Goal: Transaction & Acquisition: Obtain resource

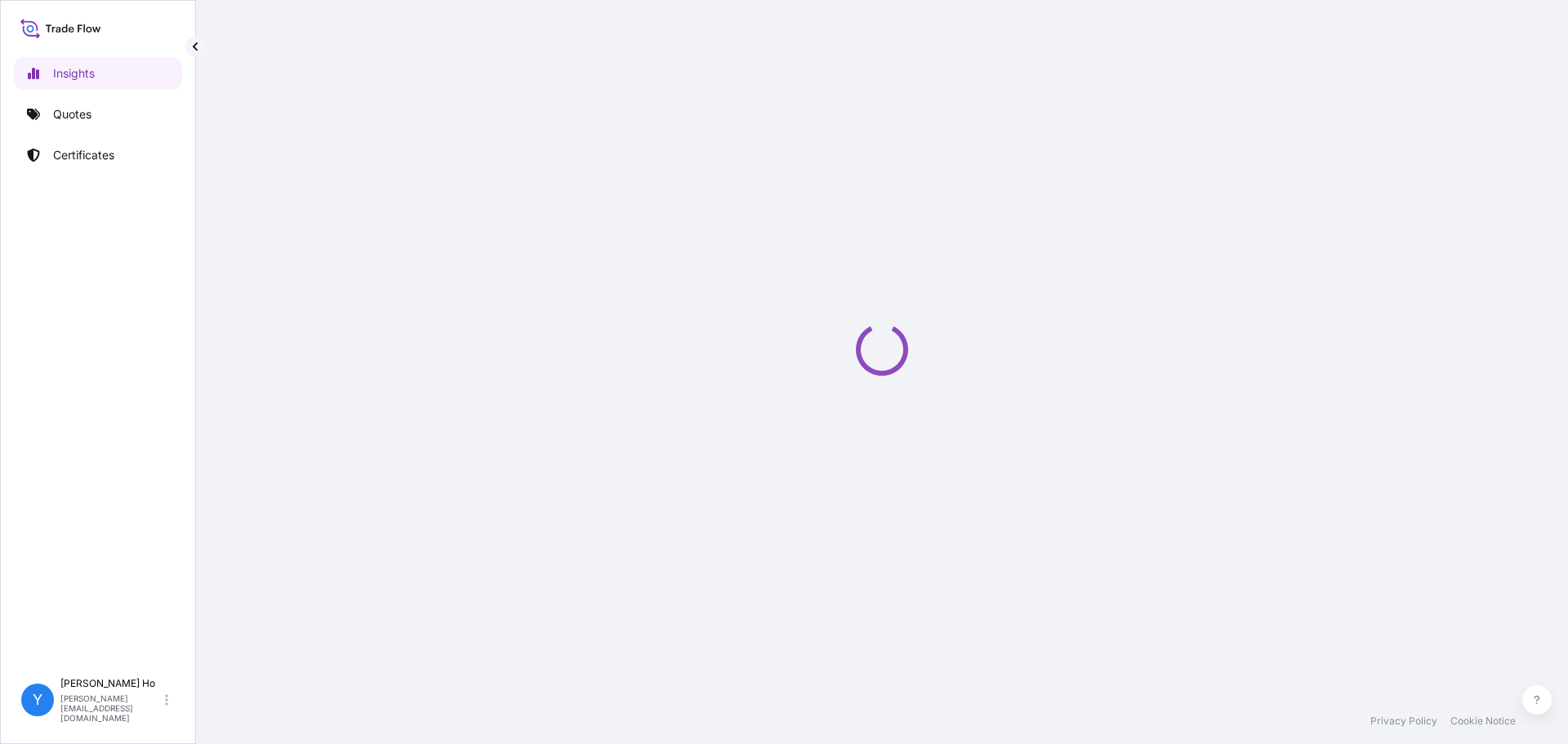
select select "2025"
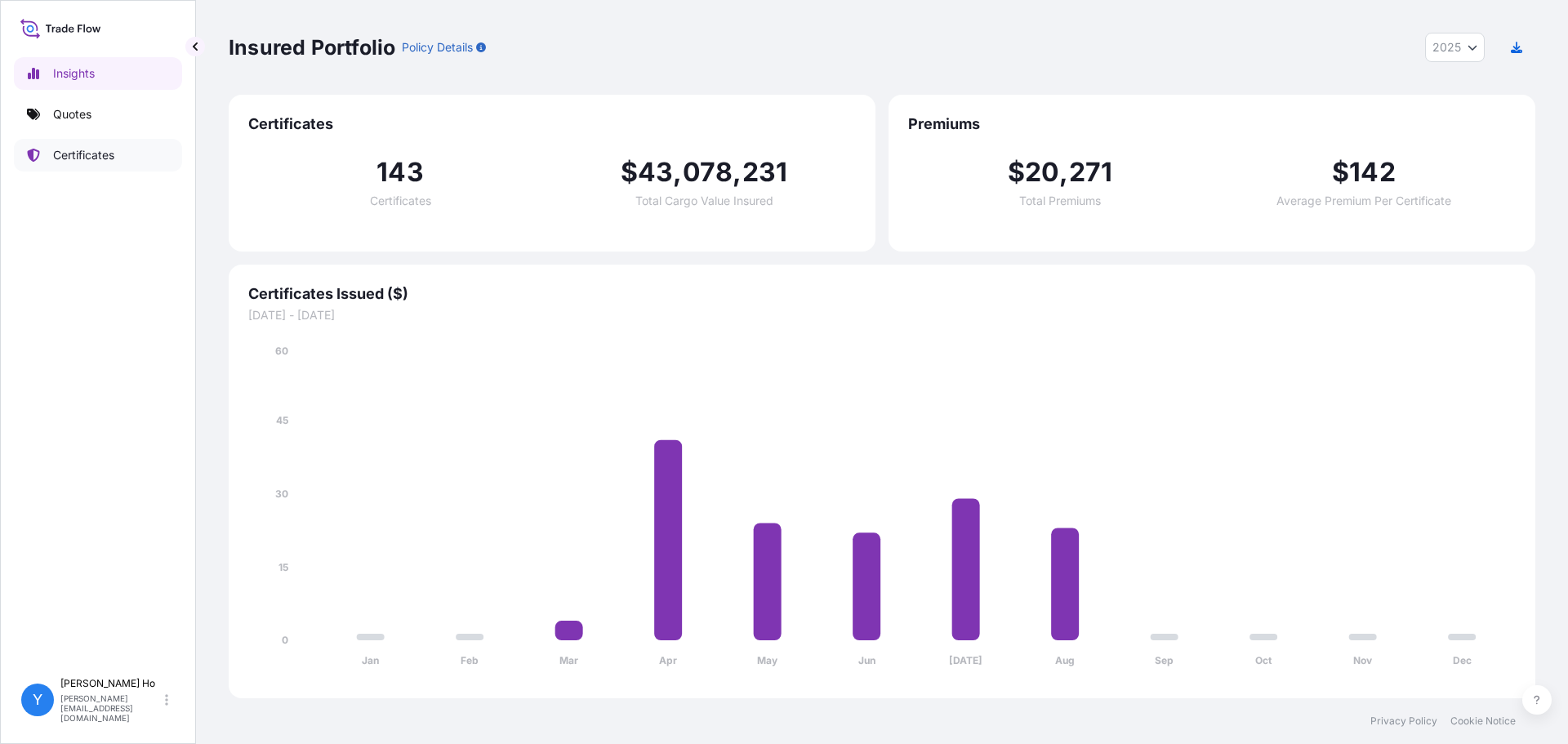
click at [92, 157] on p "Certificates" at bounding box center [83, 155] width 61 height 16
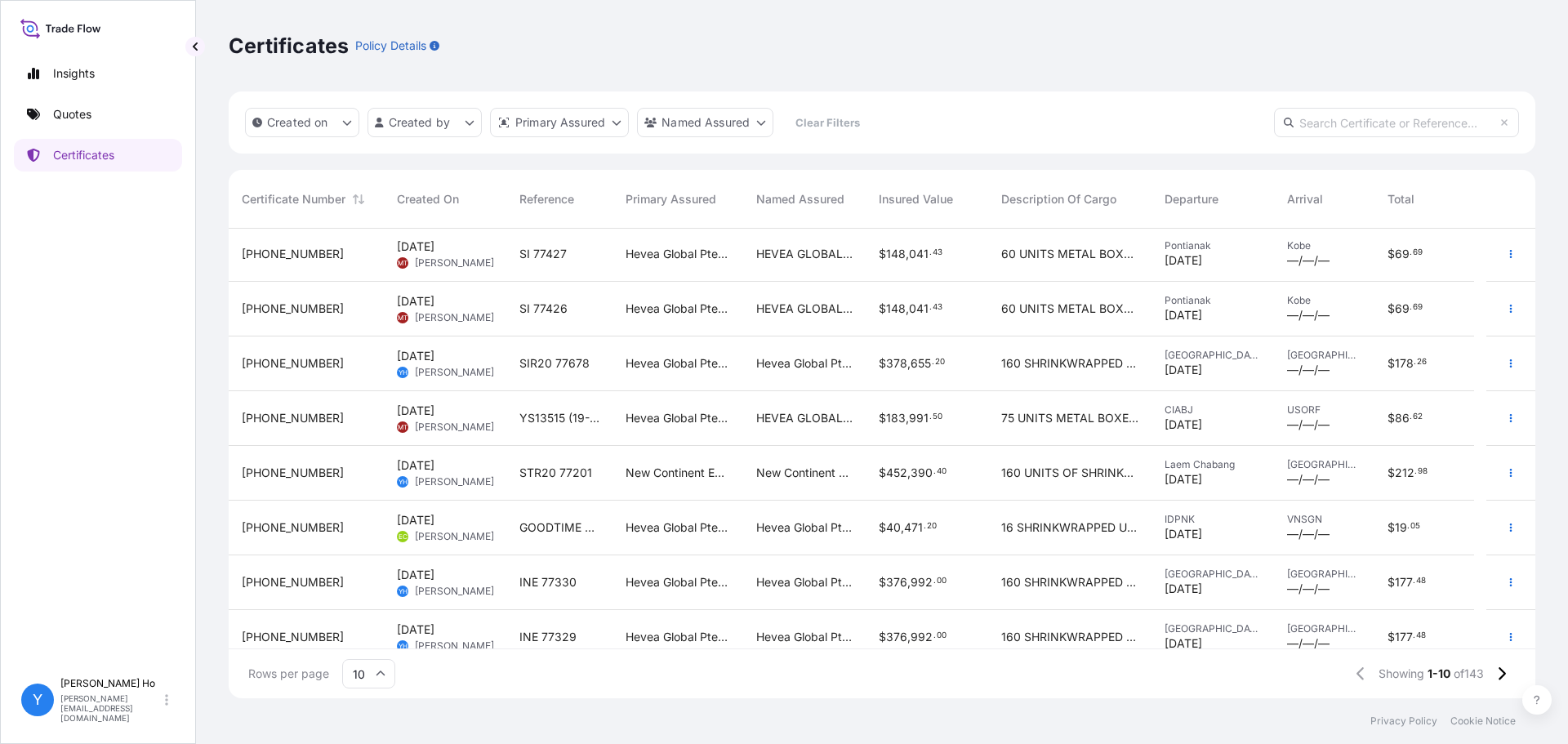
scroll to position [128, 0]
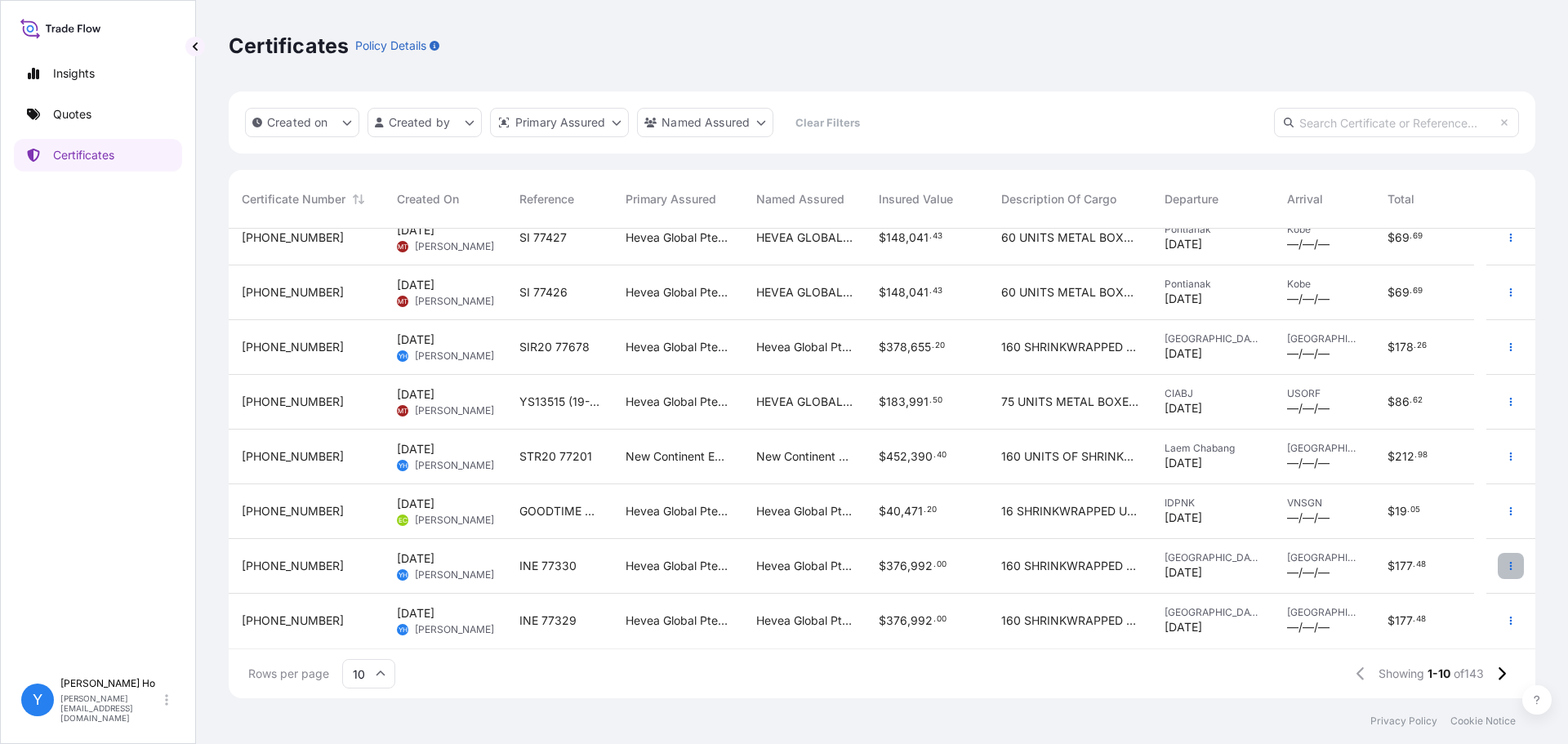
click at [1510, 569] on icon "button" at bounding box center [1511, 566] width 3 height 9
click at [1394, 565] on p "Duplicate quote" at bounding box center [1407, 569] width 85 height 16
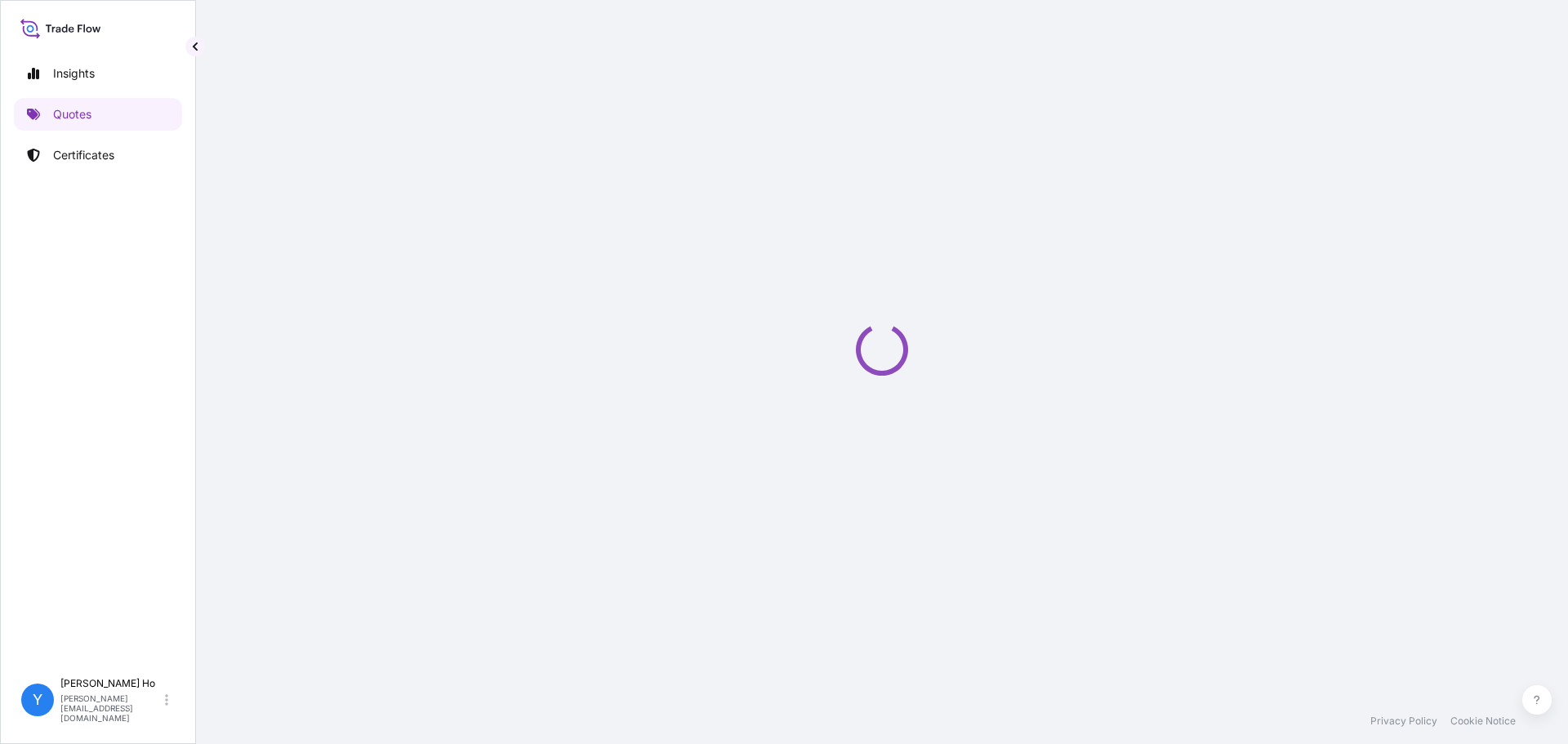
select select "Sea"
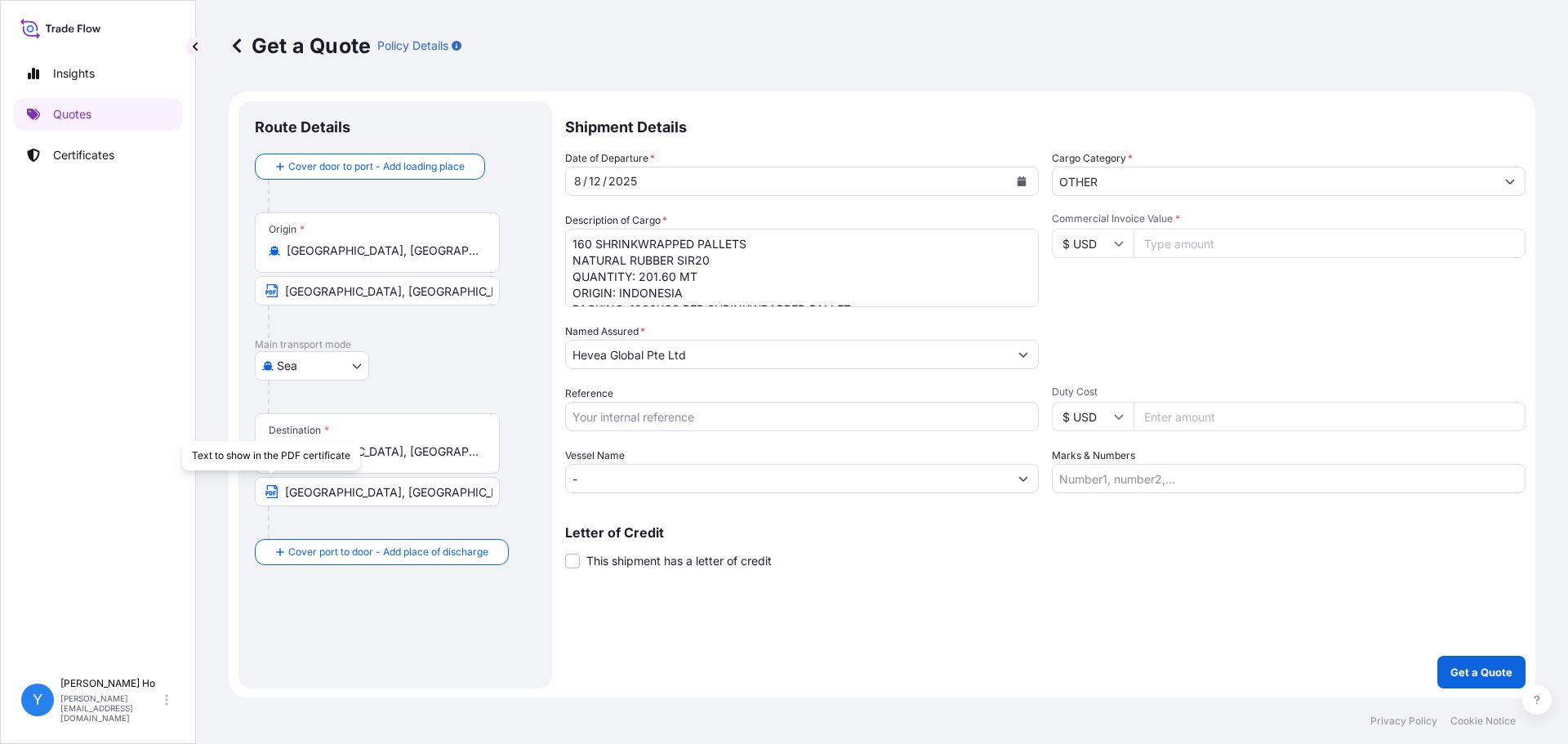
select select "31690"
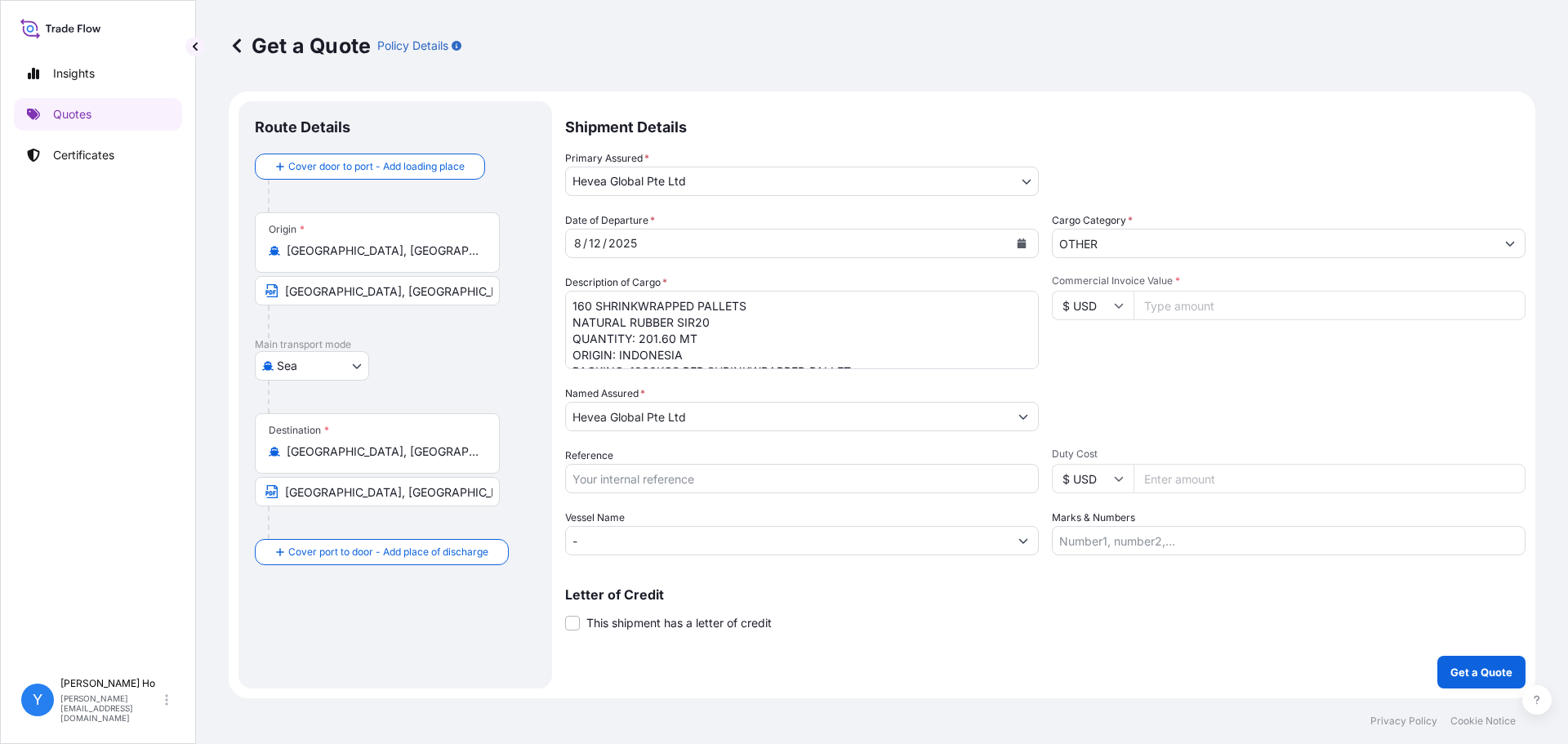
click at [866, 318] on textarea "160 SHRINKWRAPPED PALLETS NATURAL RUBBER SIR20 QUANTITY: 201.60 MT ORIGIN: INDO…" at bounding box center [801, 330] width 474 height 78
click at [1023, 239] on icon "Calendar" at bounding box center [1022, 243] width 10 height 10
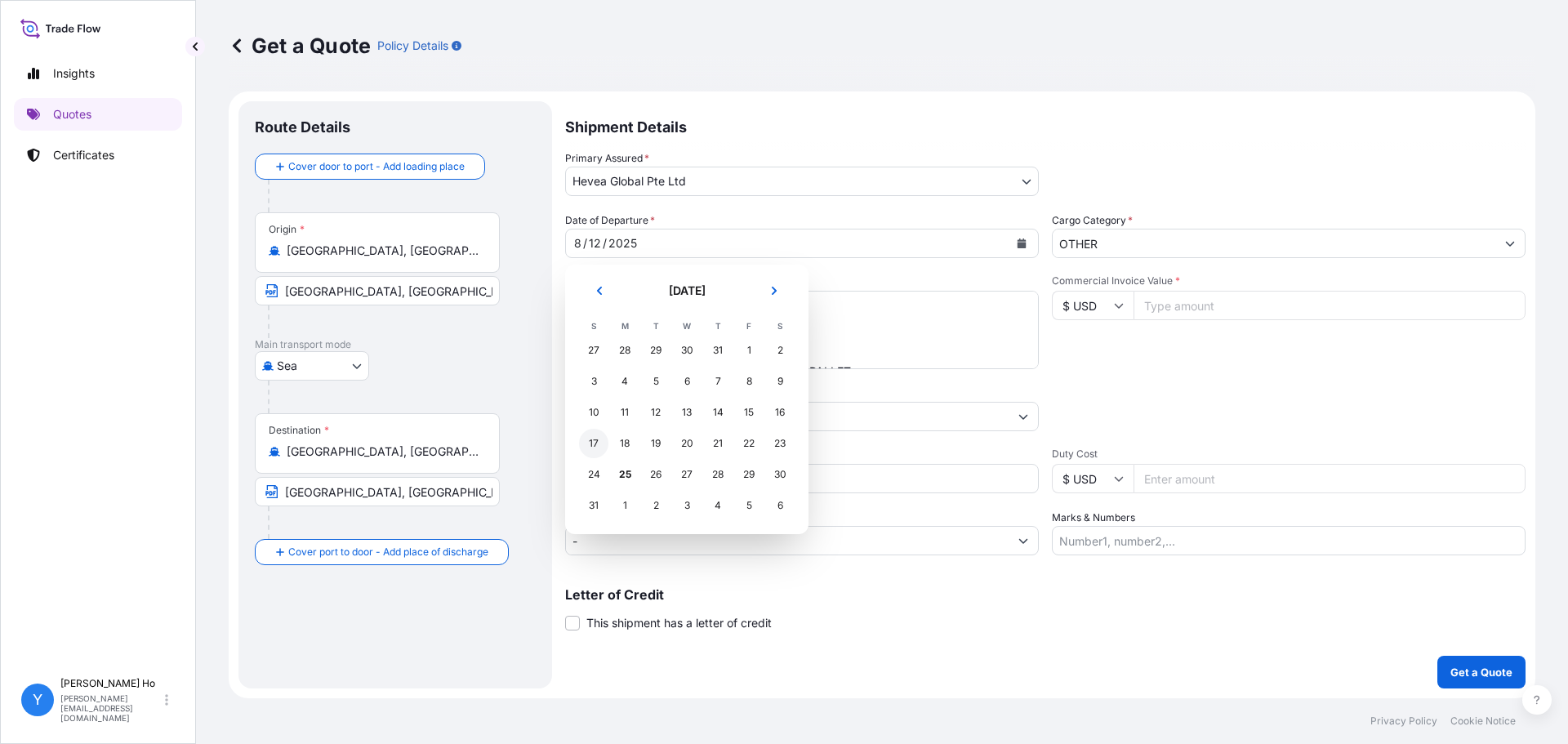
click at [589, 445] on div "17" at bounding box center [593, 444] width 30 height 30
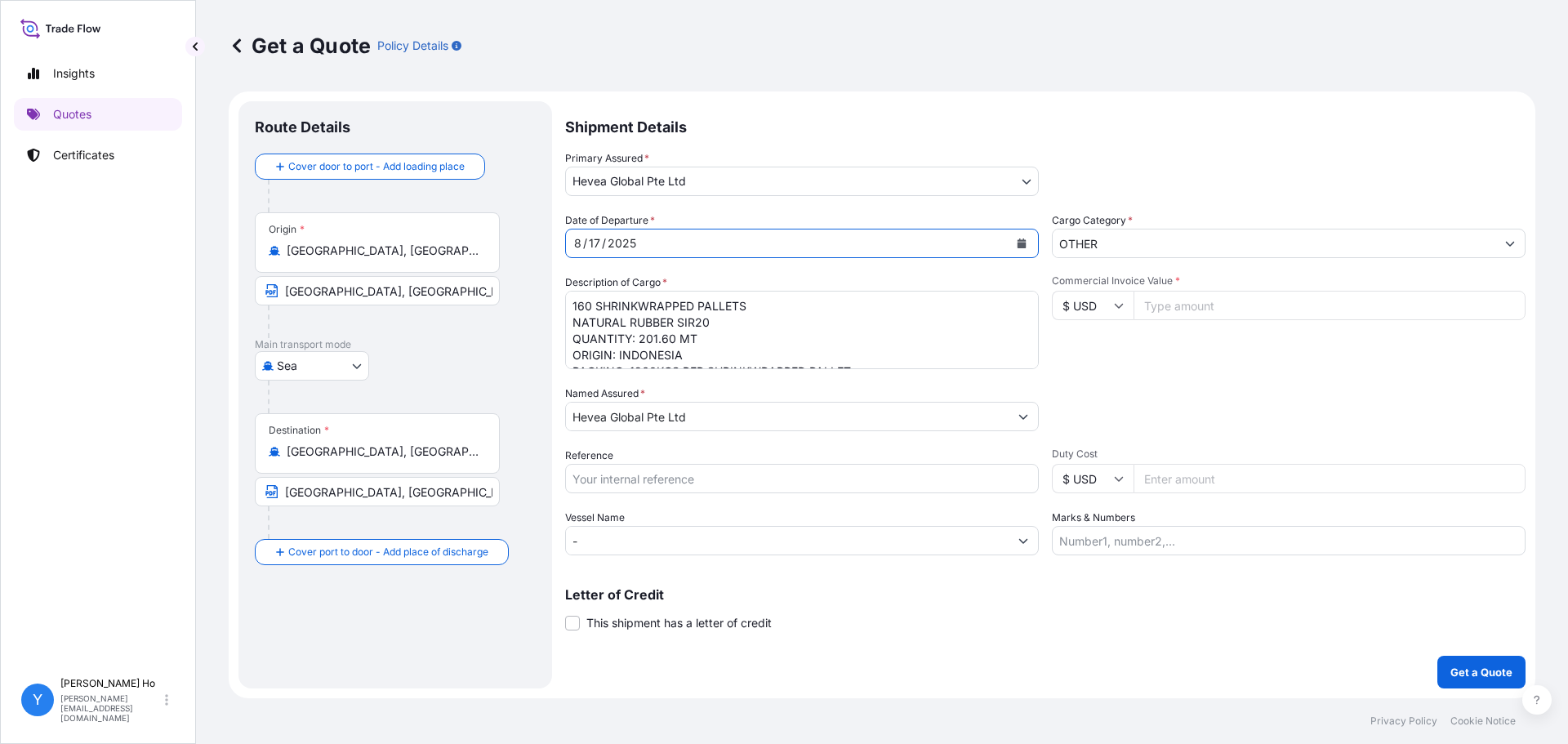
click at [685, 324] on textarea "160 SHRINKWRAPPED PALLETS NATURAL RUBBER SIR20 QUANTITY: 201.60 MT ORIGIN: INDO…" at bounding box center [801, 330] width 474 height 78
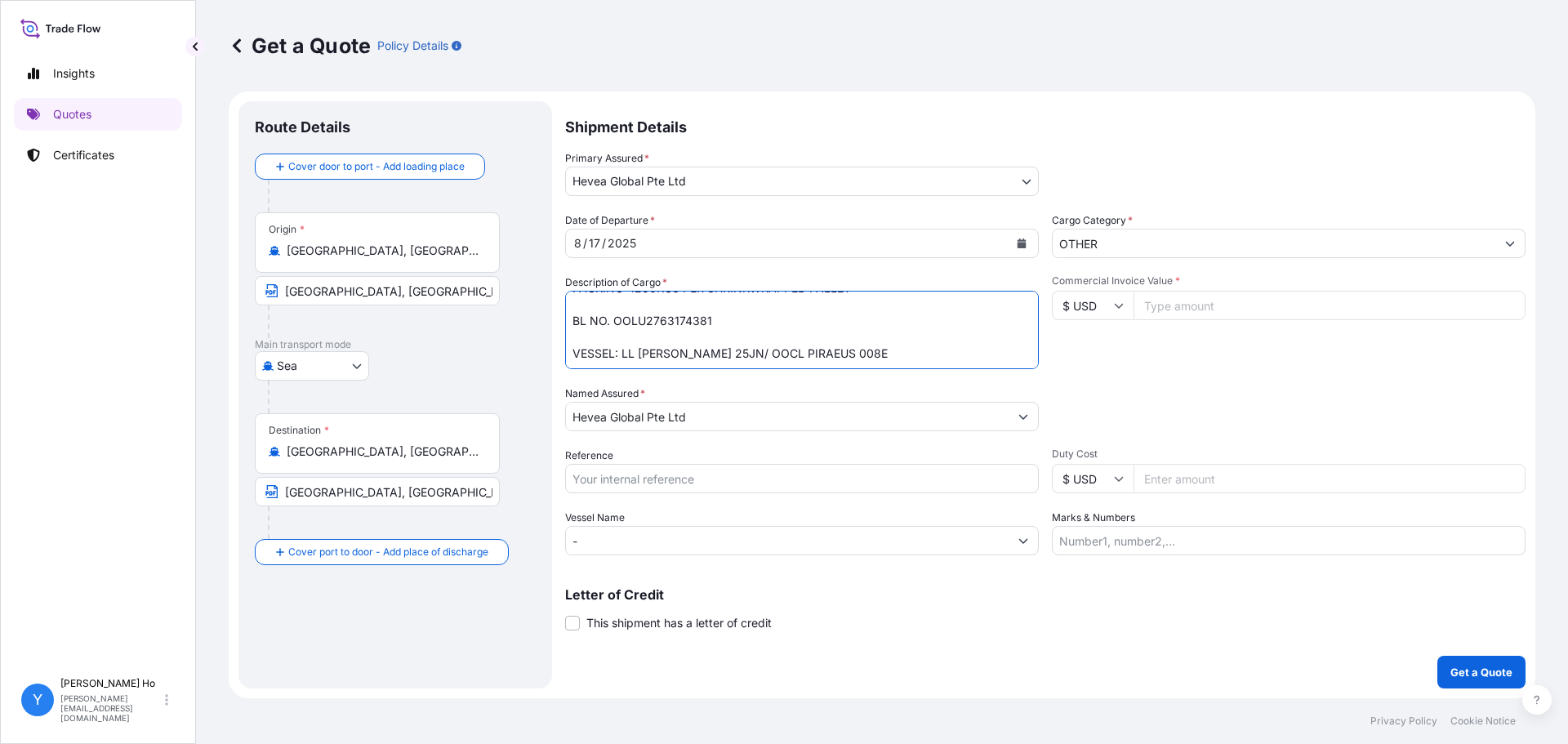
click at [671, 317] on textarea "160 SHRINKWRAPPED PALLETS NATURAL RUBBER SIR20 QUANTITY: 201.60 MT ORIGIN: INDO…" at bounding box center [801, 330] width 474 height 78
paste textarea "1527662"
click at [755, 320] on textarea "160 SHRINKWRAPPED PALLETS NATURAL RUBBER SIR20 QUANTITY: 201.60 MT ORIGIN: INDO…" at bounding box center [801, 330] width 474 height 78
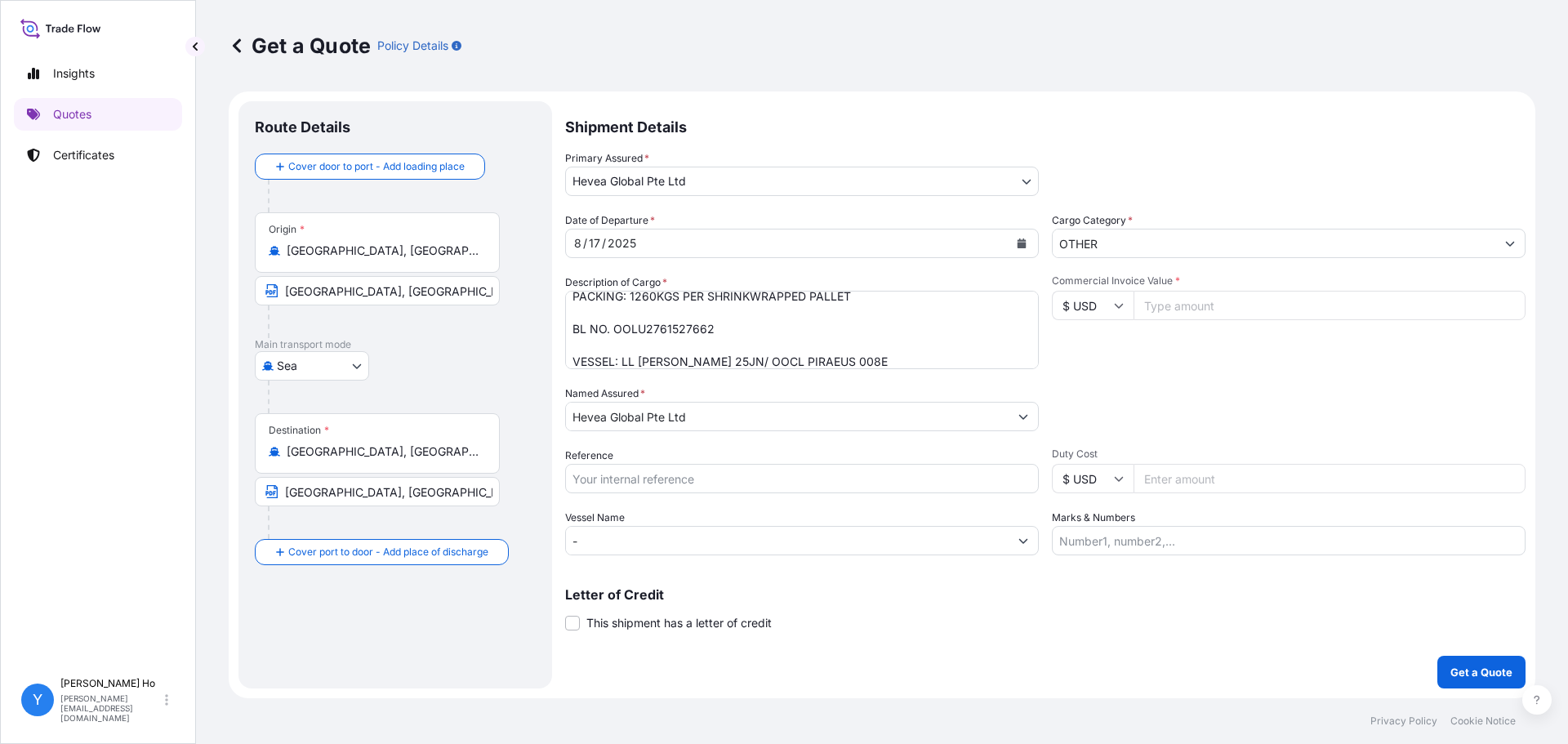
click at [720, 355] on textarea "160 SHRINKWRAPPED PALLETS NATURAL RUBBER SIR20 QUANTITY: 201.60 MT ORIGIN: INDO…" at bounding box center [801, 330] width 474 height 78
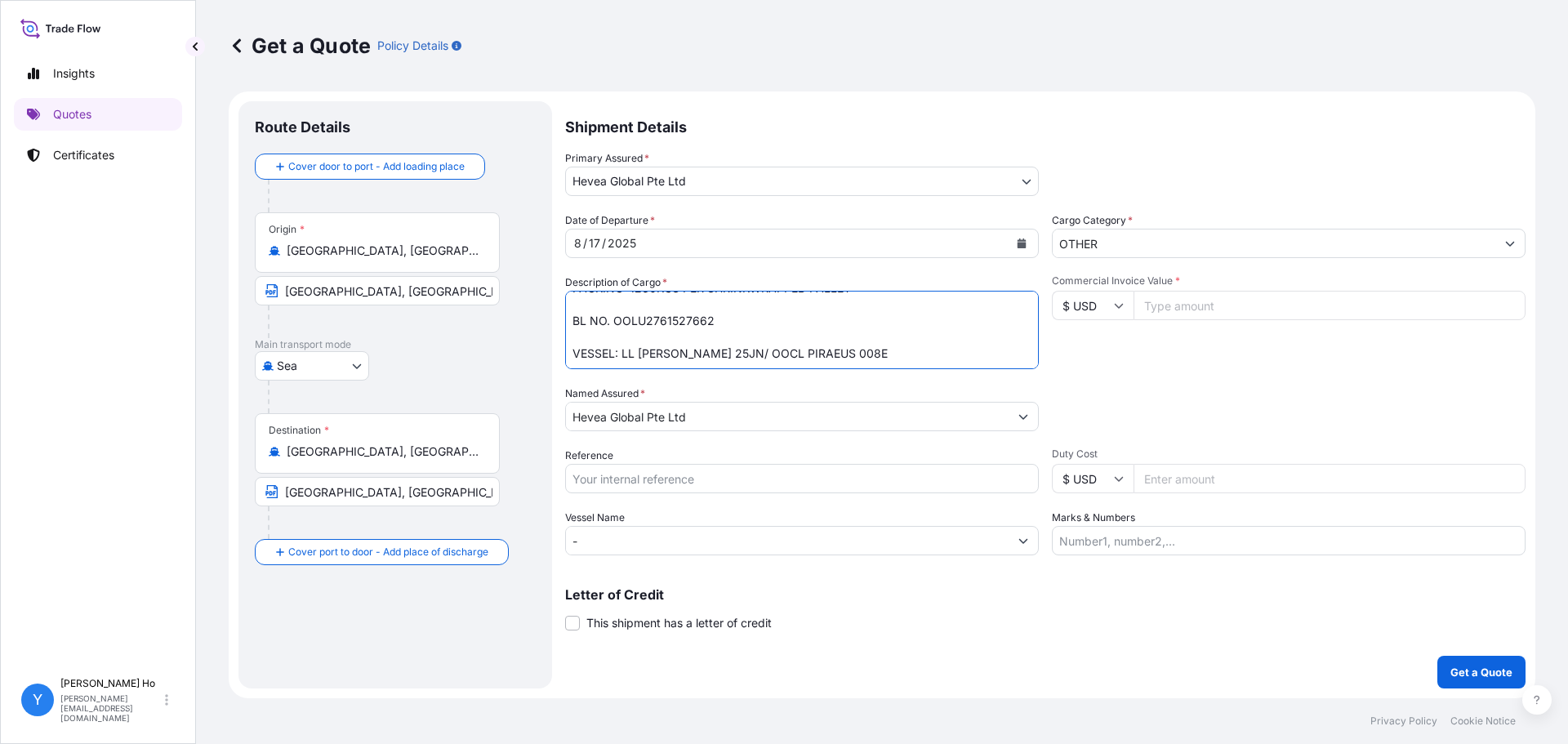
drag, startPoint x: 843, startPoint y: 357, endPoint x: 623, endPoint y: 347, distance: 220.2
click at [623, 347] on textarea "160 SHRINKWRAPPED PALLETS NATURAL RUBBER SIR20 QUANTITY: 201.60 MT ORIGIN: INDO…" at bounding box center [801, 330] width 474 height 78
paste textarea "2528 19JN"
click at [728, 358] on textarea "160 SHRINKWRAPPED PALLETS NATURAL RUBBER SIR20 QUANTITY: 201.60 MT ORIGIN: INDO…" at bounding box center [801, 330] width 474 height 78
paste textarea "OOCL FELIXSTOWE 007E"
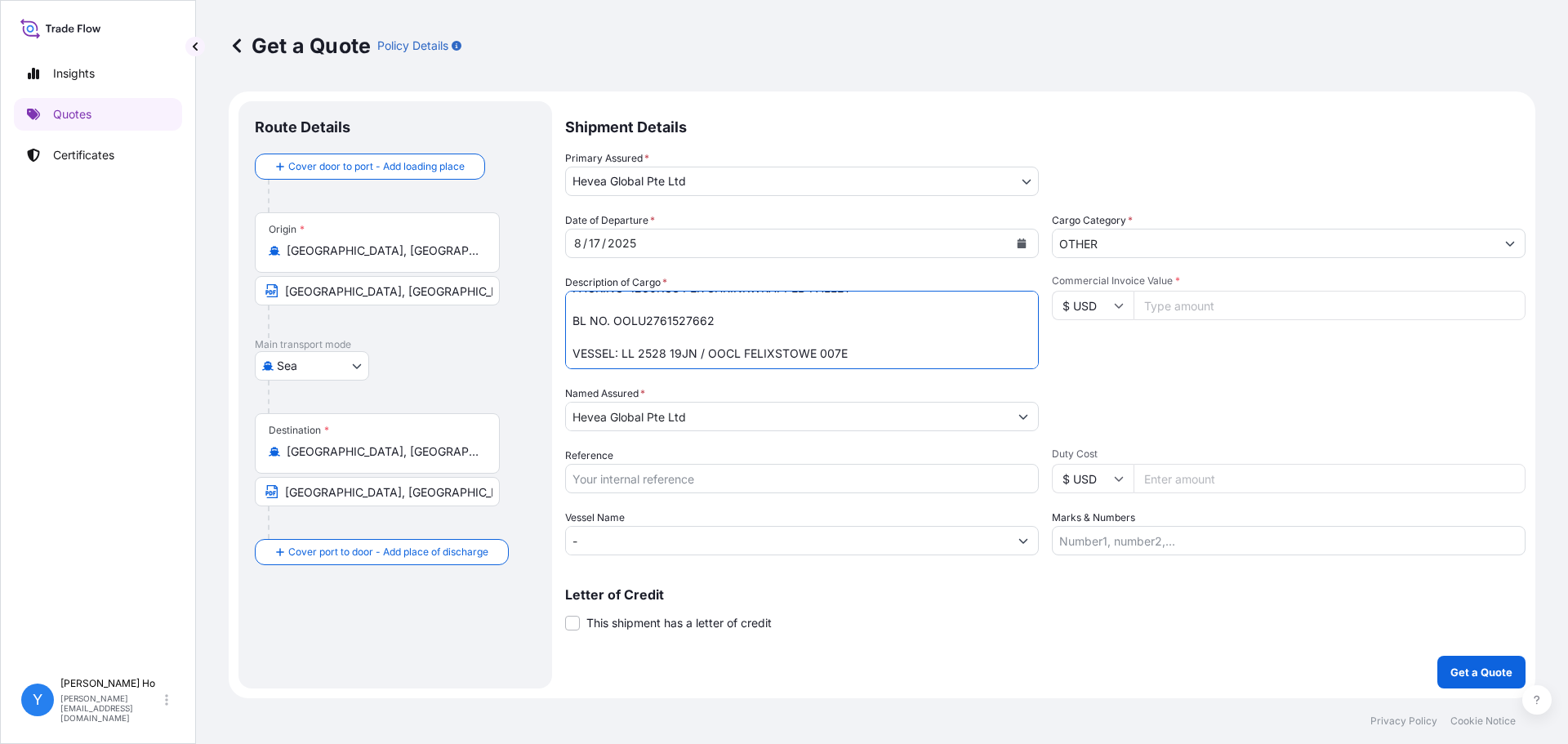
type textarea "160 SHRINKWRAPPED UNITS NATURAL RUBBER SIR20 QUANTITY: 201.60 MT ORIGIN: INDONE…"
click at [674, 480] on input "Reference" at bounding box center [801, 478] width 474 height 30
type input "INE 77339"
click at [1231, 303] on input "Commercial Invoice Value *" at bounding box center [1329, 306] width 392 height 30
type input "346752"
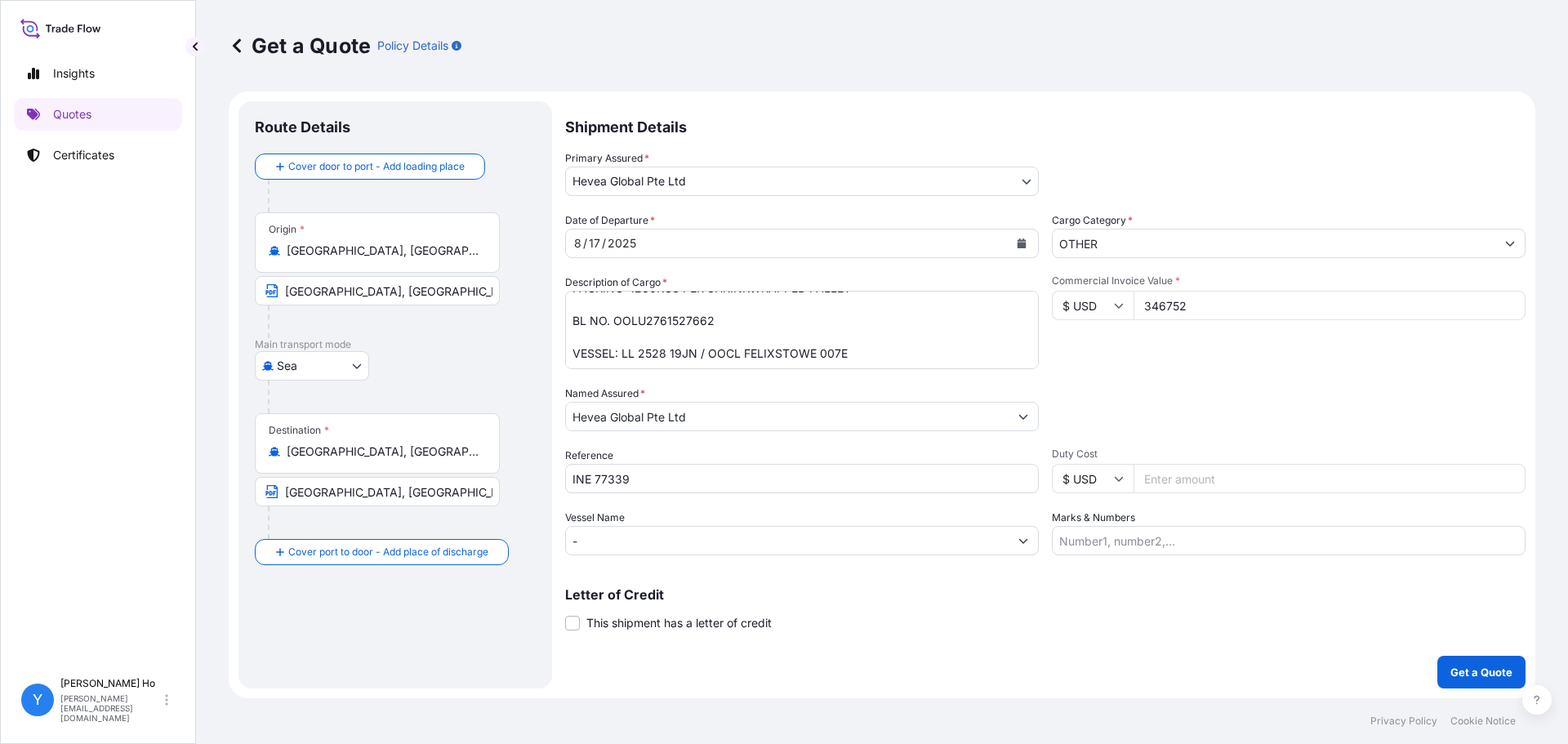
click at [1172, 400] on div "Packing Category Type to search a container mode Please select a primary mode o…" at bounding box center [1288, 409] width 474 height 46
click at [854, 331] on textarea "160 SHRINKWRAPPED PALLETS NATURAL RUBBER SIR20 QUANTITY: 201.60 MT ORIGIN: INDO…" at bounding box center [801, 330] width 474 height 78
click at [710, 315] on textarea "160 SHRINKWRAPPED PALLETS NATURAL RUBBER SIR20 QUANTITY: 201.60 MT ORIGIN: INDO…" at bounding box center [801, 330] width 474 height 78
click at [1487, 674] on p "Get a Quote" at bounding box center [1480, 672] width 62 height 16
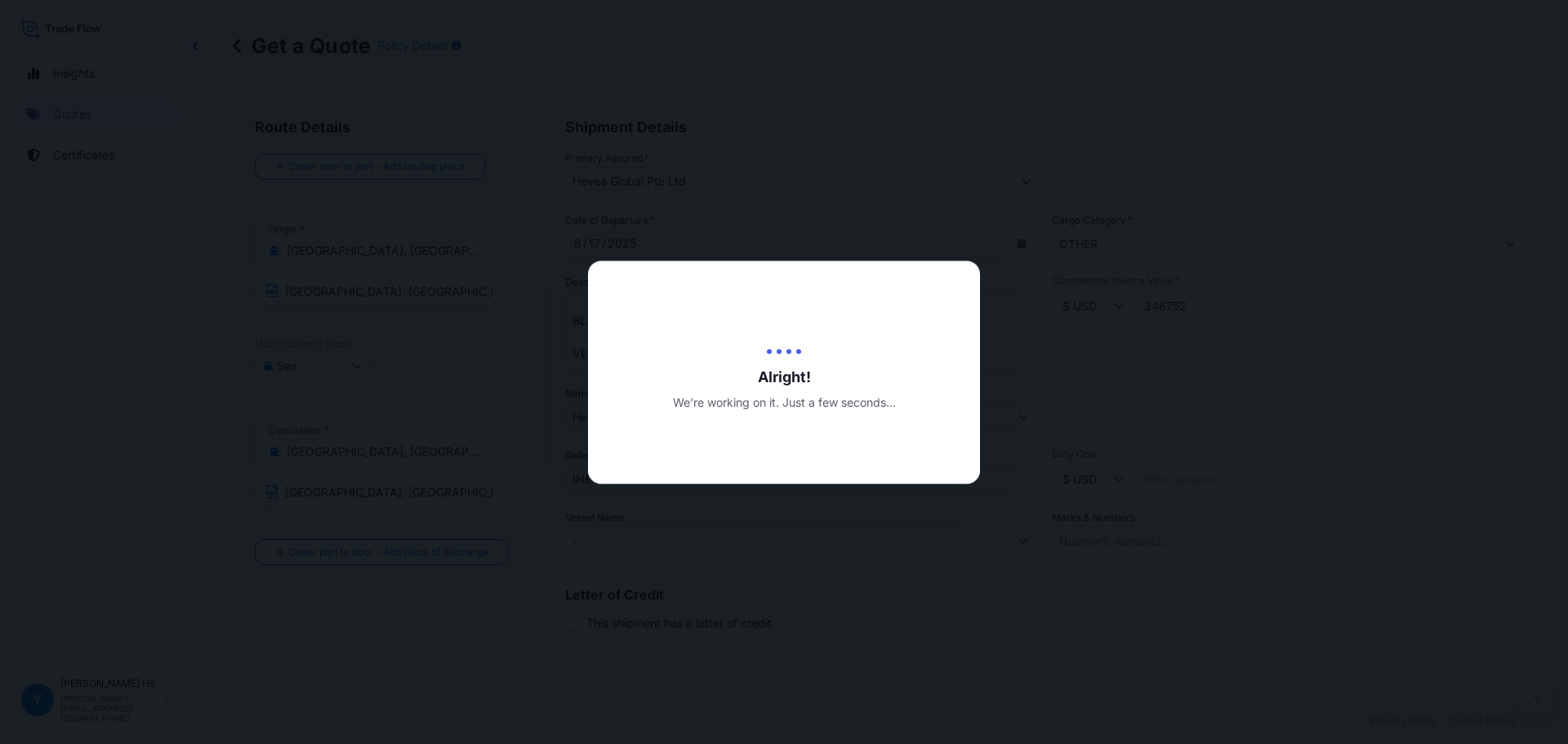
type input "[DATE]"
select select "Sea"
select select "31690"
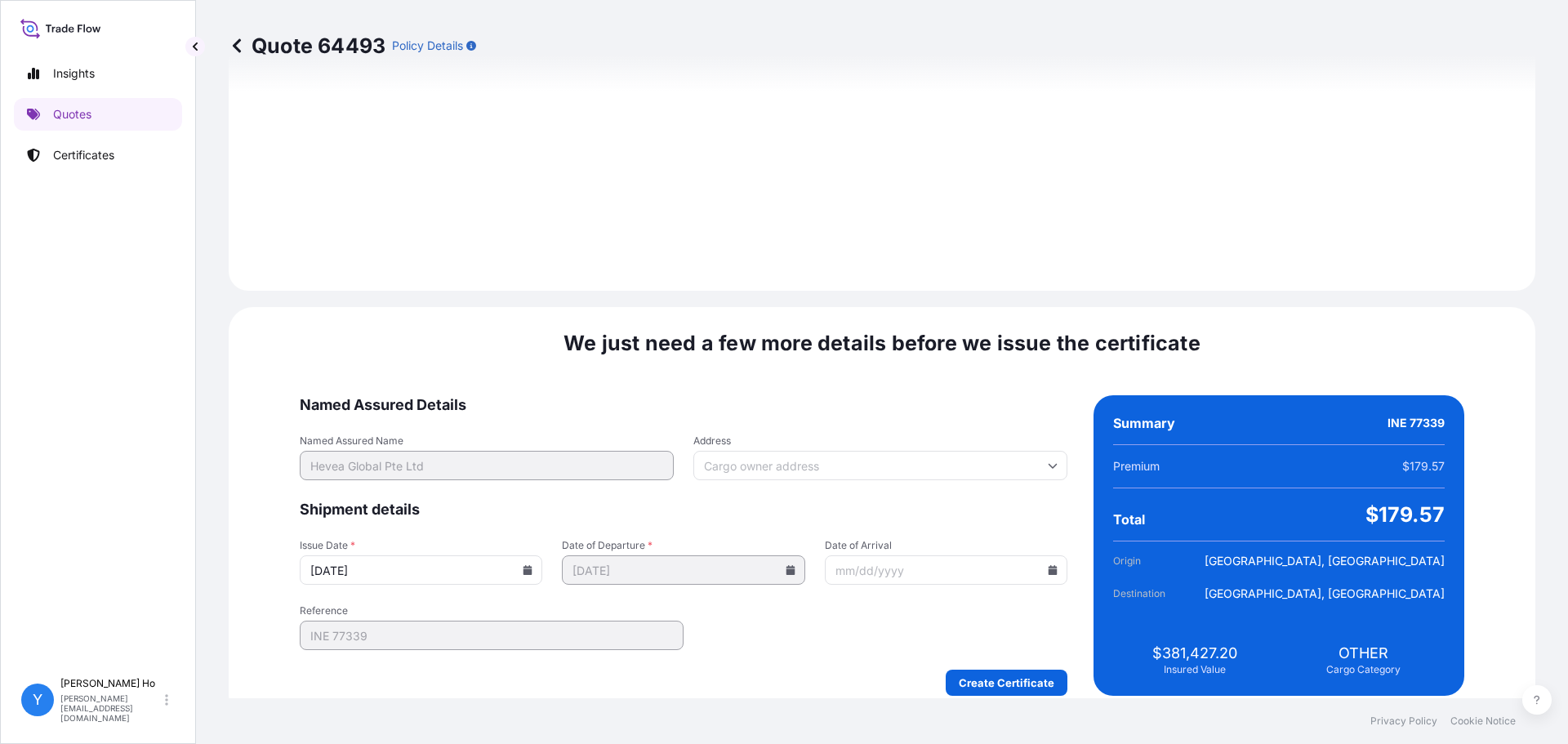
scroll to position [1839, 0]
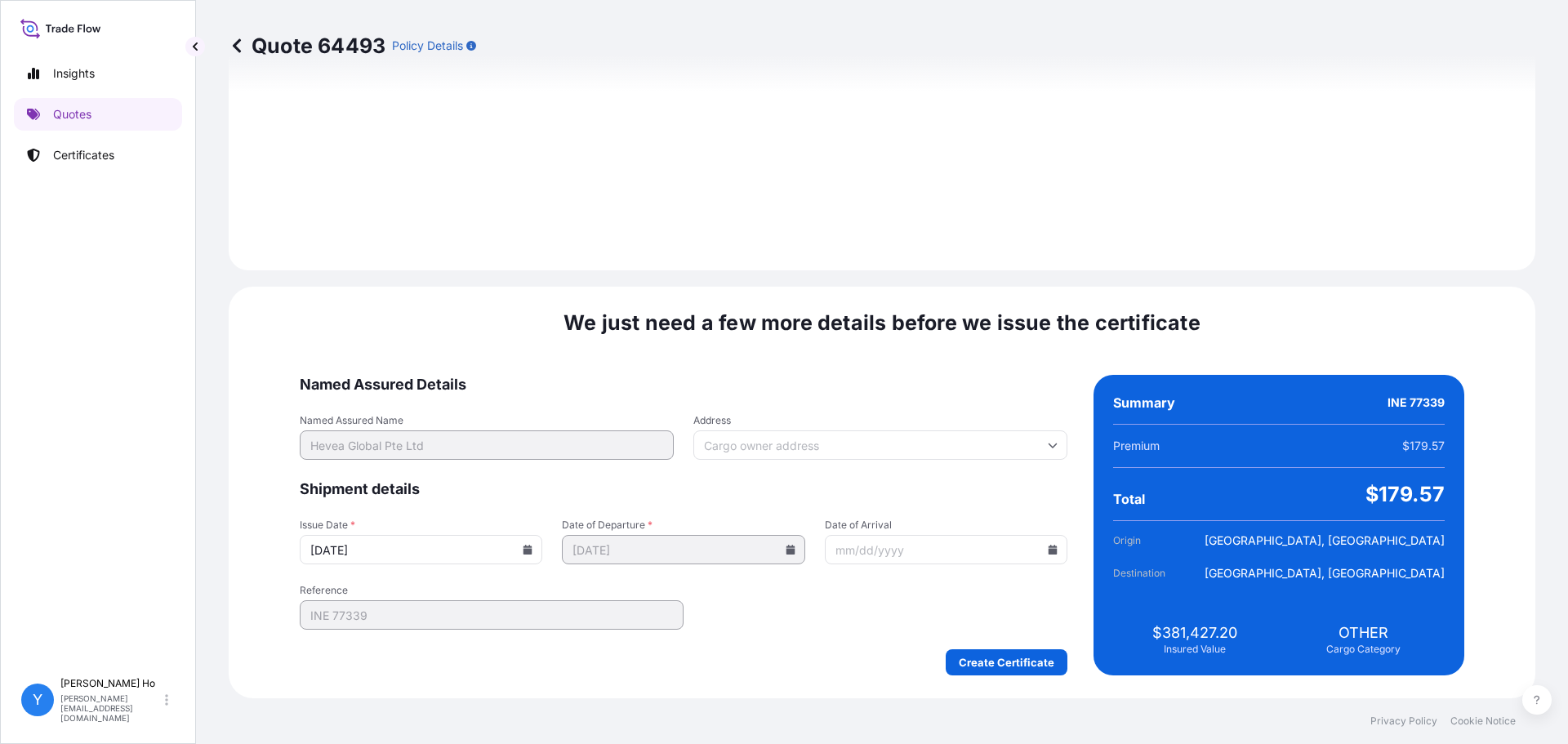
click at [533, 550] on icon at bounding box center [527, 550] width 9 height 10
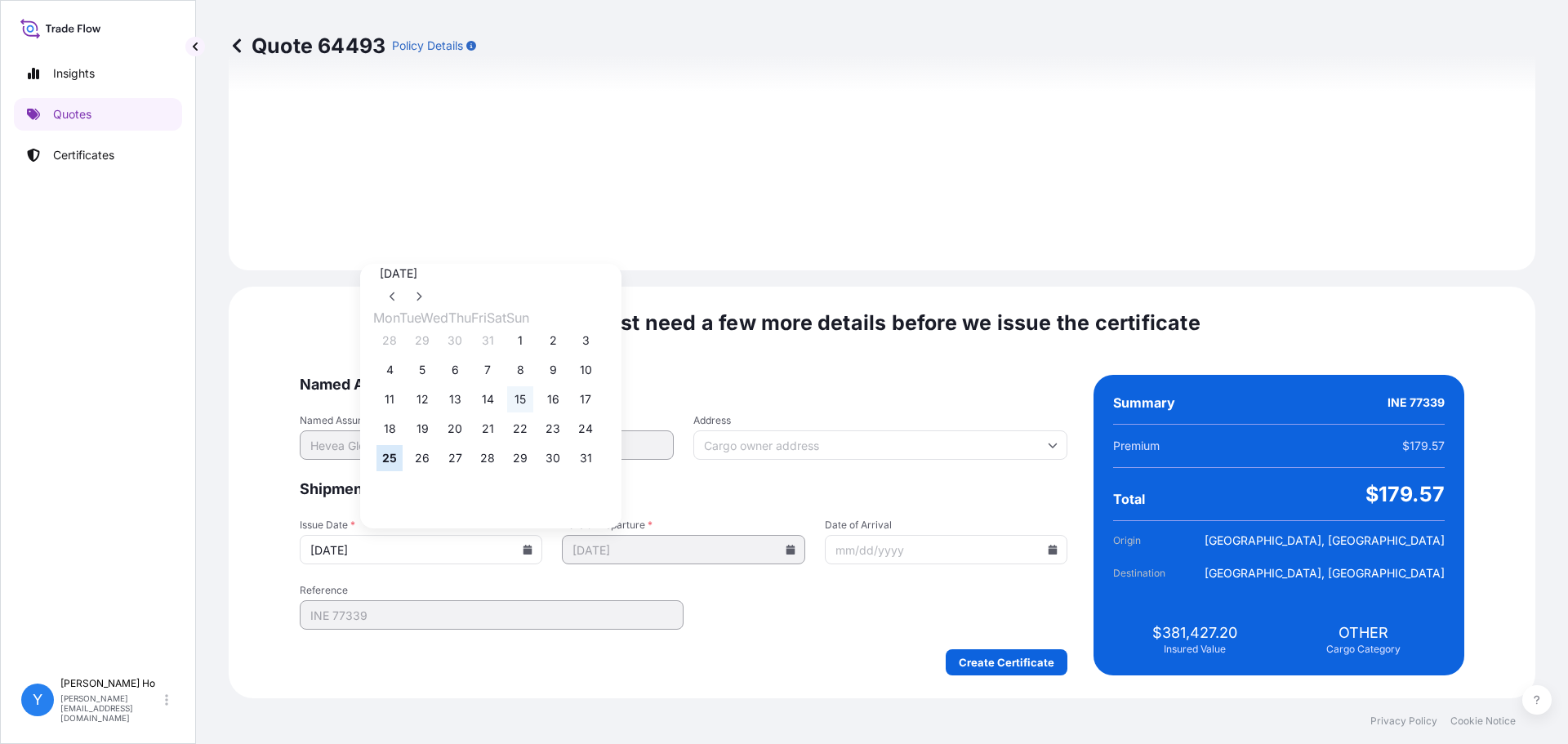
click at [533, 404] on button "15" at bounding box center [520, 399] width 26 height 26
type input "[DATE]"
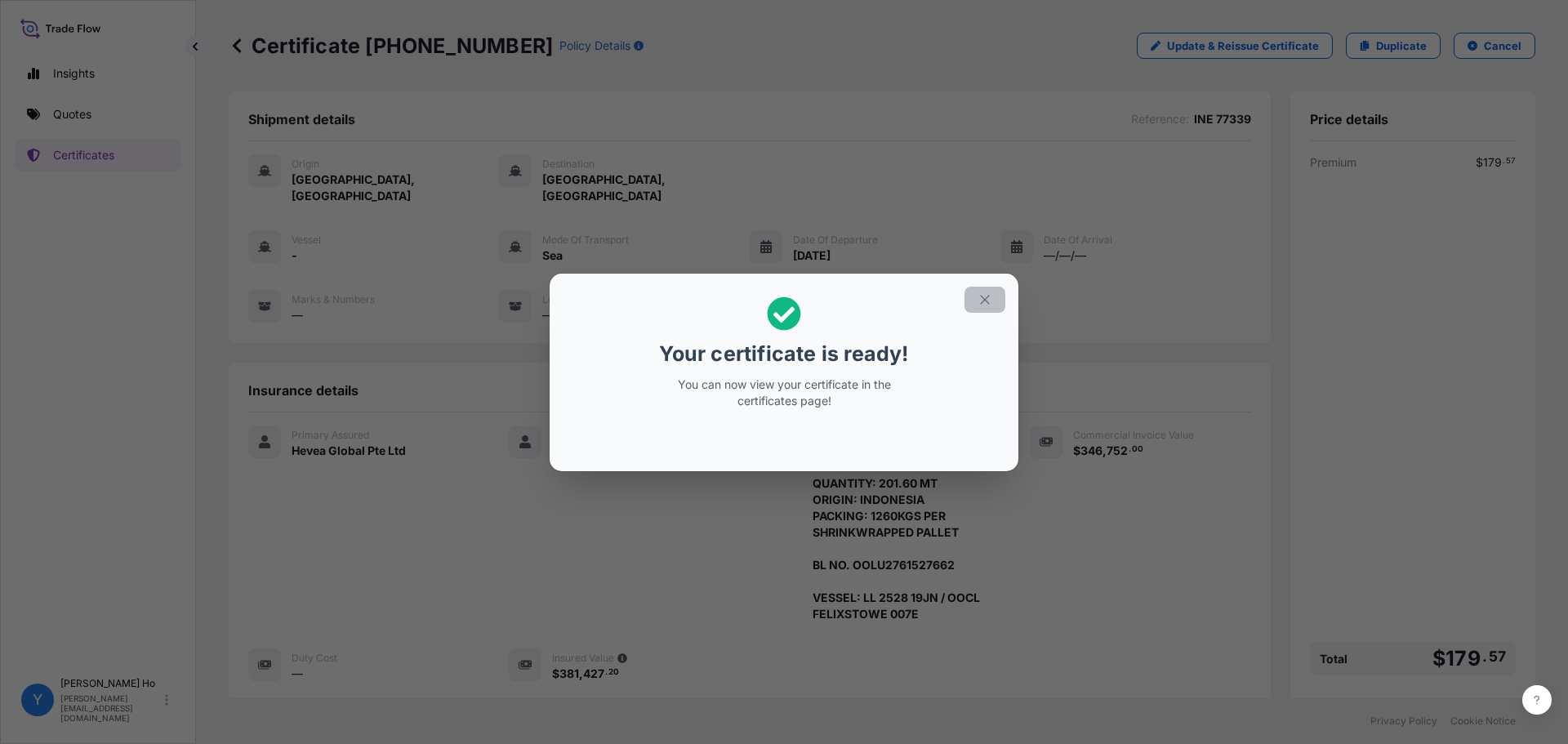
click at [984, 300] on icon "button" at bounding box center [984, 300] width 14 height 14
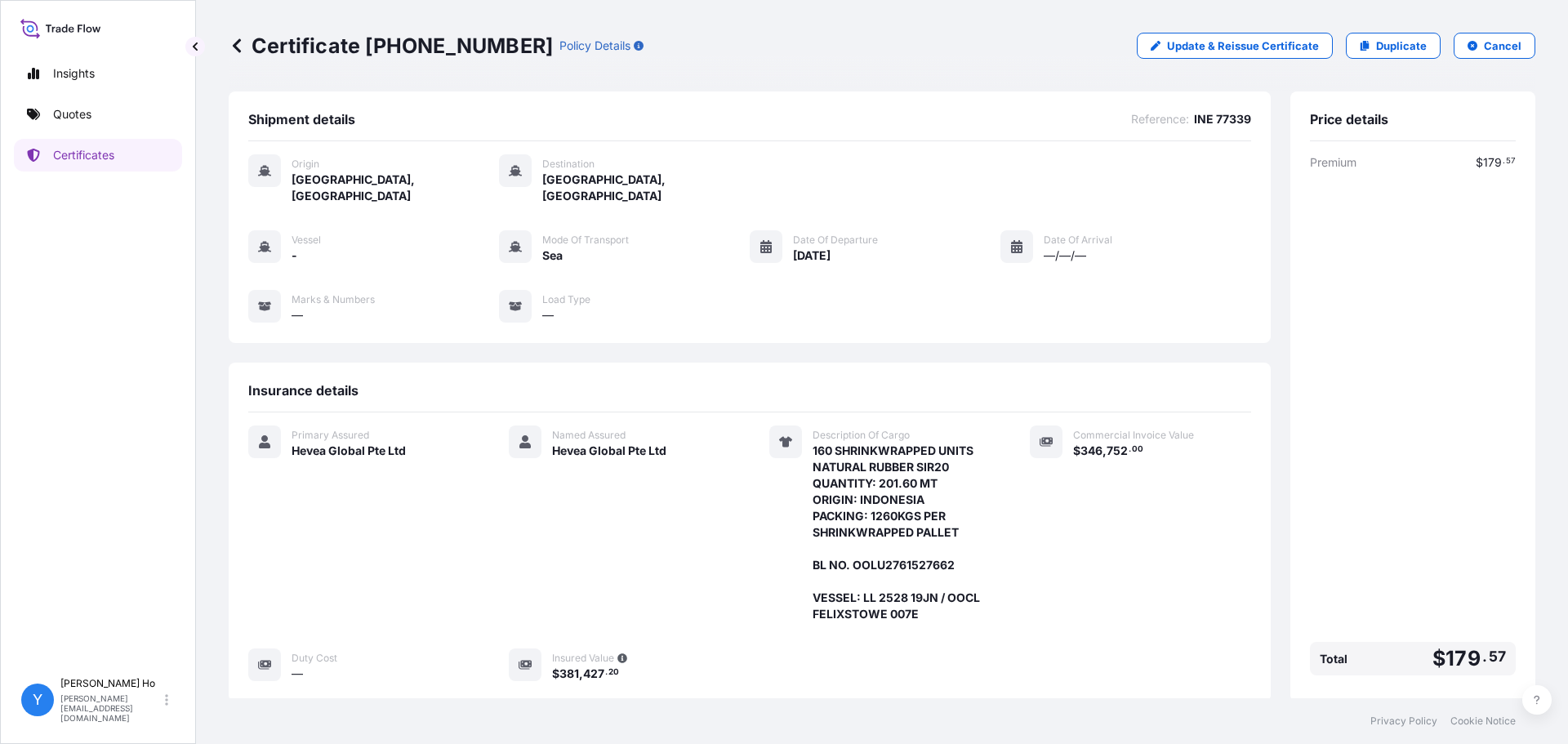
scroll to position [159, 0]
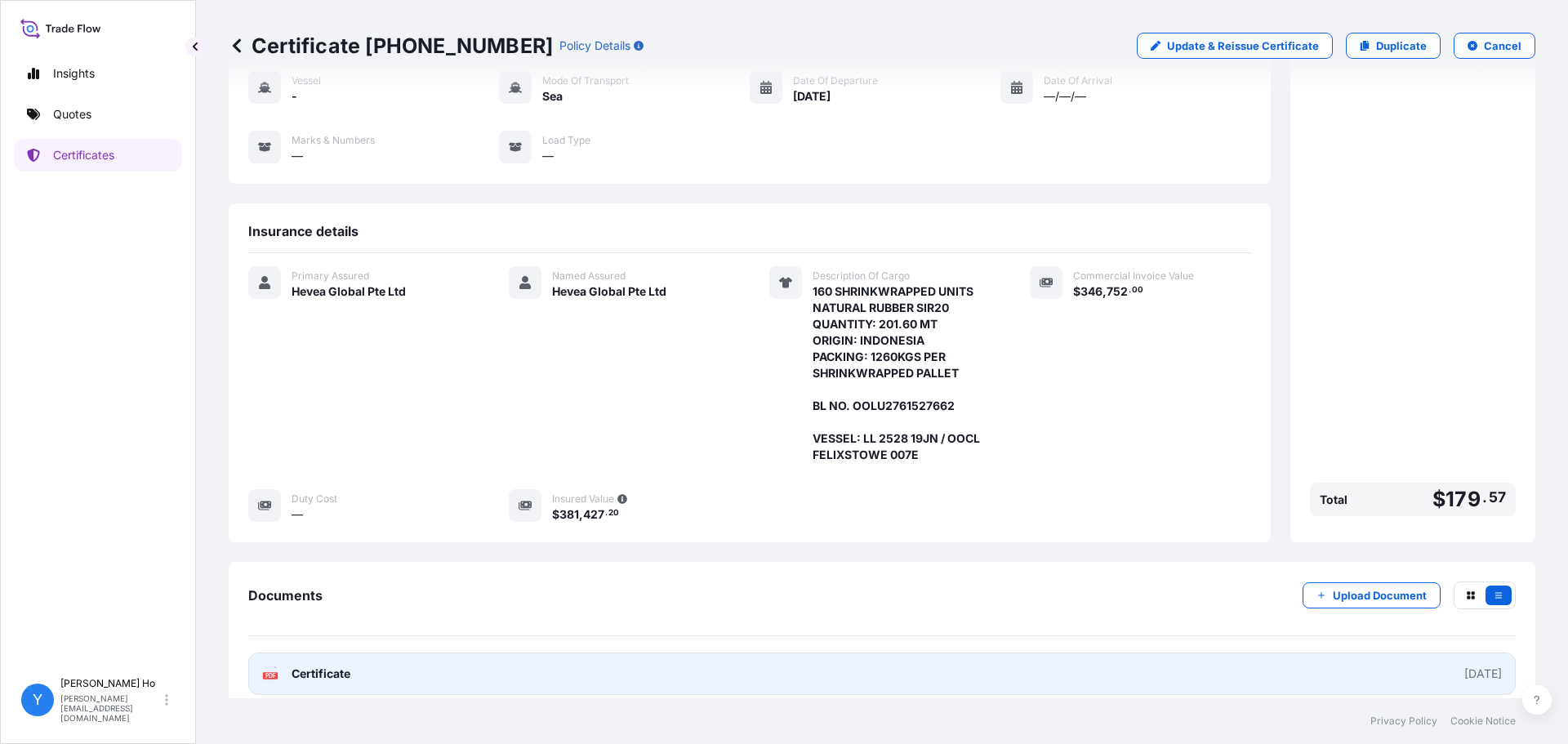
click at [493, 657] on link "PDF Certificate [DATE]" at bounding box center [881, 674] width 1267 height 43
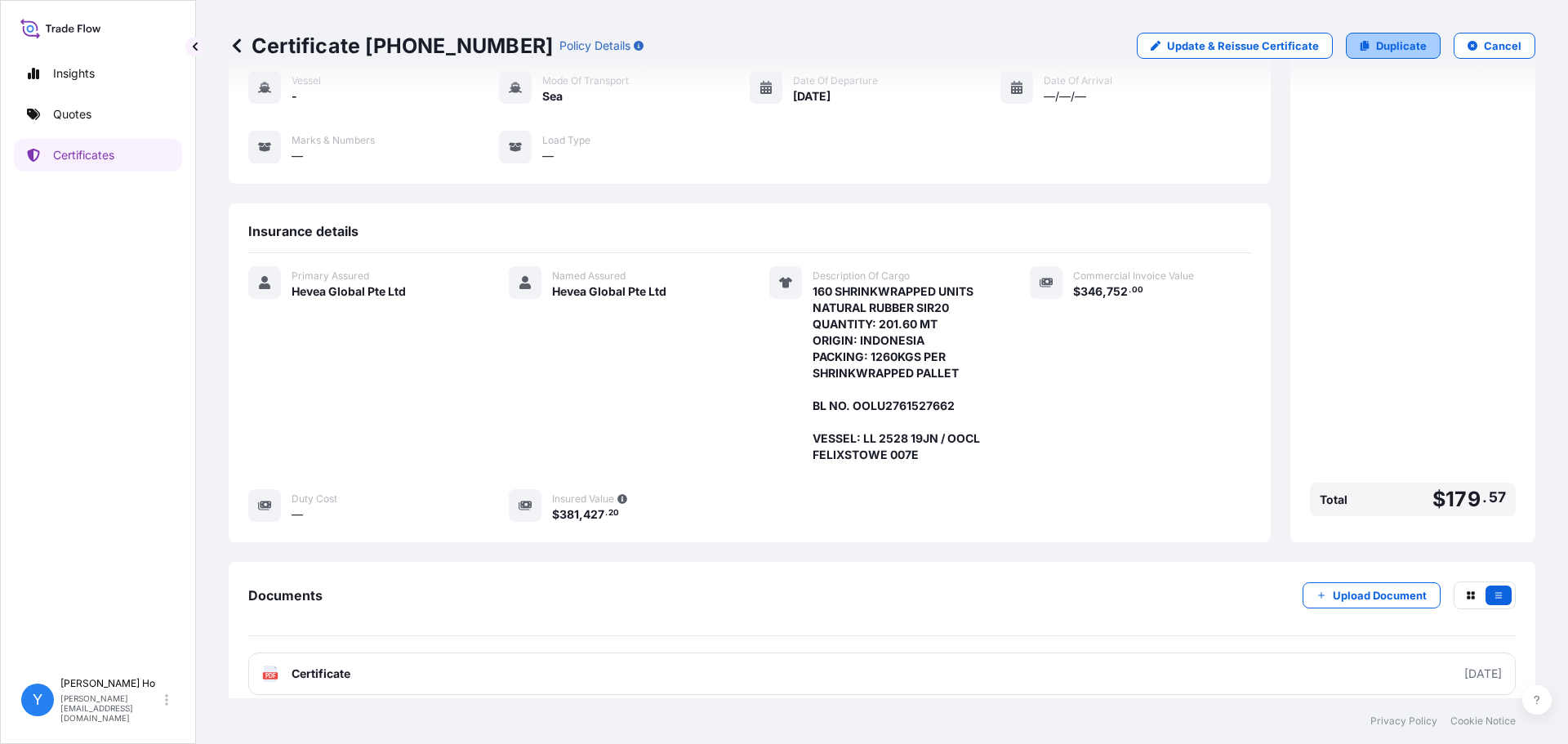
click at [1376, 48] on p "Duplicate" at bounding box center [1401, 45] width 51 height 16
select select "Sea"
select select "31690"
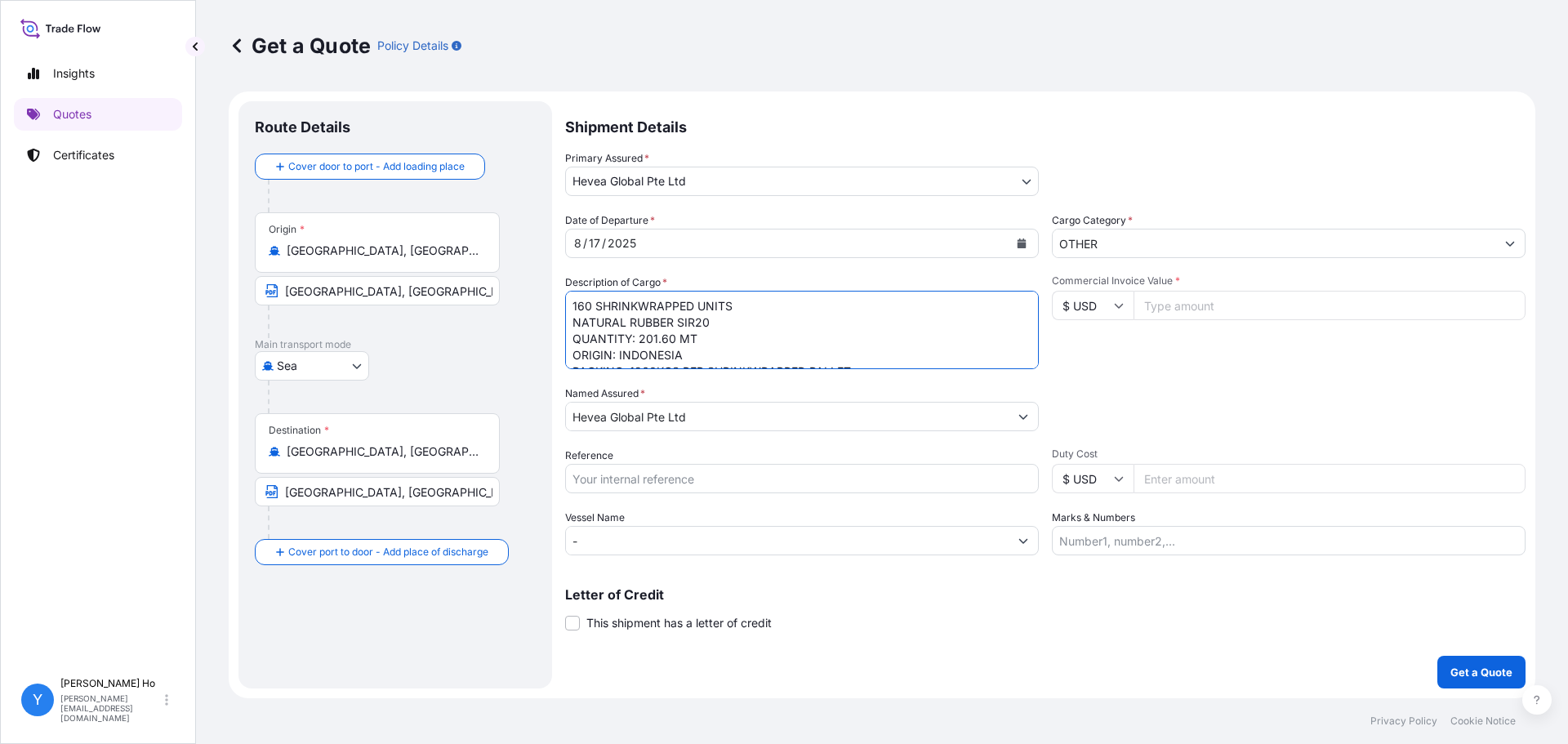
click at [727, 324] on textarea "160 SHRINKWRAPPED UNITS NATURAL RUBBER SIR20 QUANTITY: 201.60 MT ORIGIN: INDONE…" at bounding box center [801, 330] width 474 height 78
click at [810, 318] on textarea "160 SHRINKWRAPPED UNITS NATURAL RUBBER SIR20 QUANTITY: 201.60 MT ORIGIN: INDONE…" at bounding box center [801, 330] width 474 height 78
type textarea "160 SHRINKWRAPPED UNITS NATURAL RUBBER SIR20 QUANTITY: 201.60 MT ORIGIN: INDONE…"
click at [1200, 299] on input "Commercial Invoice Value *" at bounding box center [1329, 306] width 392 height 30
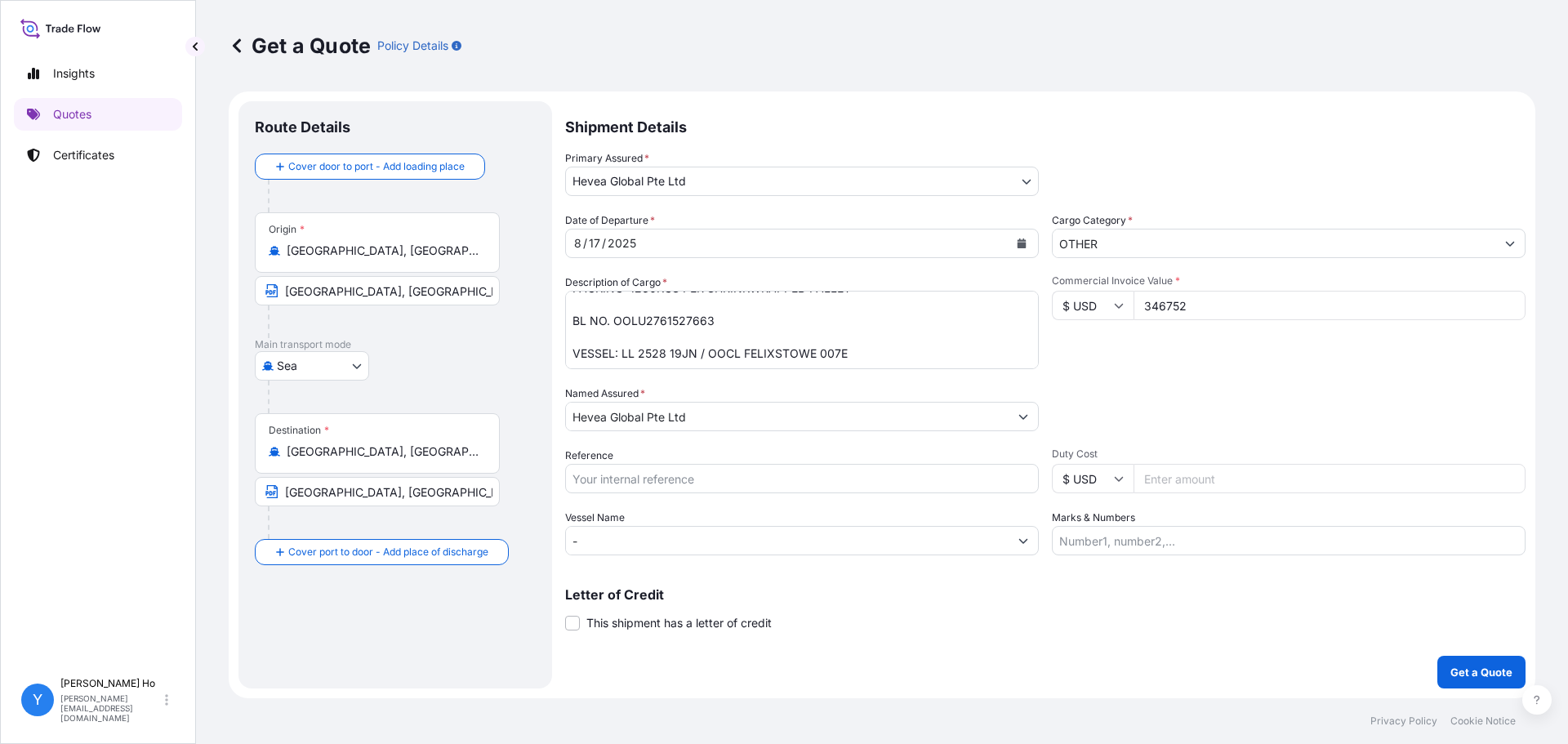
type input "346752"
click at [1187, 421] on div "Packing Category Type to search a container mode Please select a primary mode o…" at bounding box center [1288, 409] width 474 height 46
click at [643, 494] on div "Date of Departure * [DATE] Cargo Category * OTHER Description of Cargo * 160 SH…" at bounding box center [1045, 384] width 961 height 343
click at [684, 487] on input "Reference" at bounding box center [801, 478] width 474 height 30
type input "INE 77340"
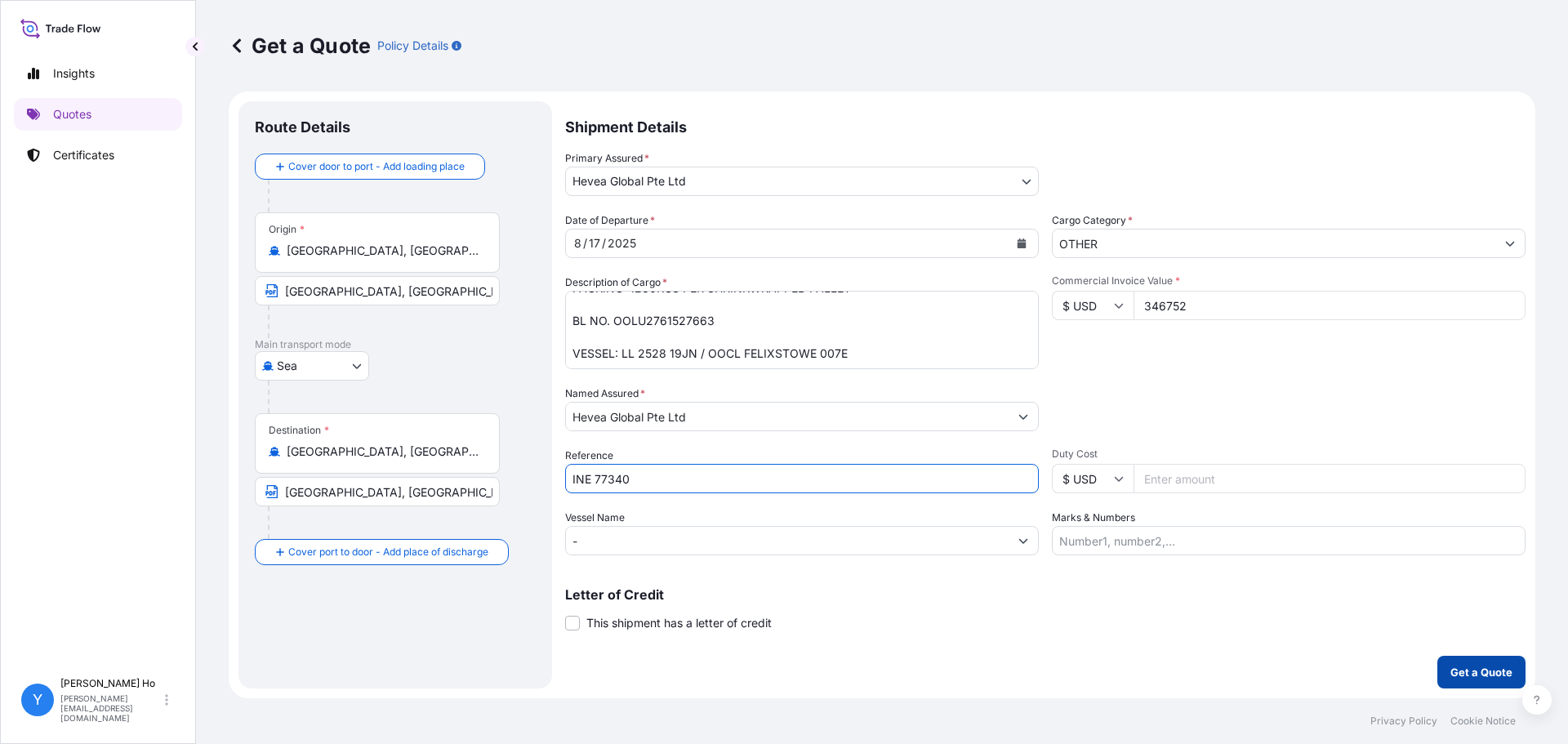
click at [1466, 670] on p "Get a Quote" at bounding box center [1480, 672] width 62 height 16
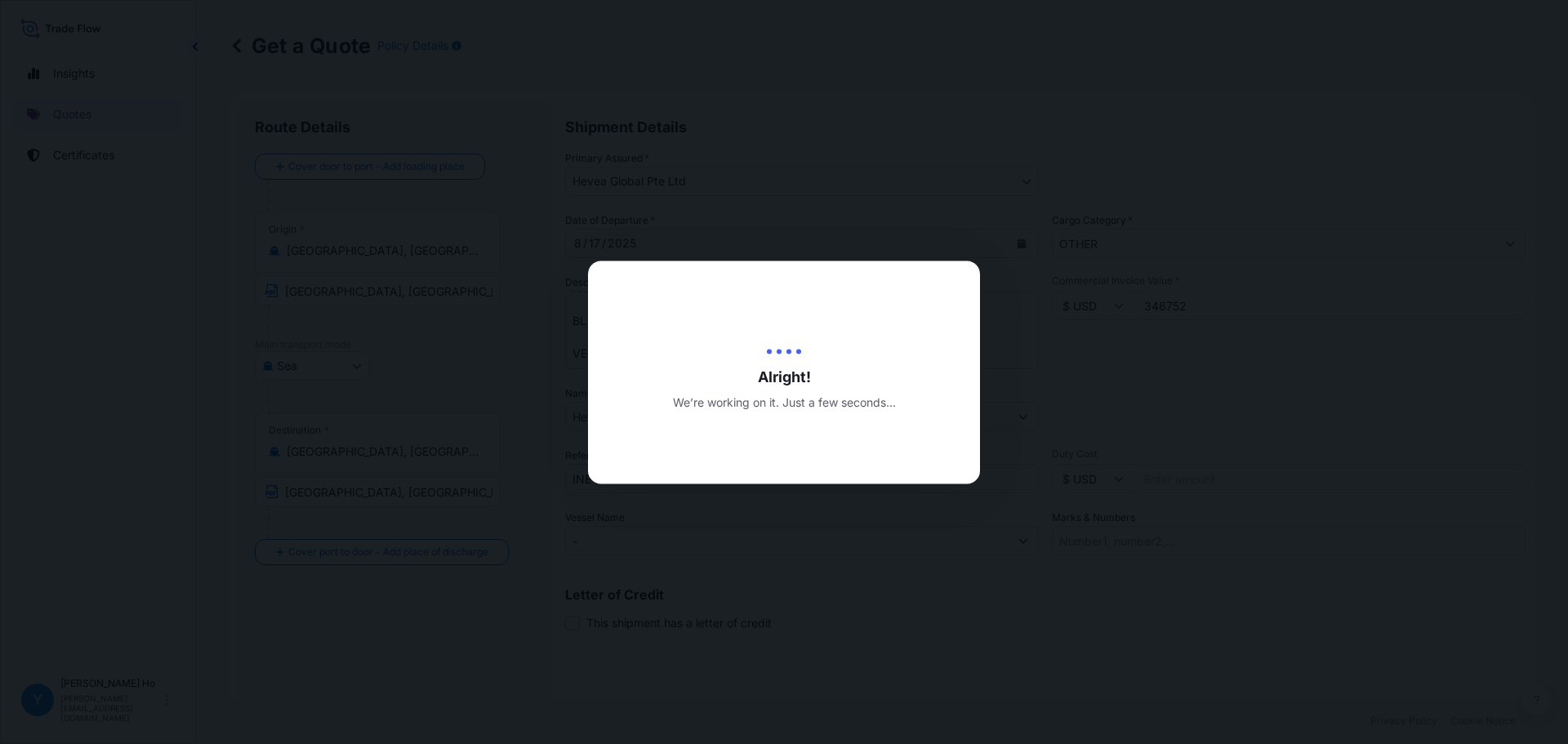
type input "[DATE]"
select select "Sea"
select select "31690"
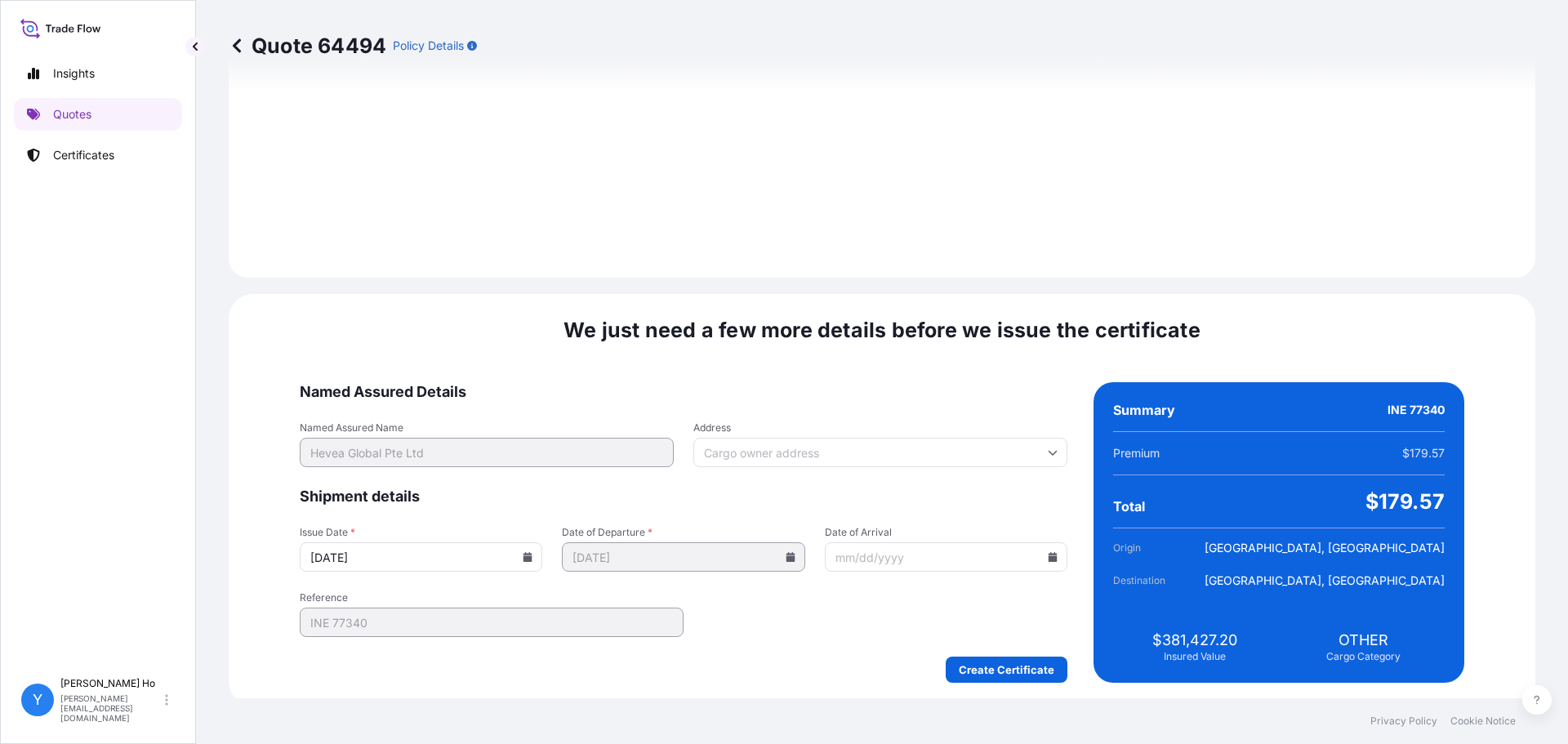
scroll to position [1839, 0]
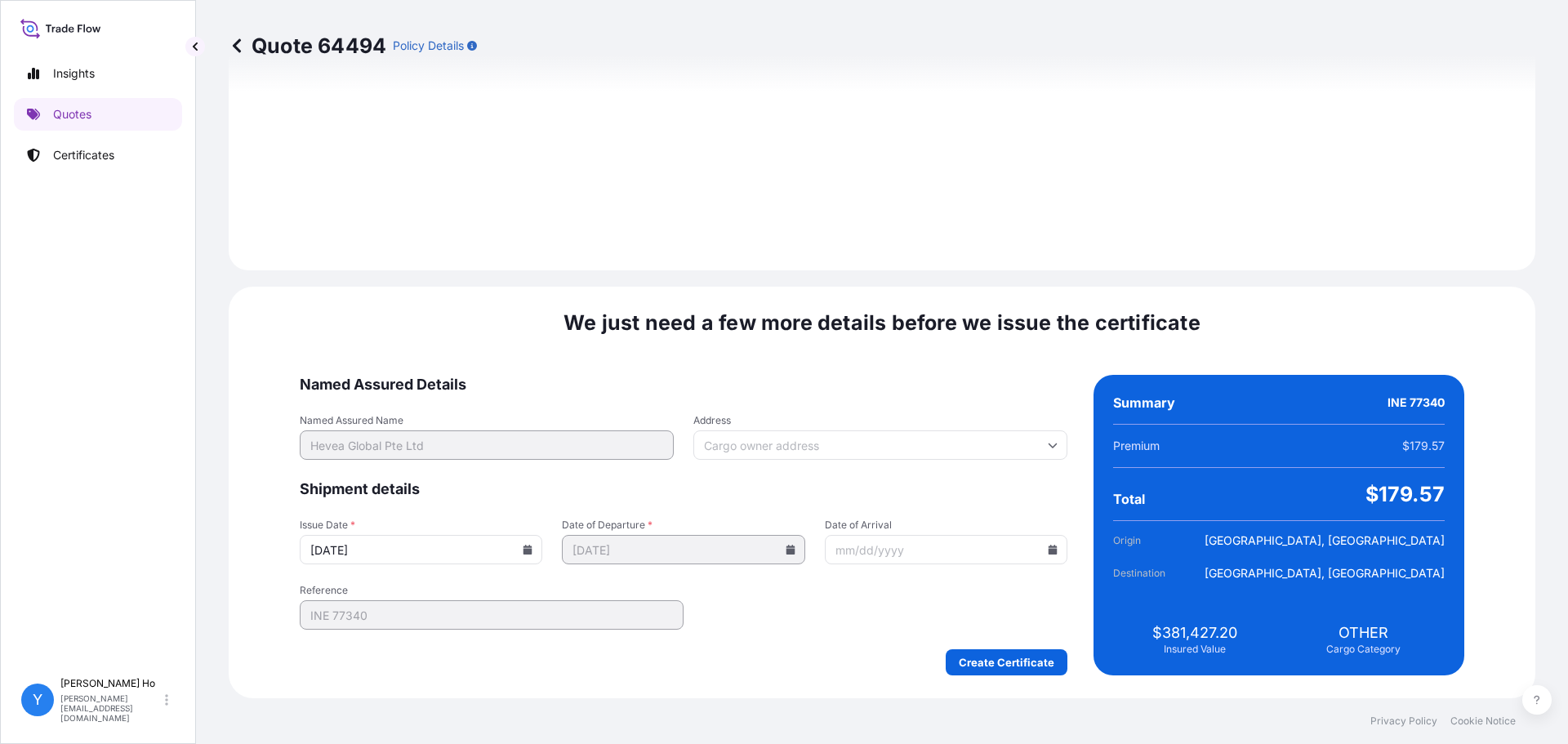
click at [533, 552] on icon at bounding box center [527, 550] width 9 height 10
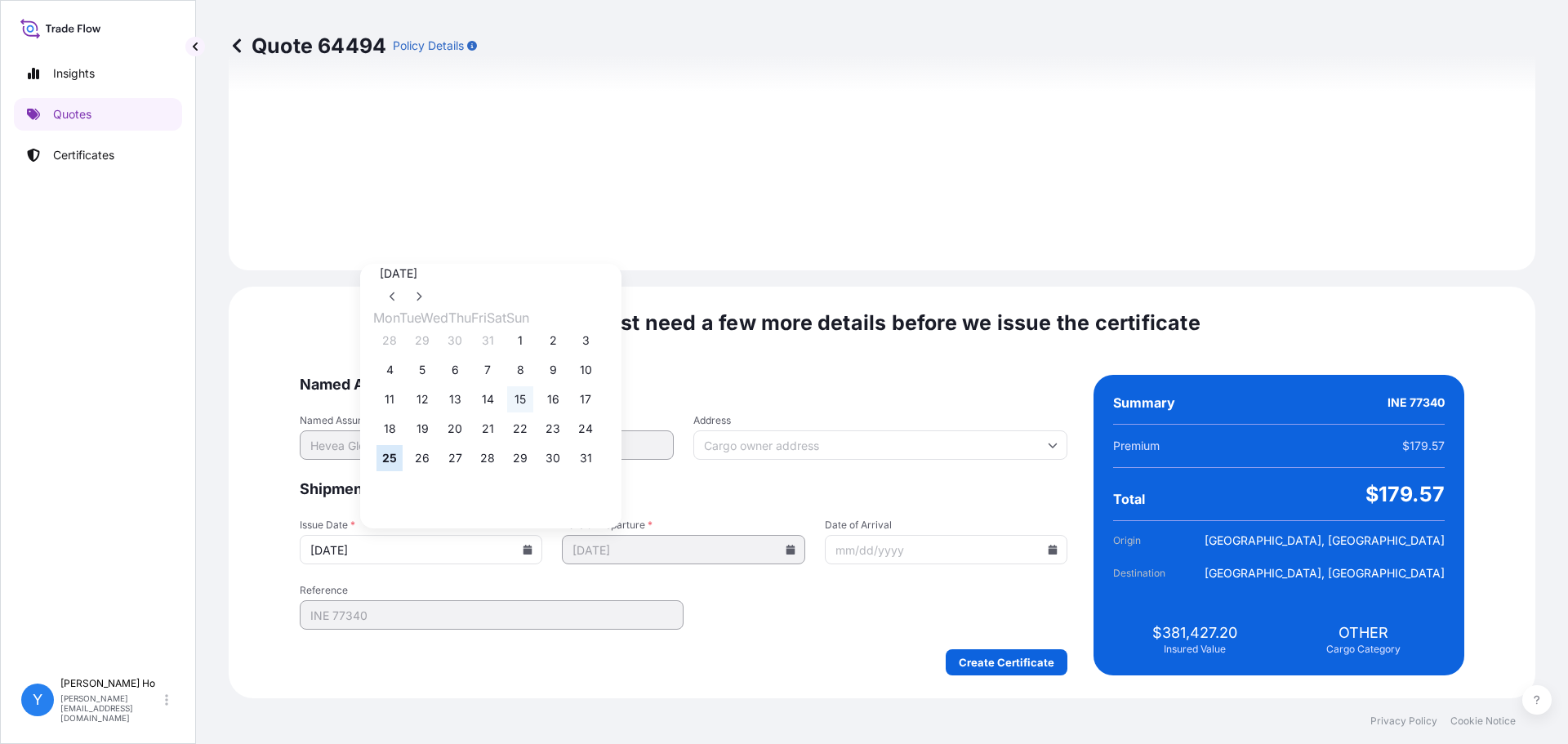
click at [533, 400] on button "15" at bounding box center [520, 399] width 26 height 26
type input "[DATE]"
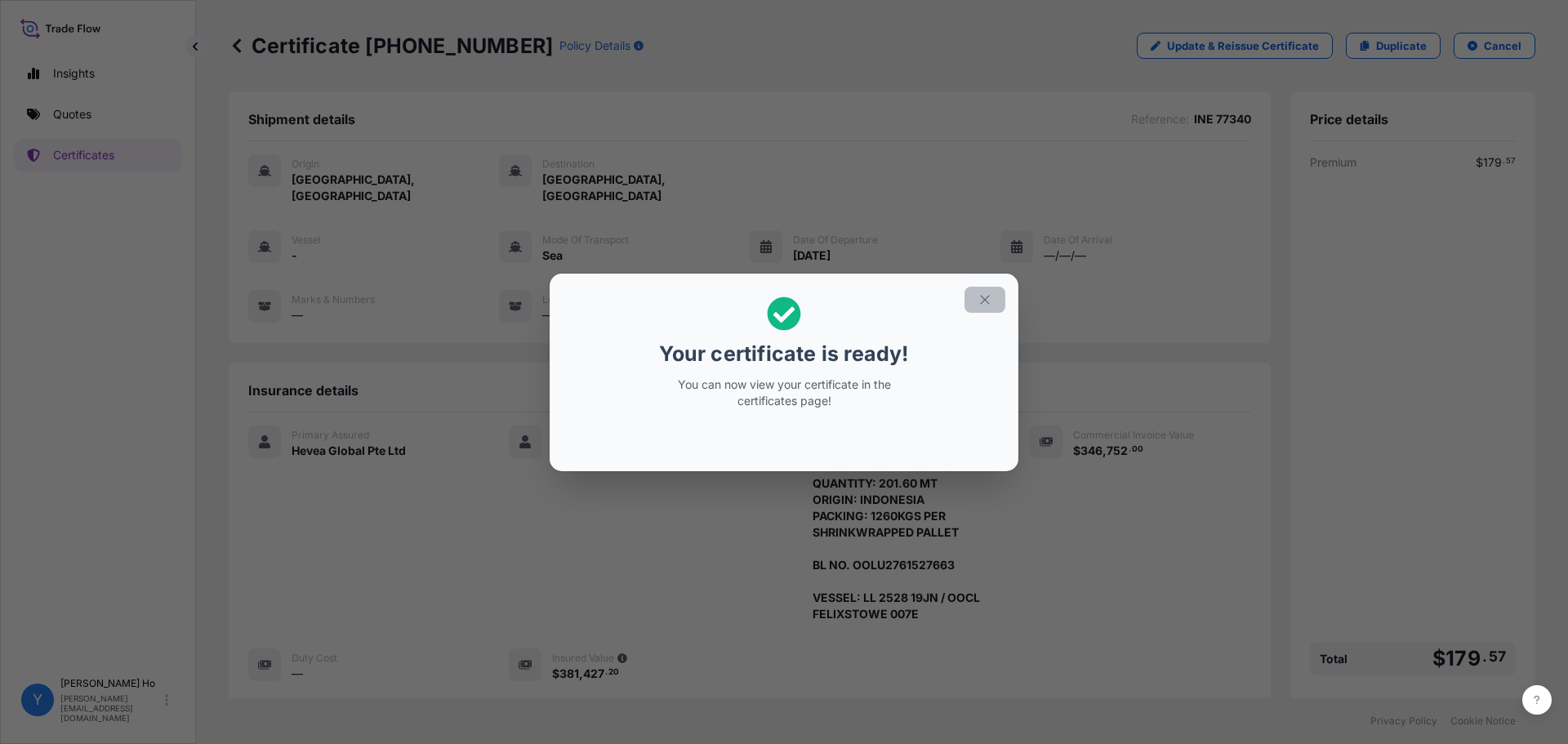
click at [978, 301] on icon "button" at bounding box center [984, 300] width 14 height 14
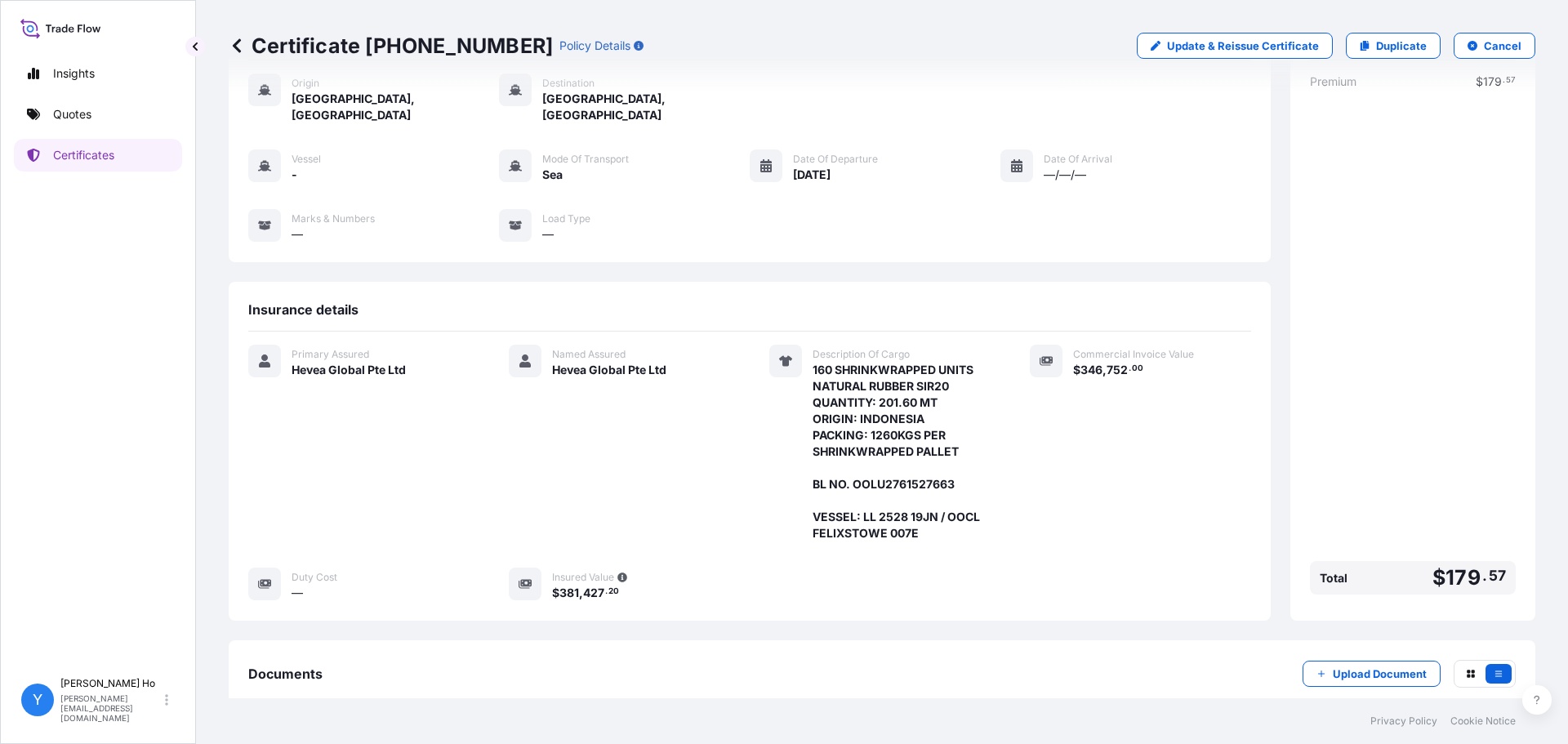
scroll to position [159, 0]
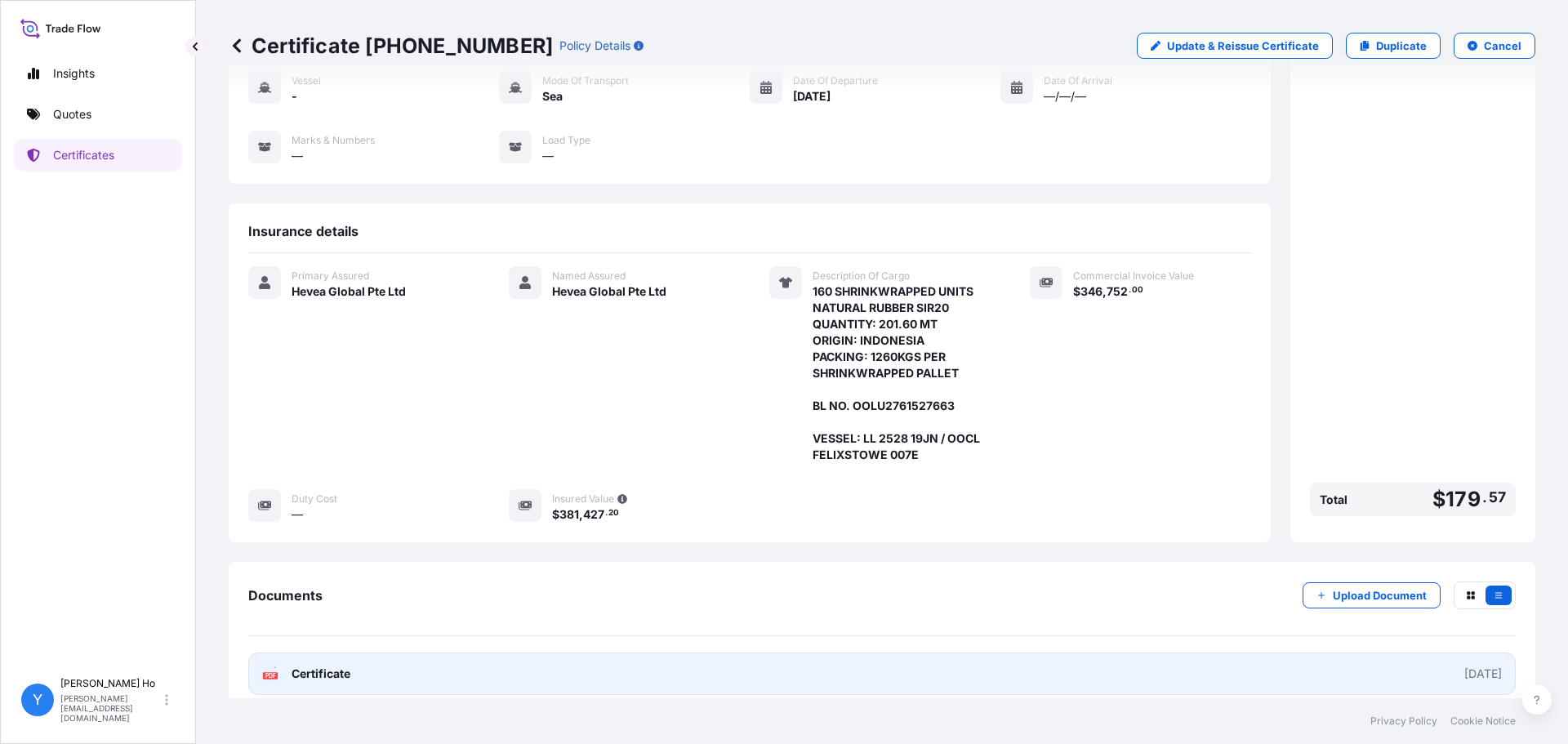
click at [462, 655] on link "PDF Certificate [DATE]" at bounding box center [881, 674] width 1267 height 43
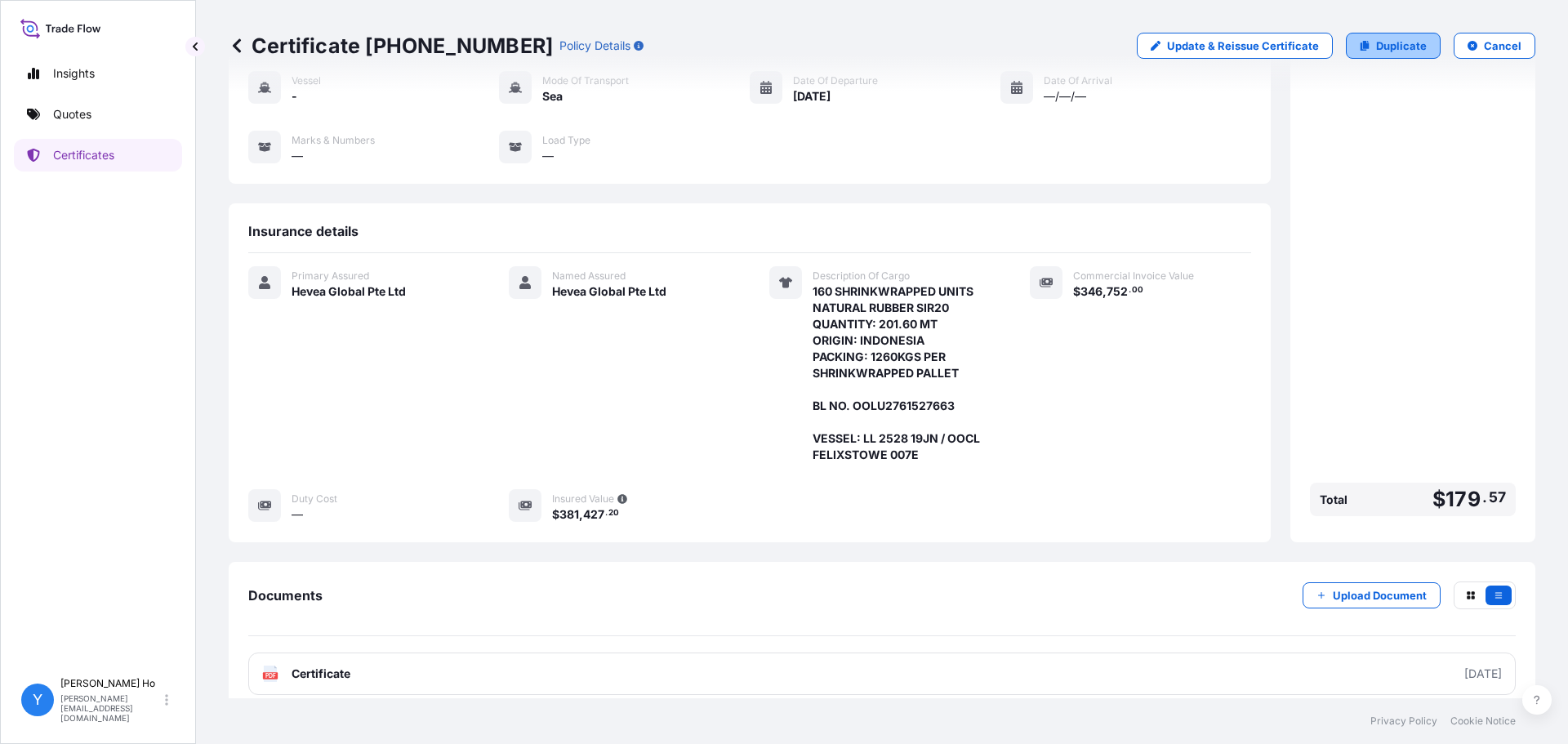
click at [1386, 43] on p "Duplicate" at bounding box center [1401, 45] width 51 height 16
select select "Sea"
select select "31690"
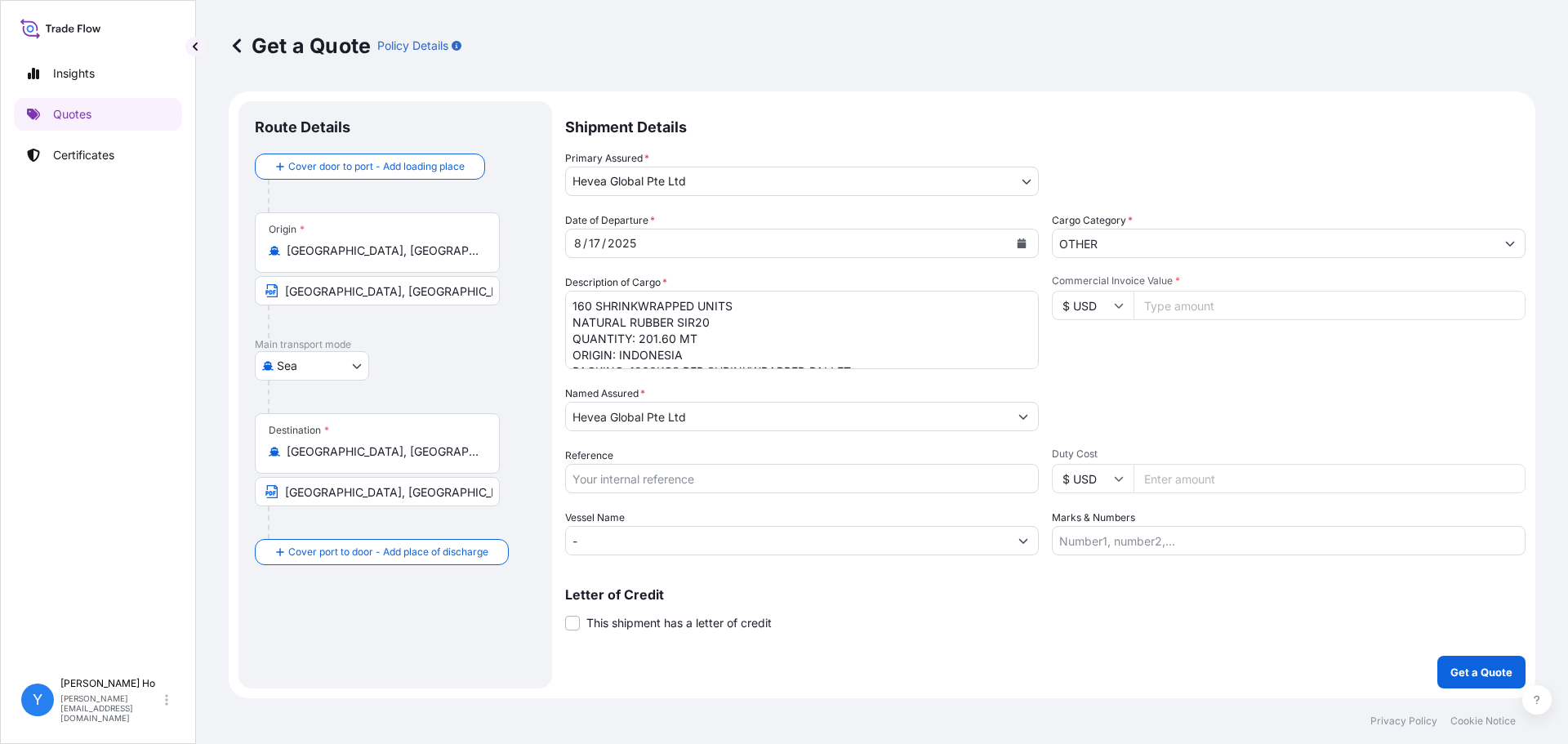
click at [736, 341] on textarea "160 SHRINKWRAPPED UNITS NATURAL RUBBER SIR20 QUANTITY: 201.60 MT ORIGIN: INDONE…" at bounding box center [801, 330] width 474 height 78
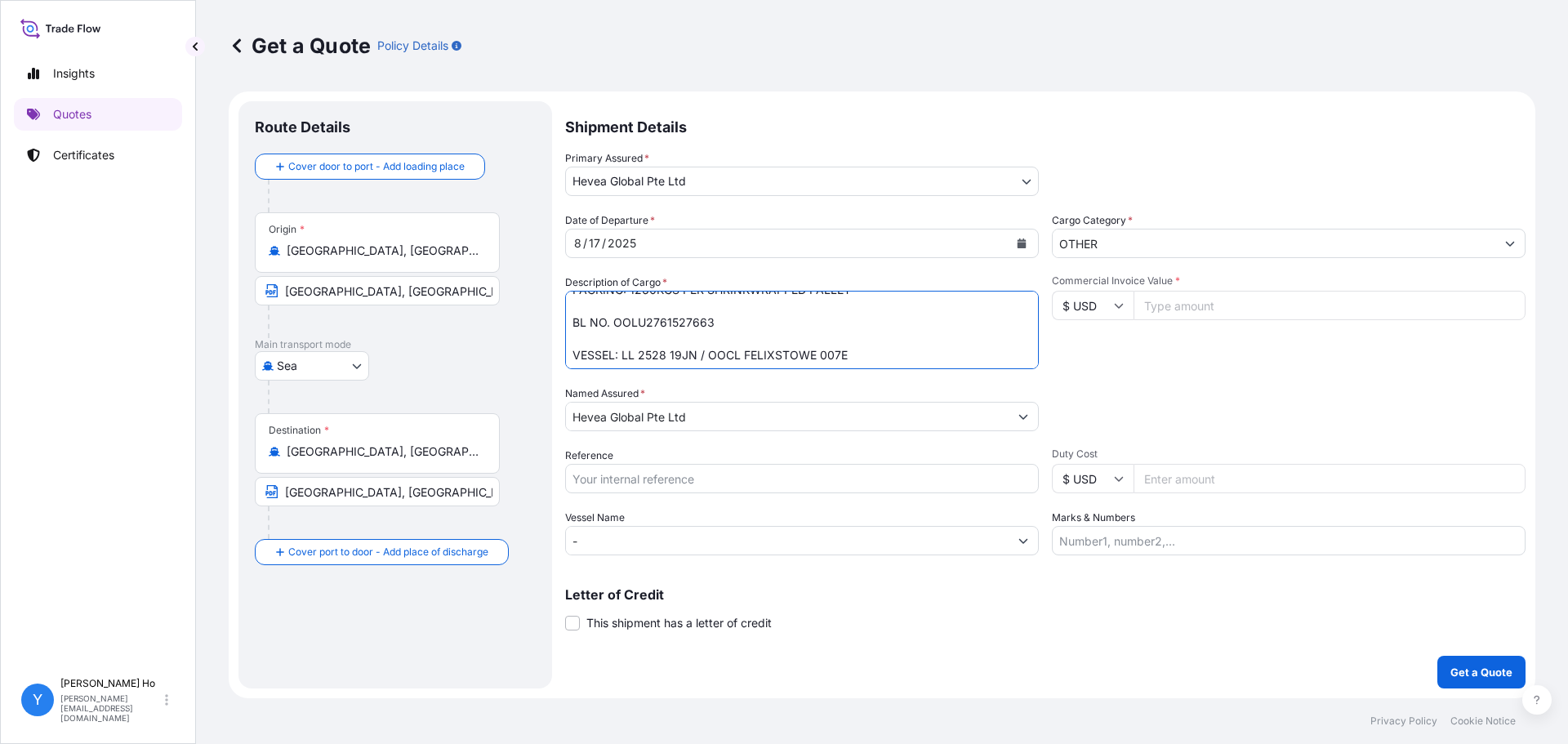
click at [784, 331] on textarea "160 SHRINKWRAPPED UNITS NATURAL RUBBER SIR20 QUANTITY: 201.60 MT ORIGIN: INDONE…" at bounding box center [801, 330] width 474 height 78
type textarea "160 SHRINKWRAPPED UNITS NATURAL RUBBER SIR20 QUANTITY: 201.60 MT ORIGIN: INDONE…"
click at [1192, 302] on input "Commercial Invoice Value *" at bounding box center [1329, 306] width 392 height 30
type input "346752"
click at [704, 475] on input "Reference" at bounding box center [801, 478] width 474 height 30
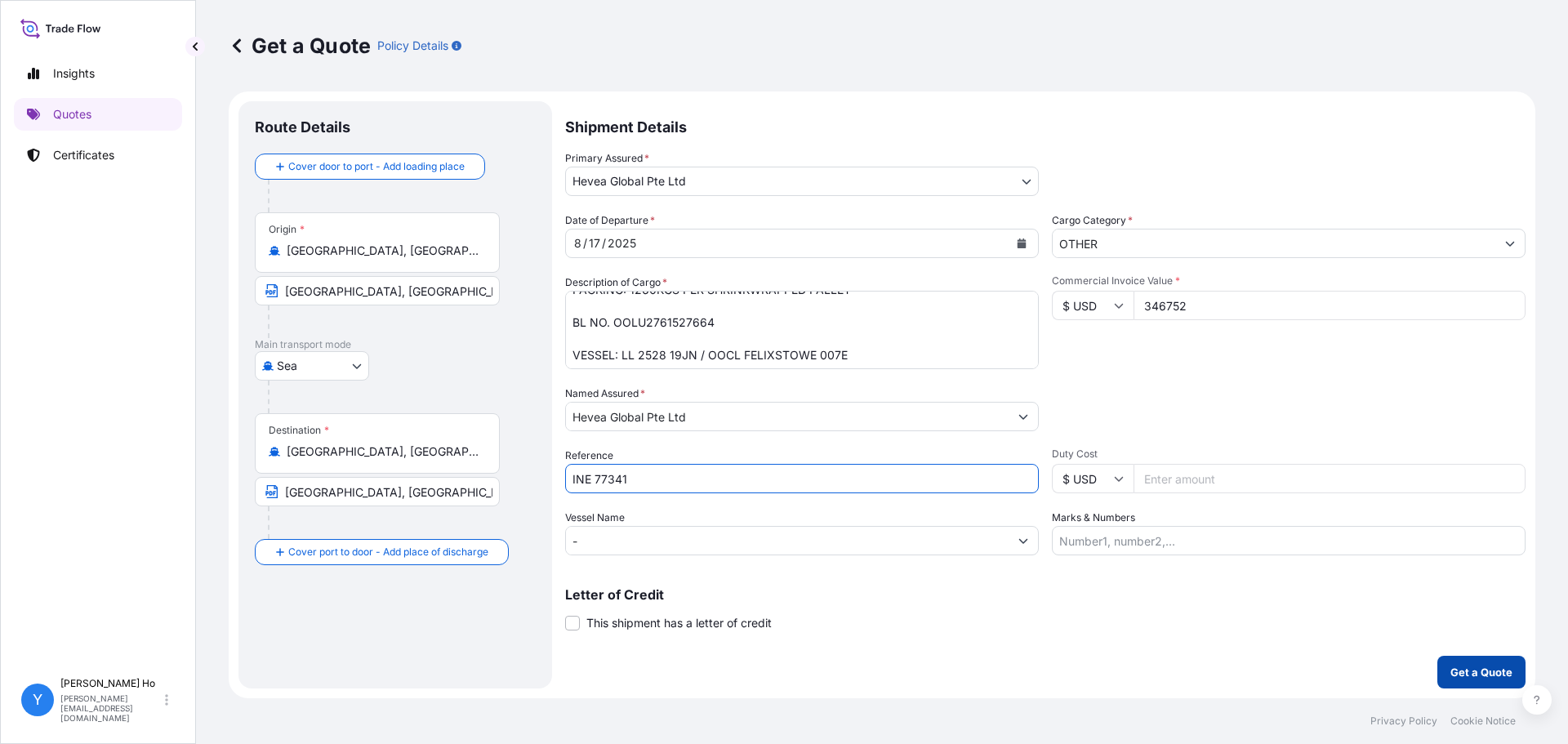
type input "INE 77341"
click at [1467, 668] on p "Get a Quote" at bounding box center [1480, 672] width 62 height 16
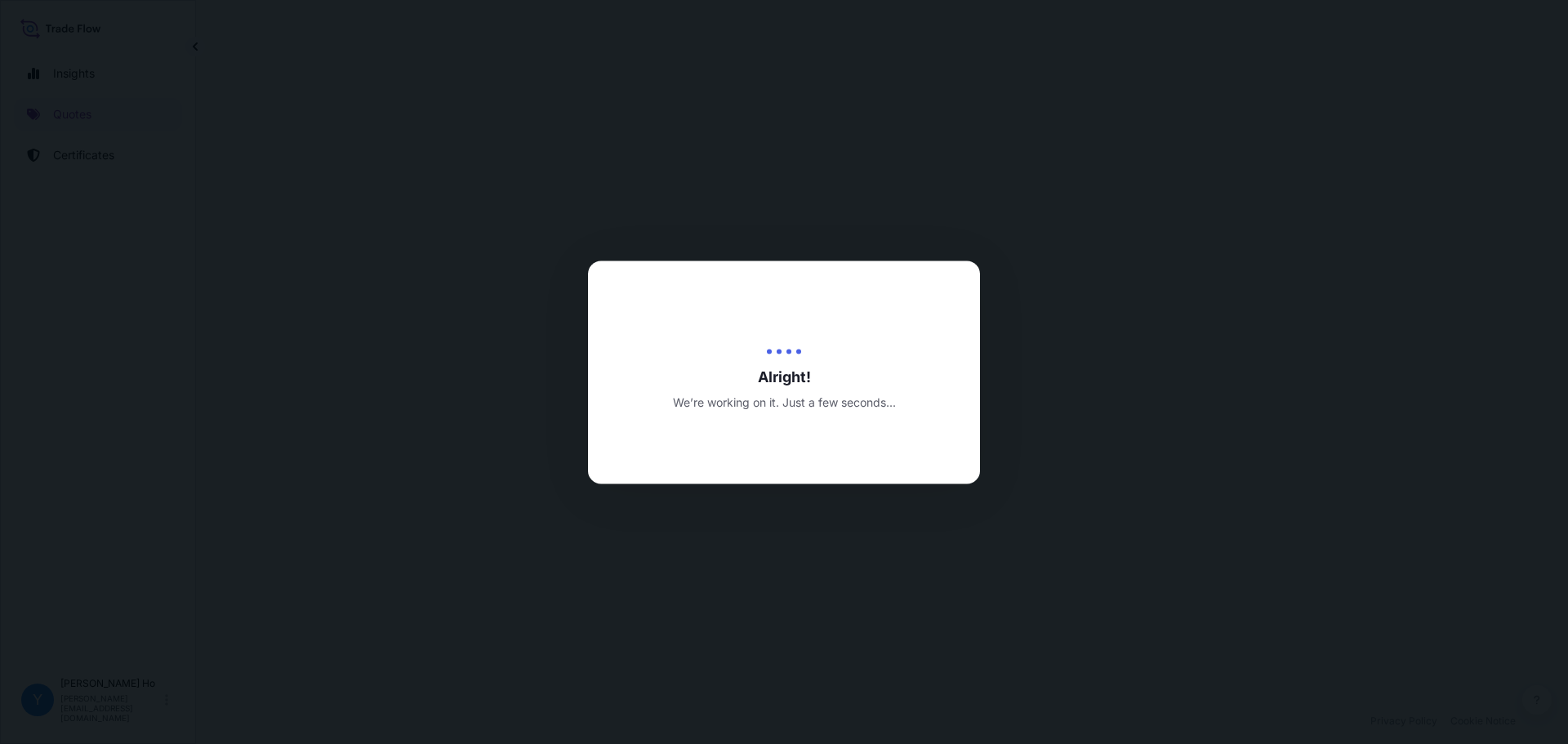
select select "Sea"
select select "31690"
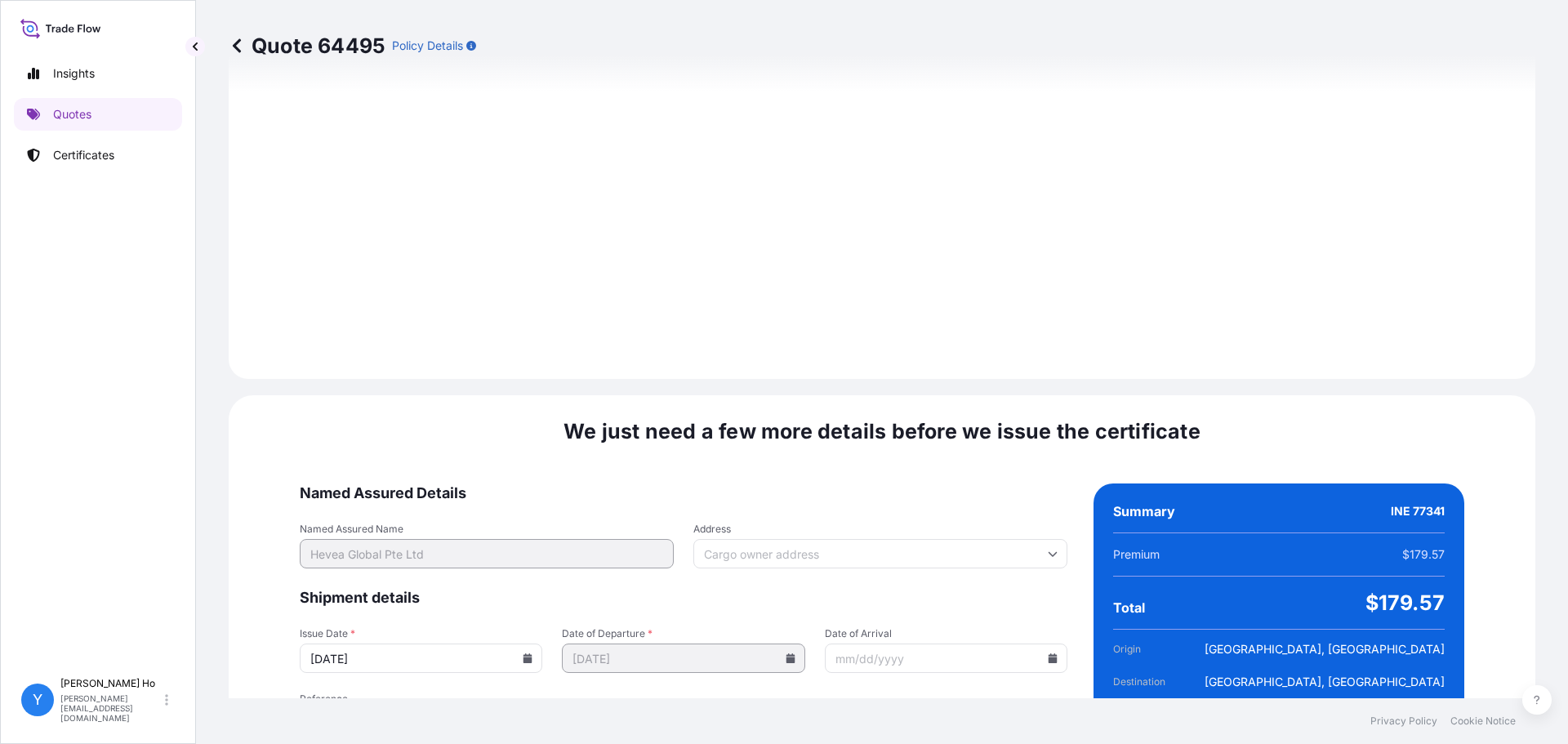
scroll to position [1839, 0]
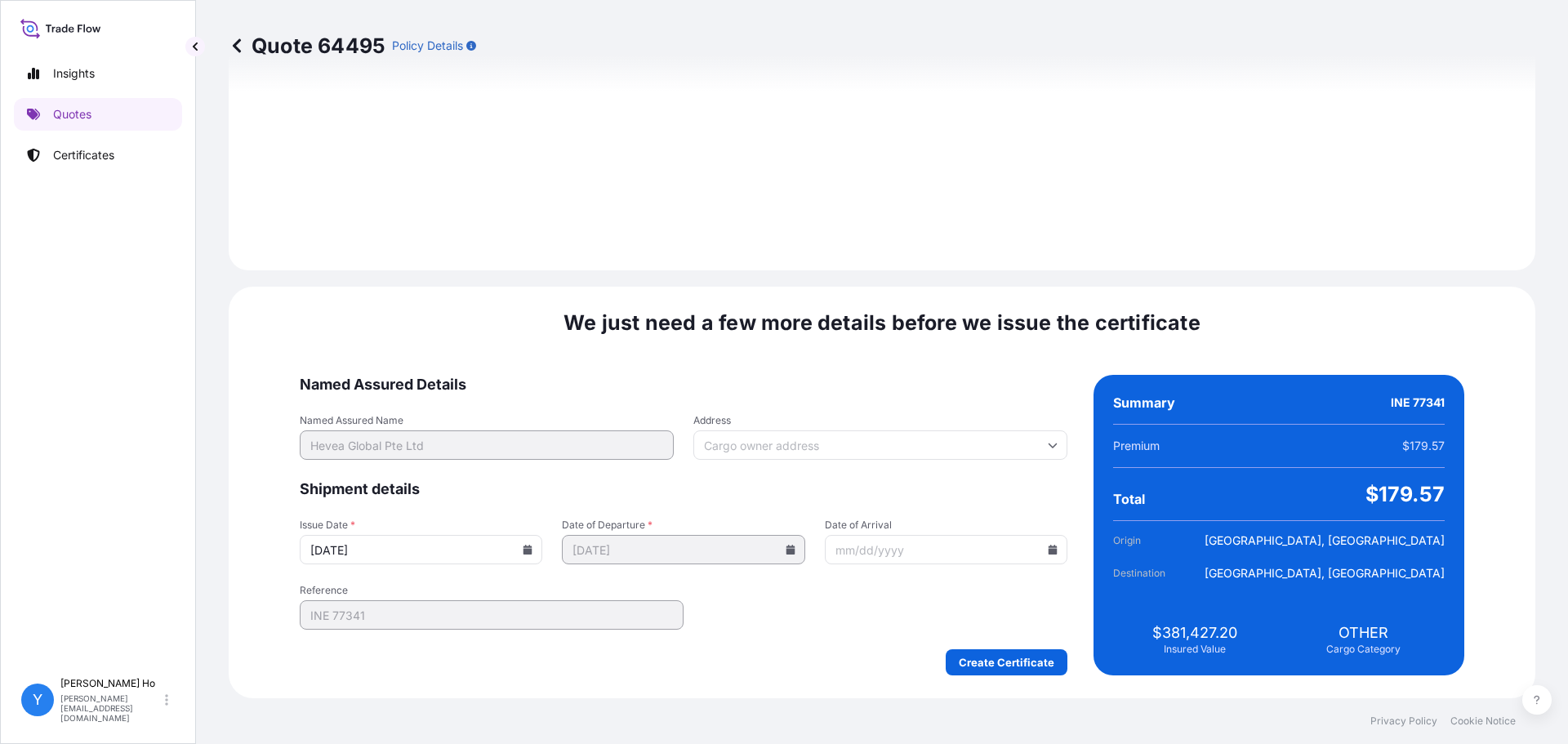
drag, startPoint x: 475, startPoint y: 546, endPoint x: 486, endPoint y: 546, distance: 11.0
click at [476, 546] on input "[DATE]" at bounding box center [420, 550] width 242 height 30
click at [542, 557] on input "[DATE]" at bounding box center [420, 550] width 242 height 30
click at [533, 548] on icon at bounding box center [527, 550] width 10 height 10
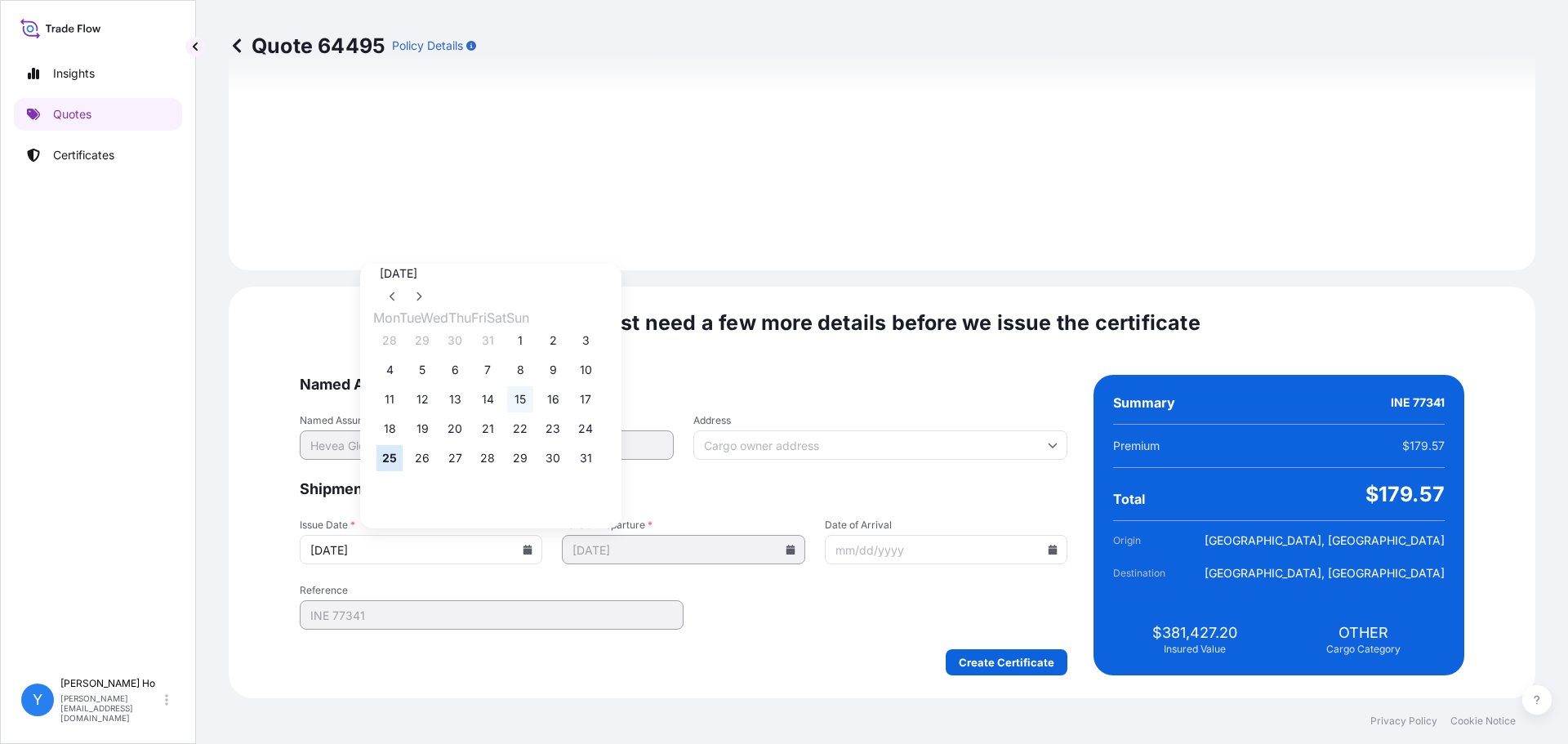
click at [533, 398] on button "15" at bounding box center [520, 399] width 26 height 26
type input "[DATE]"
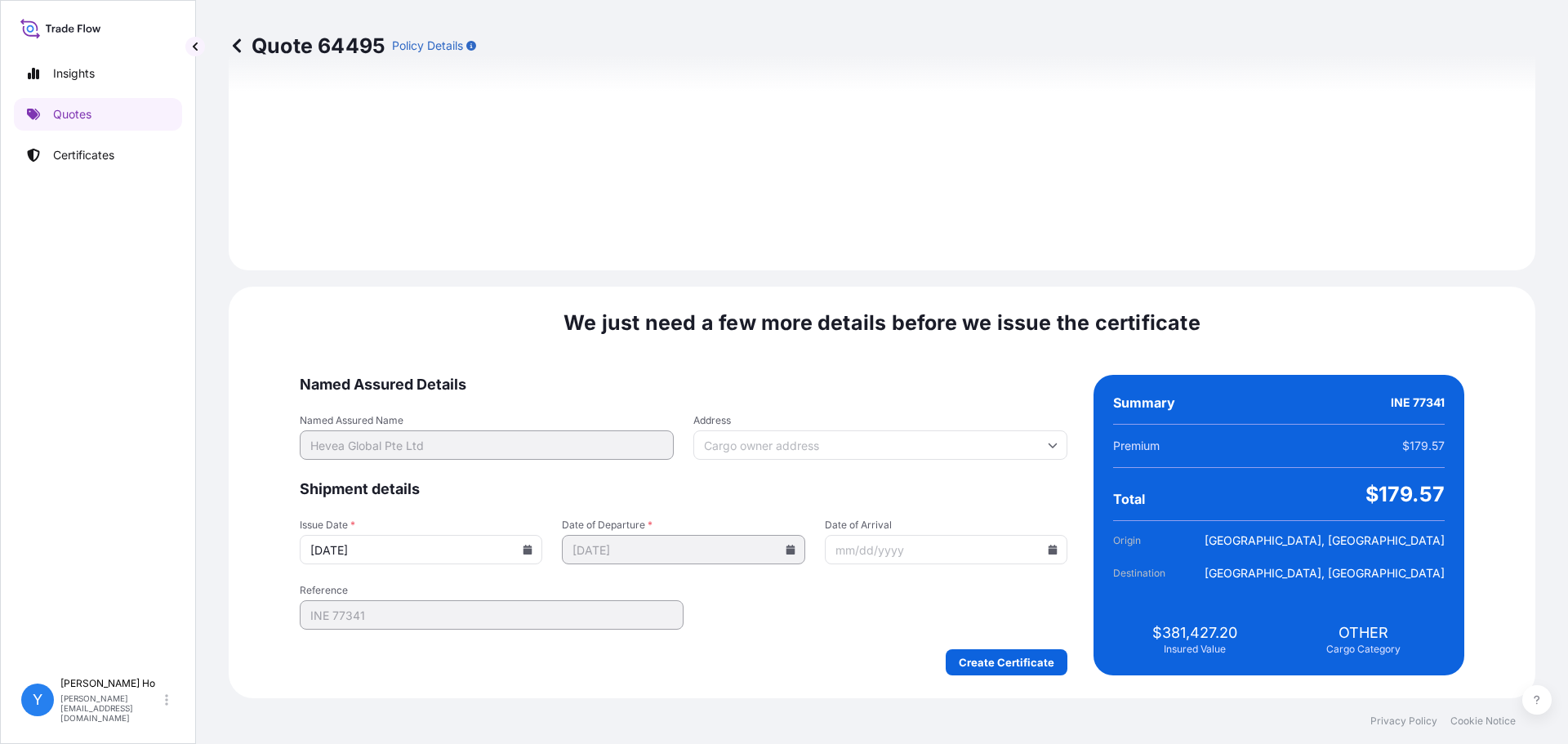
click at [770, 648] on form "Named Assured Details Named Assured Name Hevea Global Pte Ltd Address Shipment …" at bounding box center [683, 525] width 767 height 300
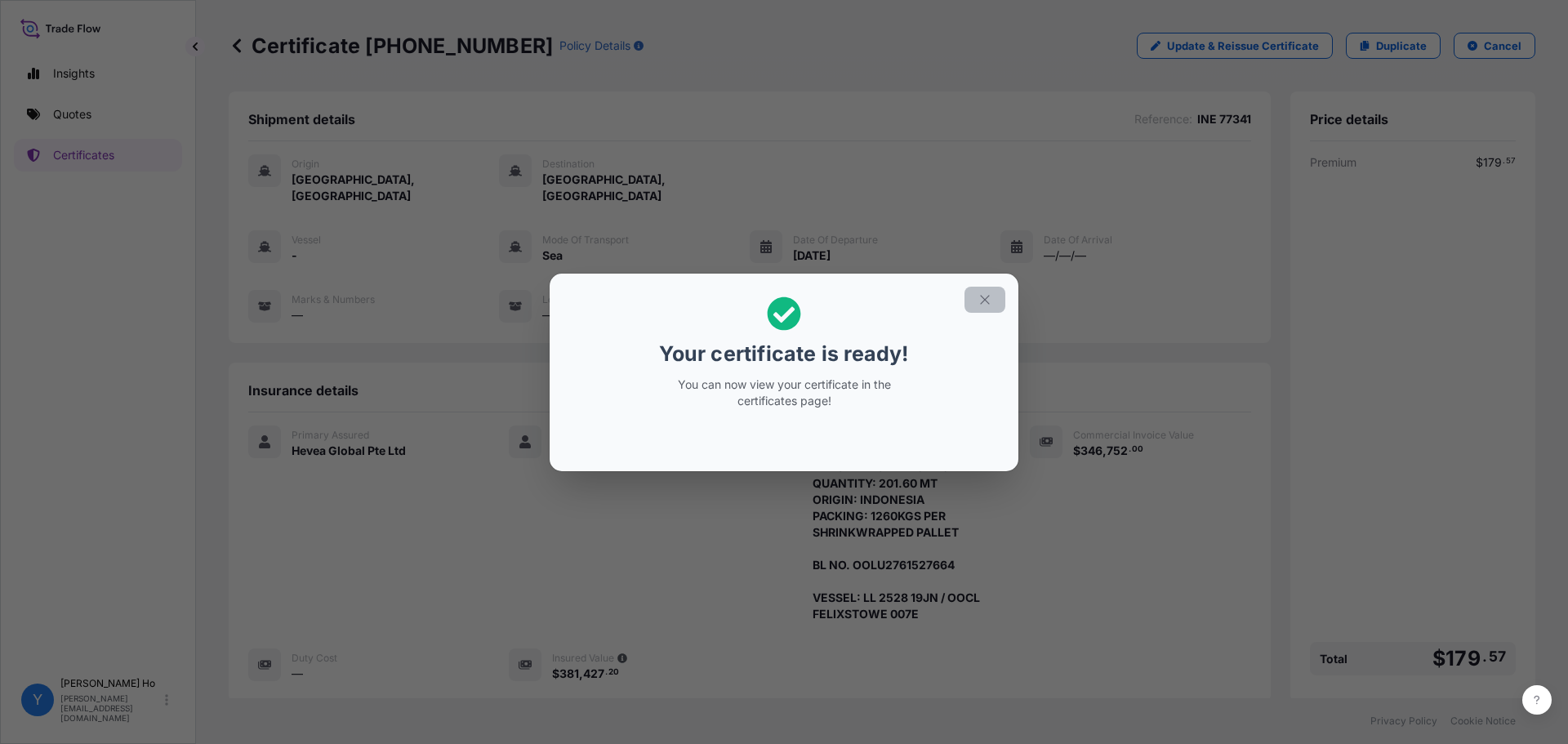
click at [999, 300] on button "button" at bounding box center [984, 300] width 41 height 26
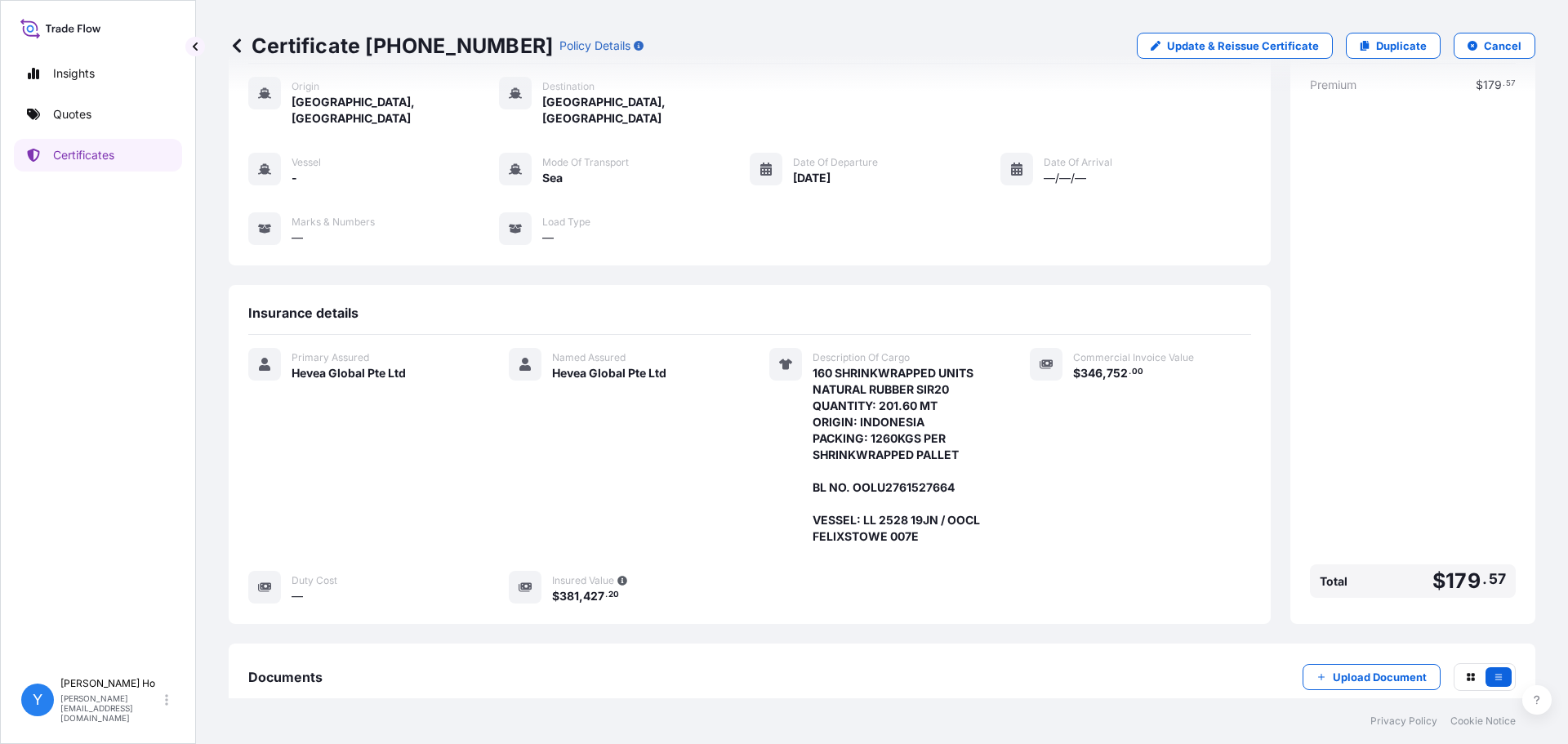
scroll to position [159, 0]
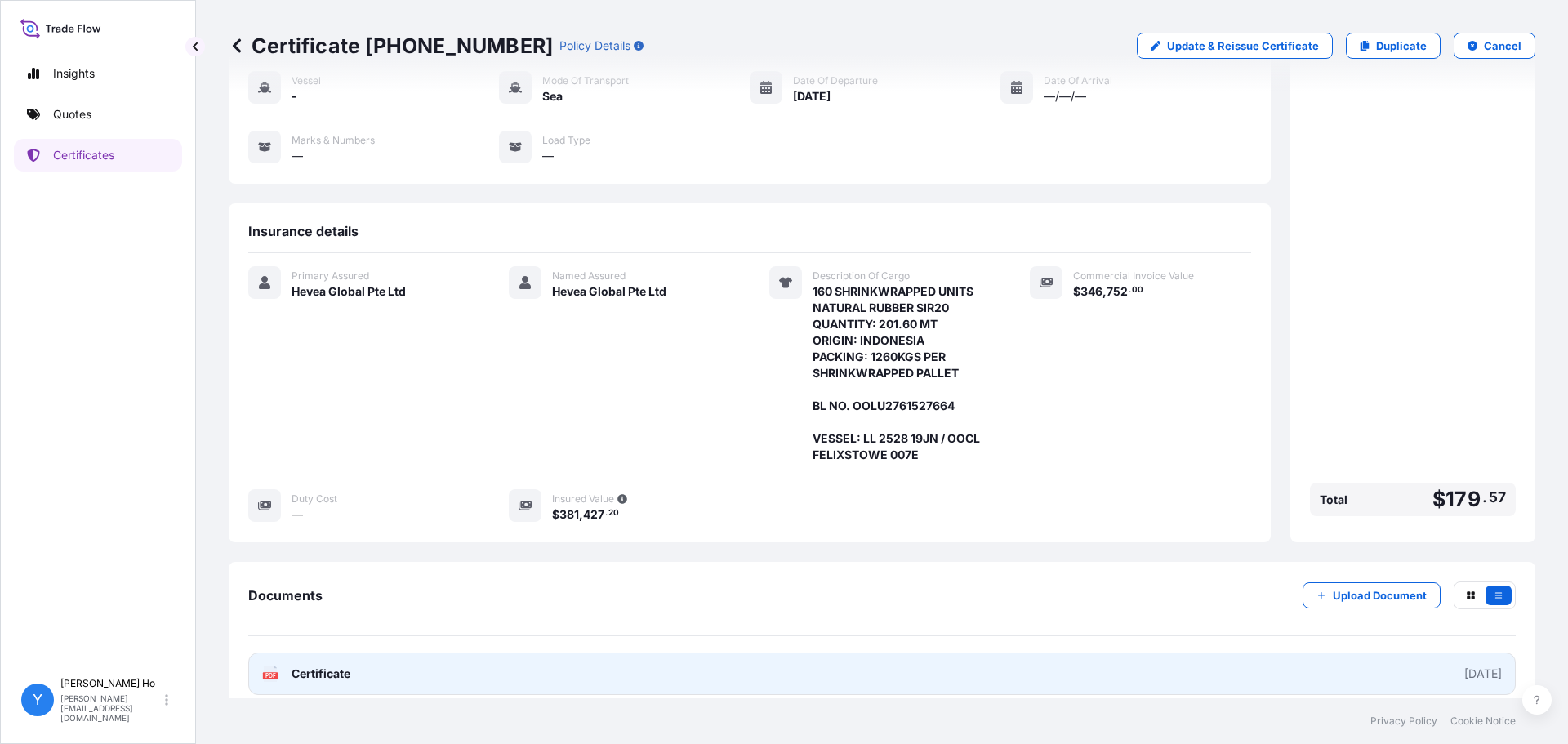
click at [790, 653] on link "PDF Certificate [DATE]" at bounding box center [881, 674] width 1267 height 43
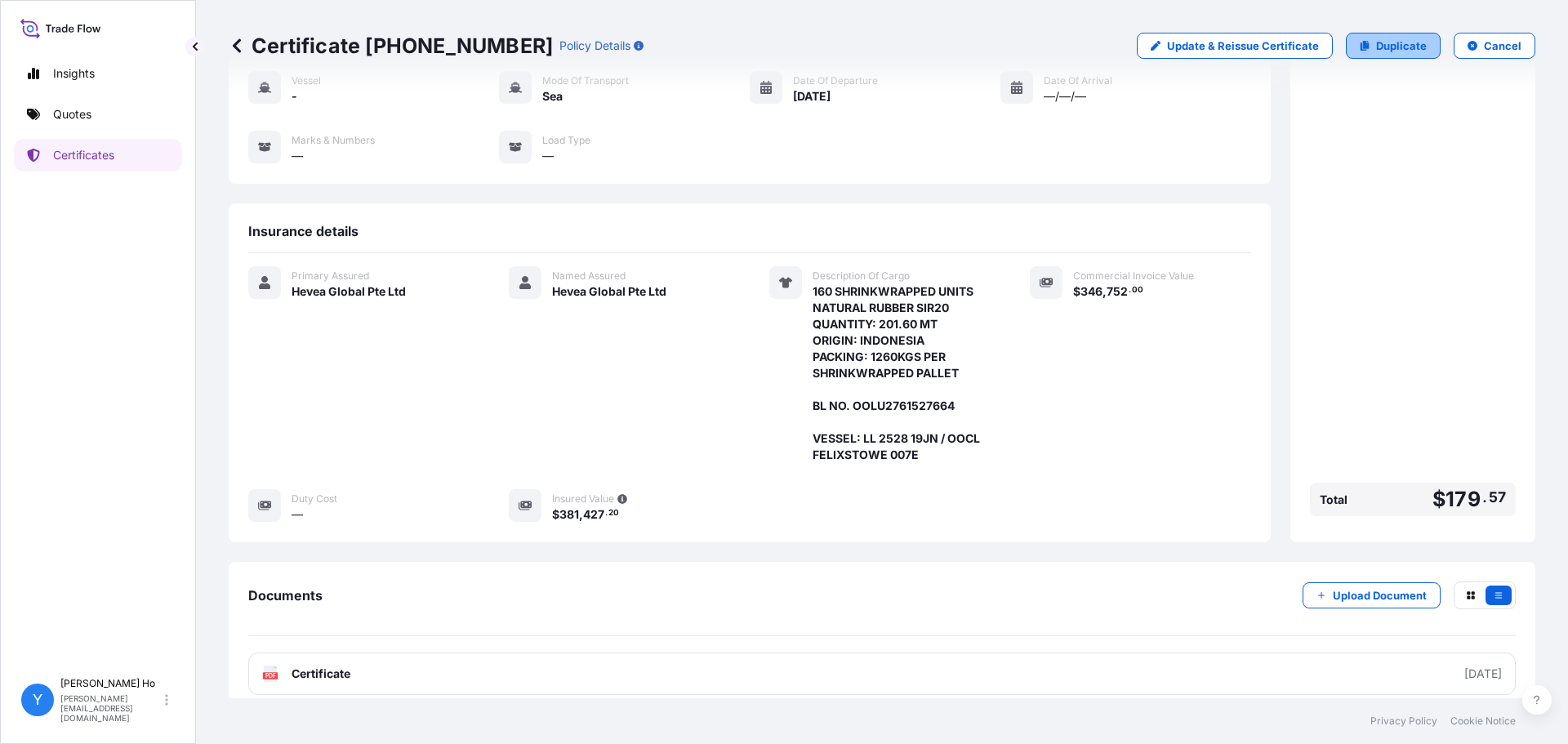
click at [1394, 39] on p "Duplicate" at bounding box center [1401, 45] width 51 height 16
select select "Sea"
select select "31690"
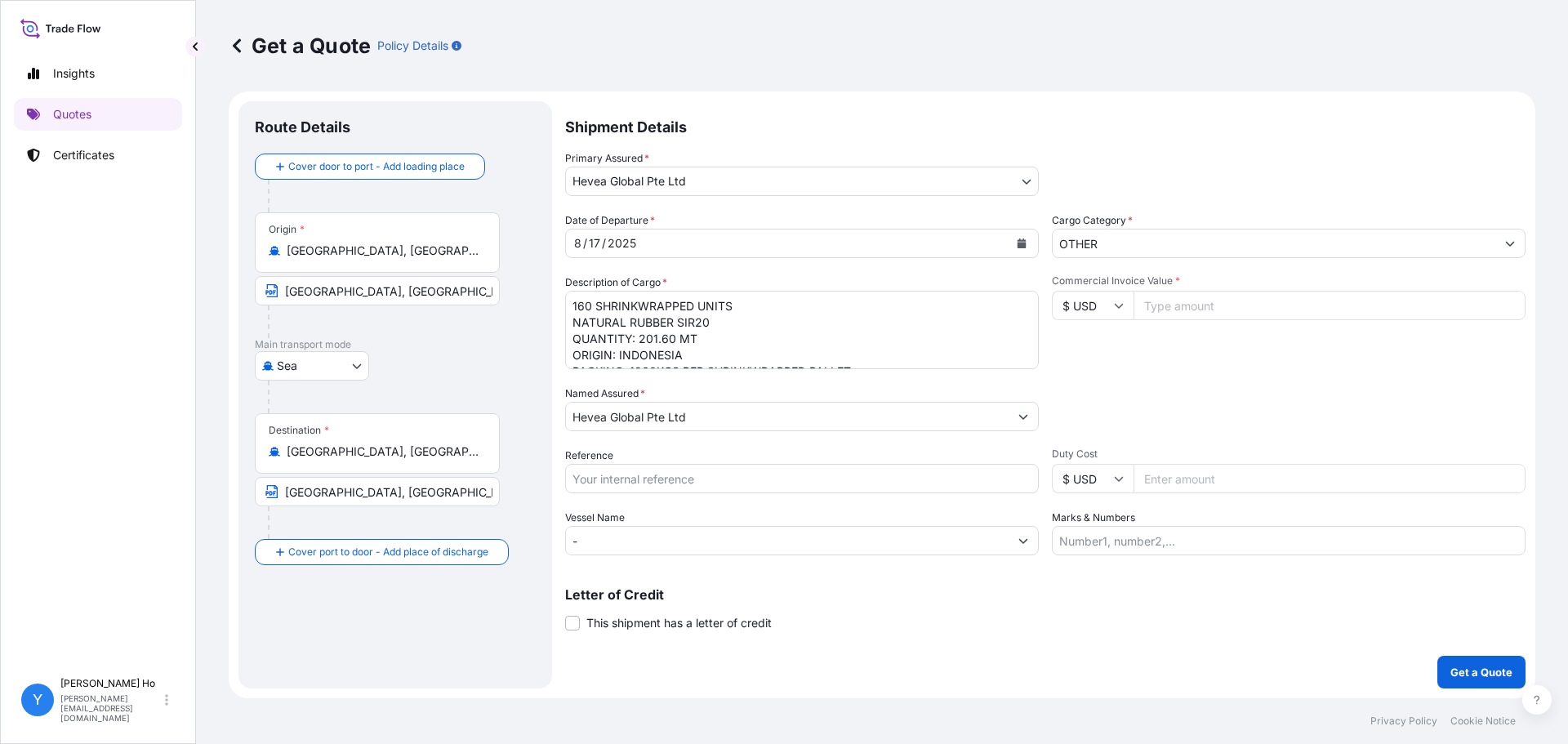
click at [780, 346] on textarea "160 SHRINKWRAPPED UNITS NATURAL RUBBER SIR20 QUANTITY: 201.60 MT ORIGIN: INDONE…" at bounding box center [801, 330] width 474 height 78
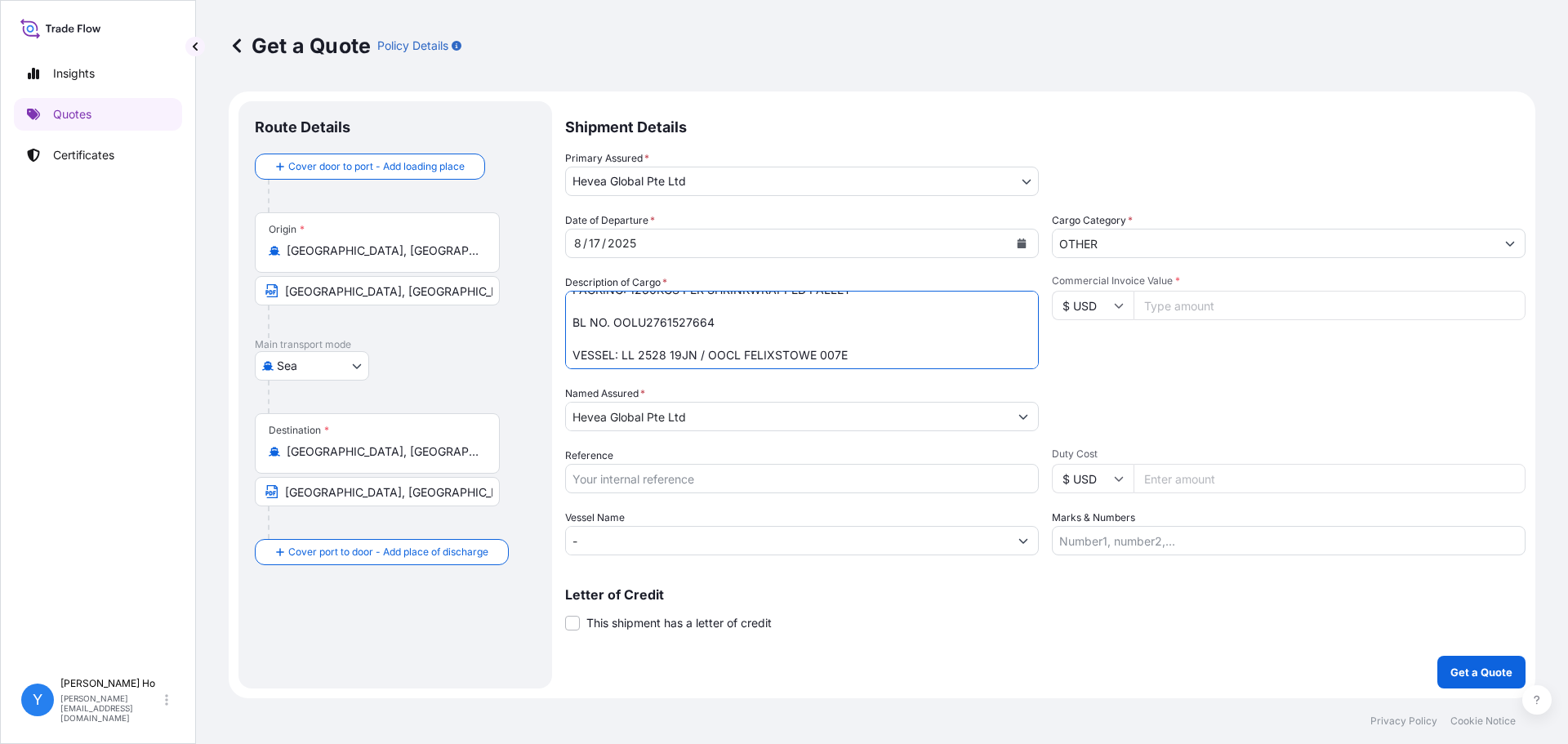
drag, startPoint x: 742, startPoint y: 326, endPoint x: 614, endPoint y: 321, distance: 128.1
click at [614, 321] on textarea "160 SHRINKWRAPPED UNITS NATURAL RUBBER SIR20 QUANTITY: 201.60 MT ORIGIN: INDONE…" at bounding box center [801, 330] width 474 height 78
paste textarea "053FA00247"
click at [847, 363] on textarea "160 SHRINKWRAPPED UNITS NATURAL RUBBER SIR20 QUANTITY: 201.60 MT ORIGIN: INDONE…" at bounding box center [801, 330] width 474 height 78
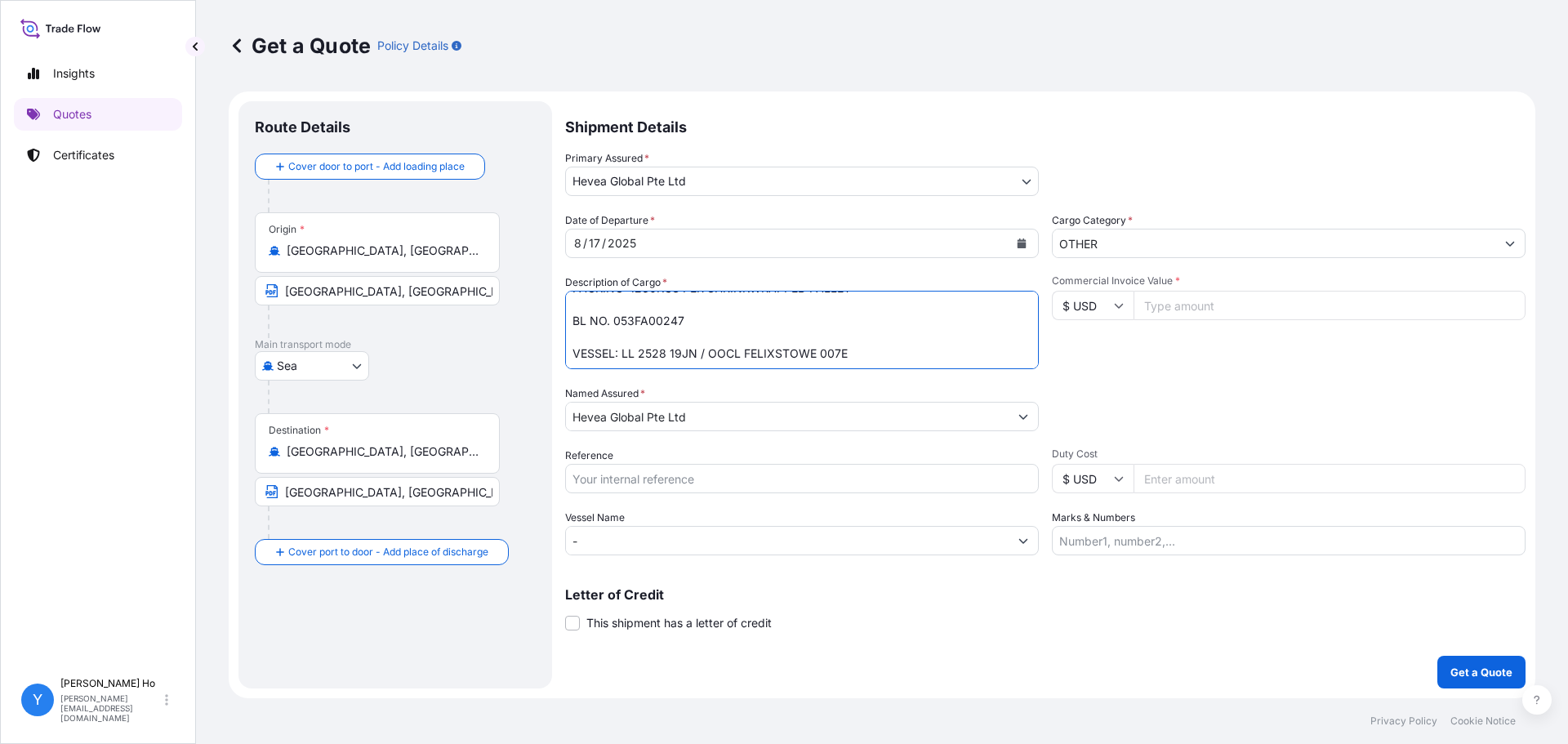
drag, startPoint x: 870, startPoint y: 356, endPoint x: 622, endPoint y: 355, distance: 248.0
click at [622, 355] on textarea "160 SHRINKWRAPPED UNITS NATURAL RUBBER SIR20 QUANTITY: 201.60 MT ORIGIN: INDONE…" at bounding box center [801, 330] width 474 height 78
paste textarea "ATI BHUM V.396N"
click at [784, 353] on textarea "160 SHRINKWRAPPED UNITS NATURAL RUBBER SIR20 QUANTITY: 201.60 MT ORIGIN: INDONE…" at bounding box center [801, 330] width 474 height 78
paste textarea "WAN HAI 360 V.S019"
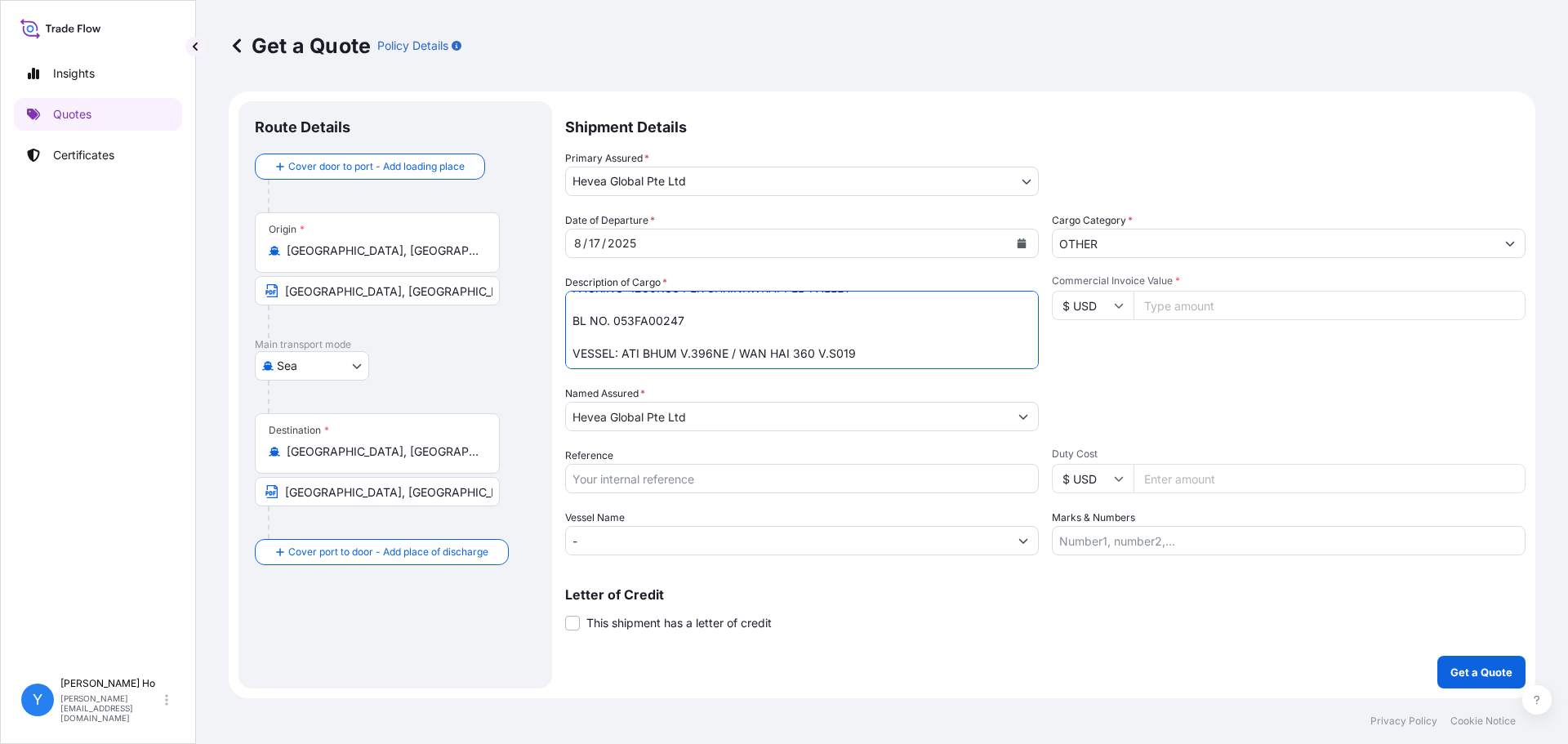
click at [806, 327] on textarea "160 SHRINKWRAPPED UNITS NATURAL RUBBER SIR20 QUANTITY: 201.60 MT ORIGIN: INDONE…" at bounding box center [801, 330] width 474 height 78
click at [709, 314] on textarea "160 SHRINKWRAPPED UNITS NATURAL RUBBER SIR20 QUANTITY: 201.60 MT ORIGIN: INDONE…" at bounding box center [801, 330] width 474 height 78
click at [697, 329] on textarea "160 SHRINKWRAPPED UNITS NATURAL RUBBER SIR20 QUANTITY: 201.60 MT ORIGIN: INDONE…" at bounding box center [801, 330] width 474 height 78
click at [686, 344] on textarea "160 SHRINKWRAPPED UNITS NATURAL RUBBER SIR20 QUANTITY: 201.60 MT ORIGIN: INDONE…" at bounding box center [801, 330] width 474 height 78
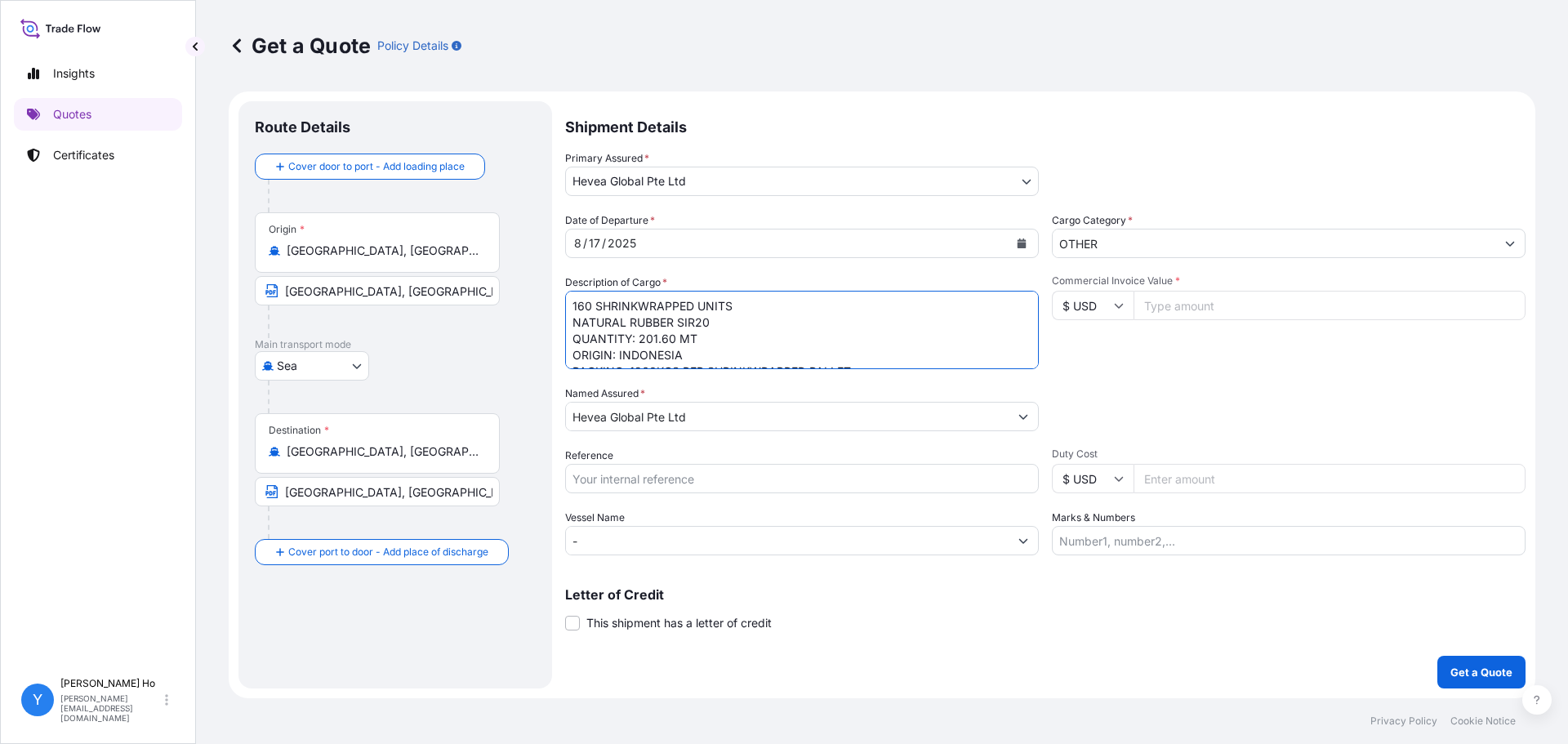
click at [686, 357] on textarea "160 SHRINKWRAPPED UNITS NATURAL RUBBER SIR20 QUANTITY: 201.60 MT ORIGIN: INDONE…" at bounding box center [801, 330] width 474 height 78
type textarea "160 SHRINKWRAPPED UNITS NATURAL RUBBER SIR20 QUANTITY: 201.60 MT ORIGIN: INDONE…"
click at [756, 227] on div "Date of Departure * [DATE]" at bounding box center [801, 236] width 474 height 46
click at [1027, 239] on button "Calendar" at bounding box center [1021, 243] width 26 height 26
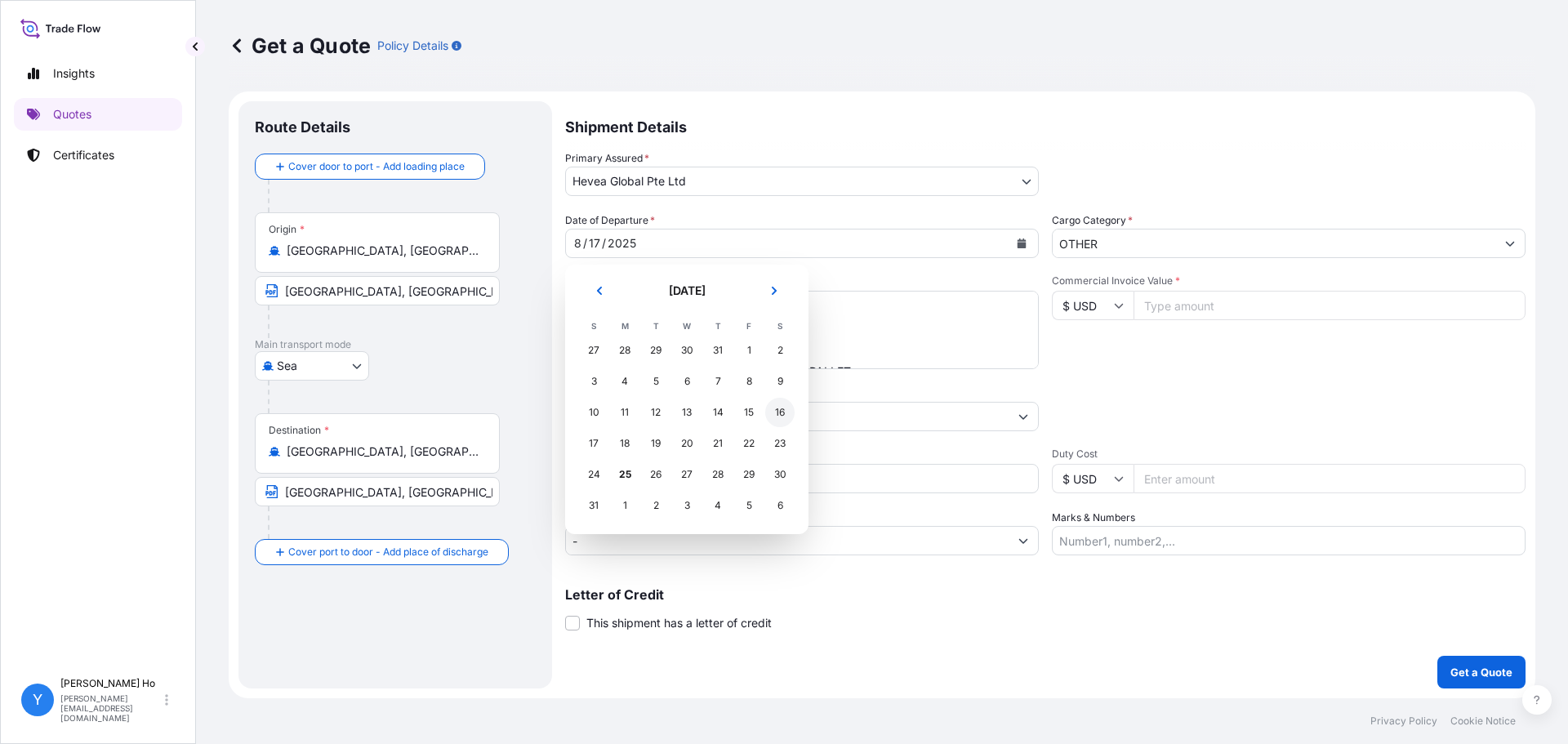
click at [778, 415] on div "16" at bounding box center [779, 412] width 30 height 30
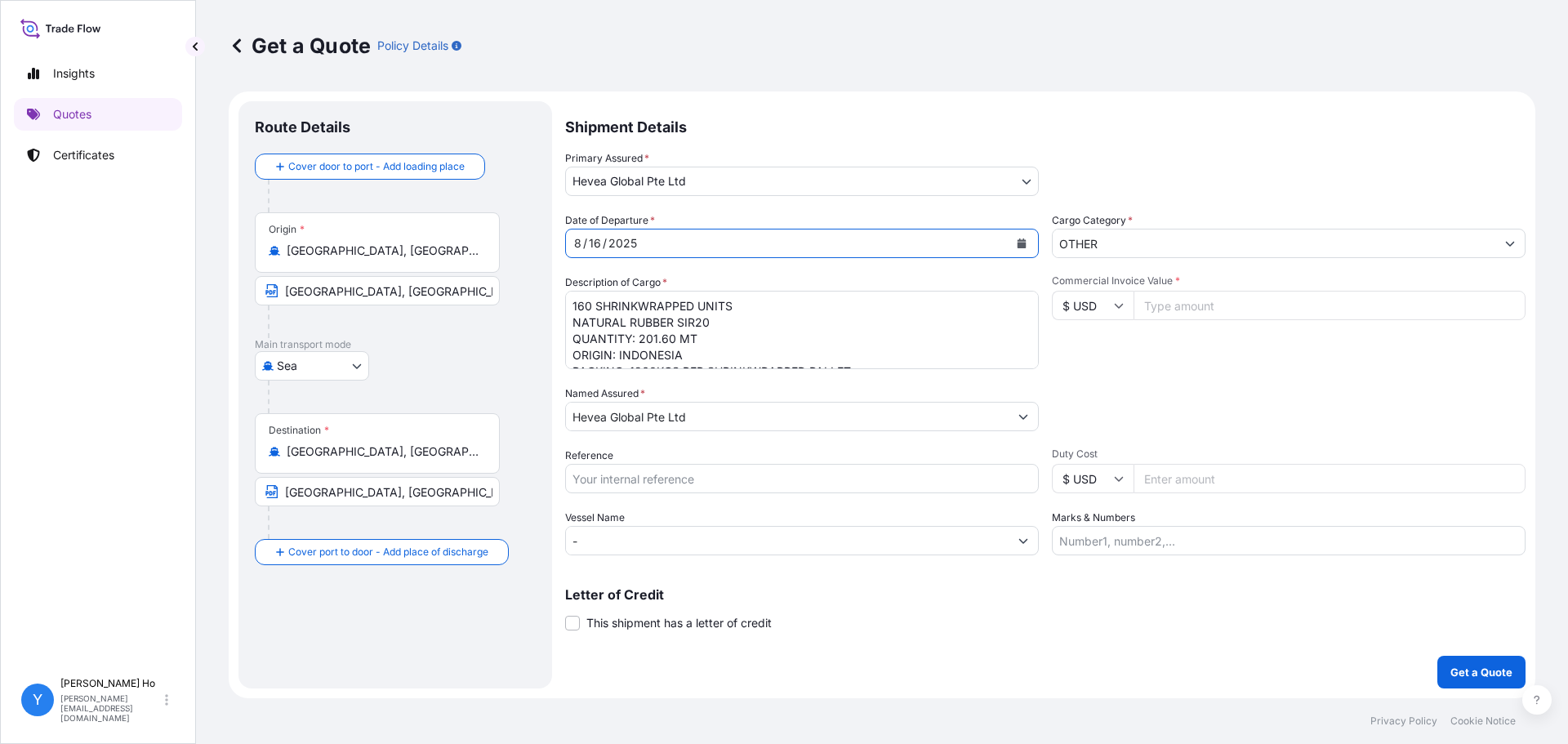
click at [694, 486] on input "Reference" at bounding box center [801, 478] width 474 height 30
type input "INE 77326"
click at [1218, 295] on input "Commercial Invoice Value *" at bounding box center [1329, 306] width 392 height 30
type input "342720"
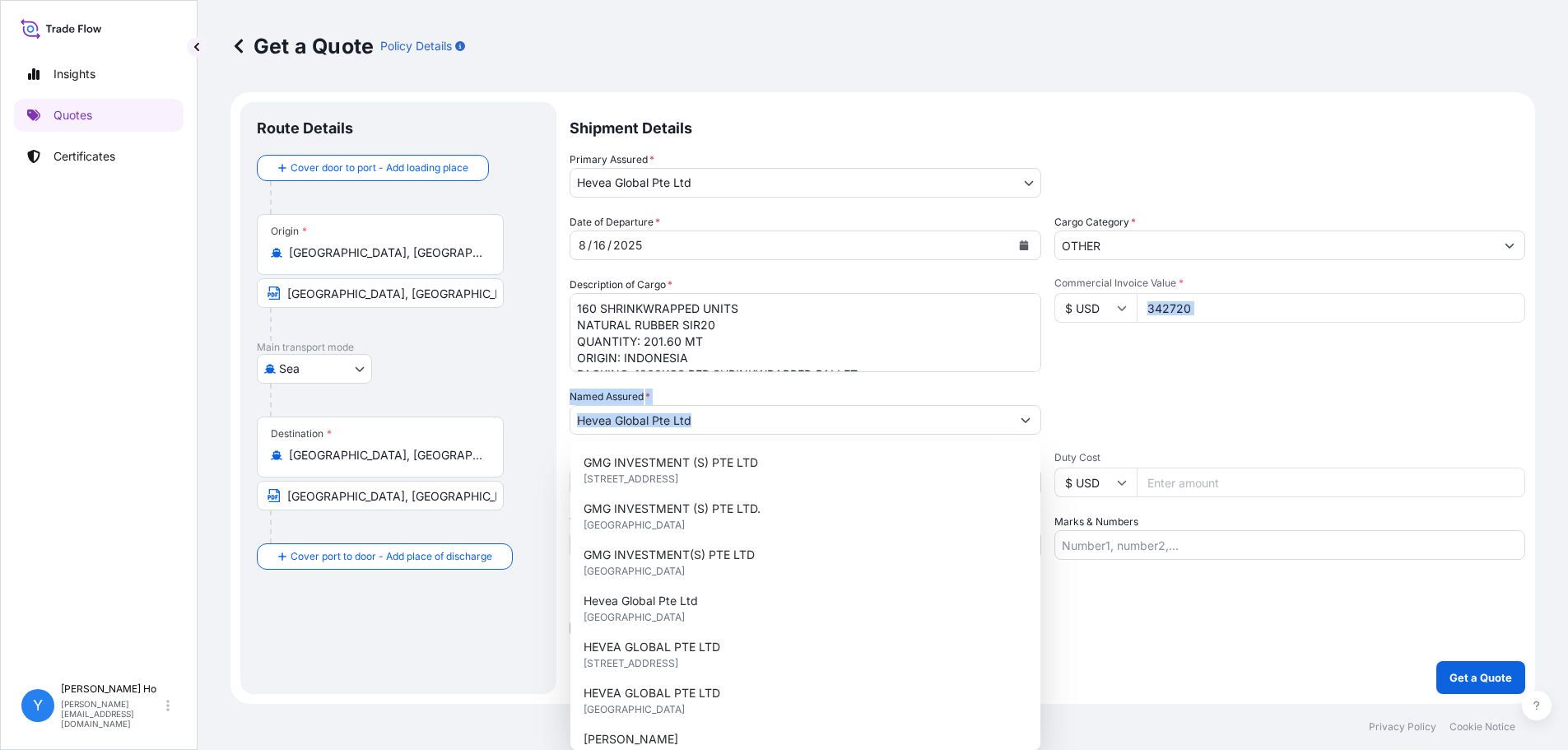
click at [1180, 380] on div "Date of Departure * [DATE] Cargo Category * OTHER Description of Cargo * 160 SH…" at bounding box center [1047, 387] width 956 height 346
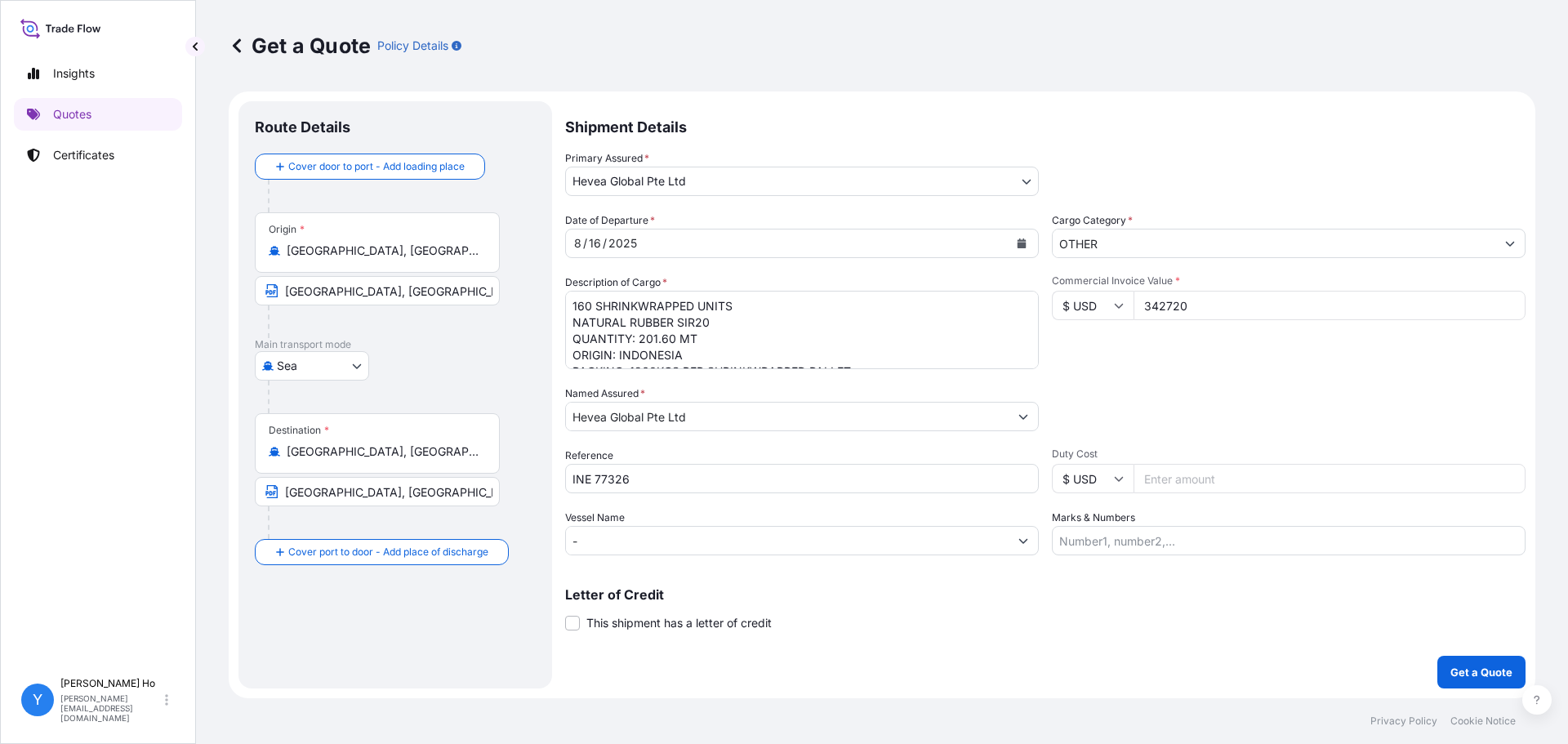
click at [739, 444] on div "Date of Departure * [DATE] Cargo Category * OTHER Description of Cargo * 160 SH…" at bounding box center [1045, 384] width 961 height 343
click at [803, 317] on textarea "160 SHRINKWRAPPED UNITS NATURAL RUBBER SIR20 QUANTITY: 201.60 MT ORIGIN: INDONE…" at bounding box center [801, 330] width 474 height 78
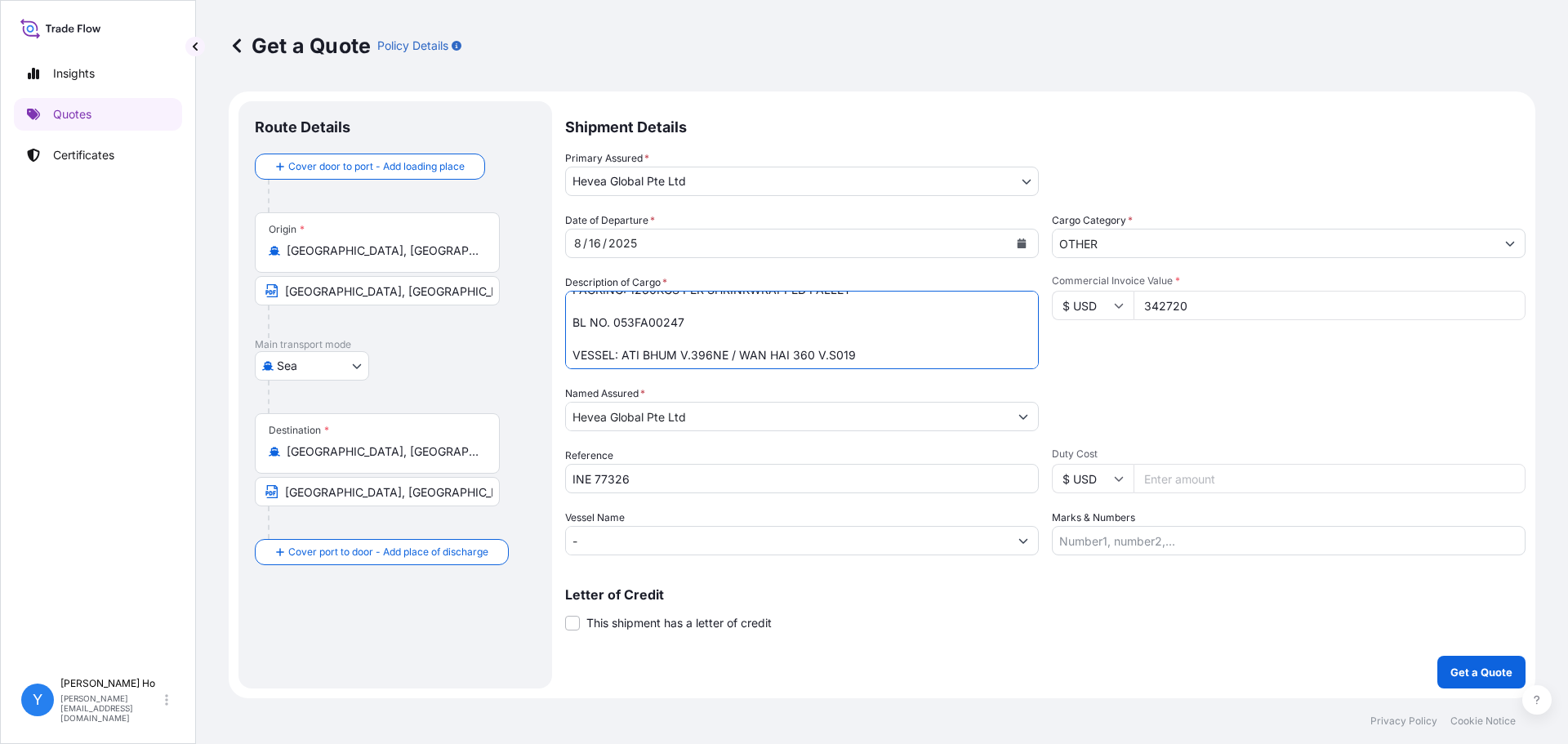
click at [642, 322] on textarea "160 SHRINKWRAPPED UNITS NATURAL RUBBER SIR20 QUANTITY: 201.60 MT ORIGIN: INDONE…" at bounding box center [801, 330] width 474 height 78
click at [1487, 662] on button "Get a Quote" at bounding box center [1481, 672] width 88 height 32
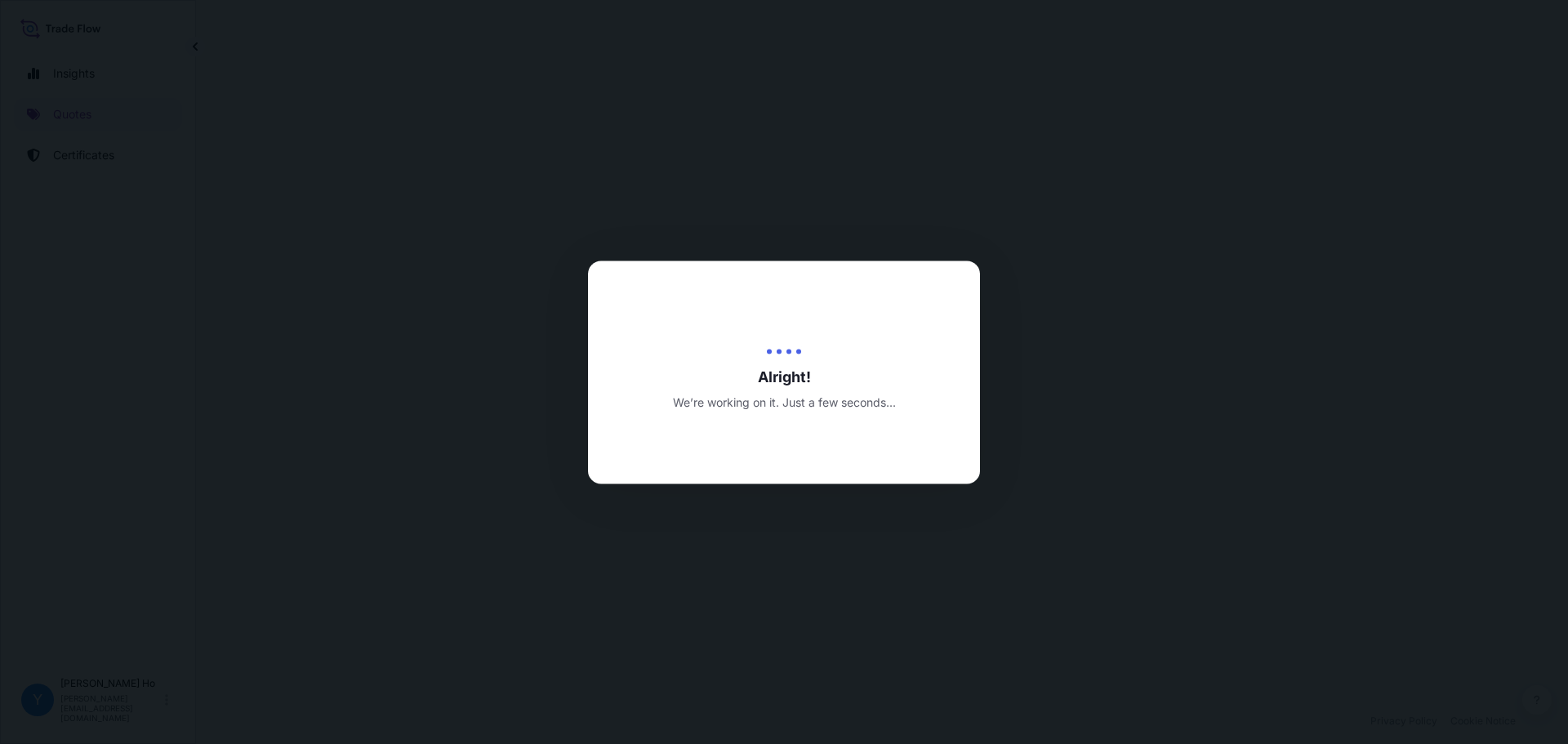
select select "Sea"
select select "31690"
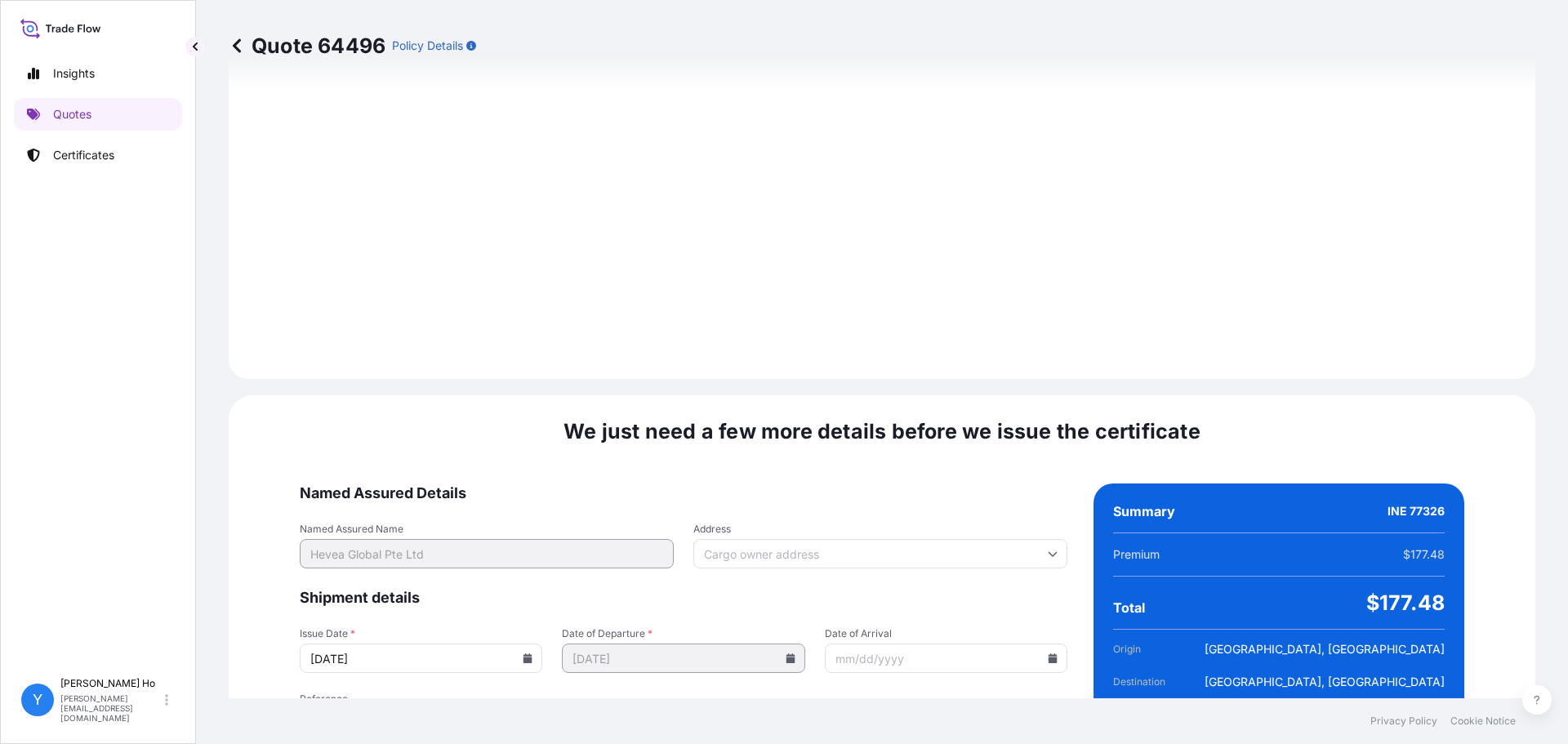
scroll to position [1839, 0]
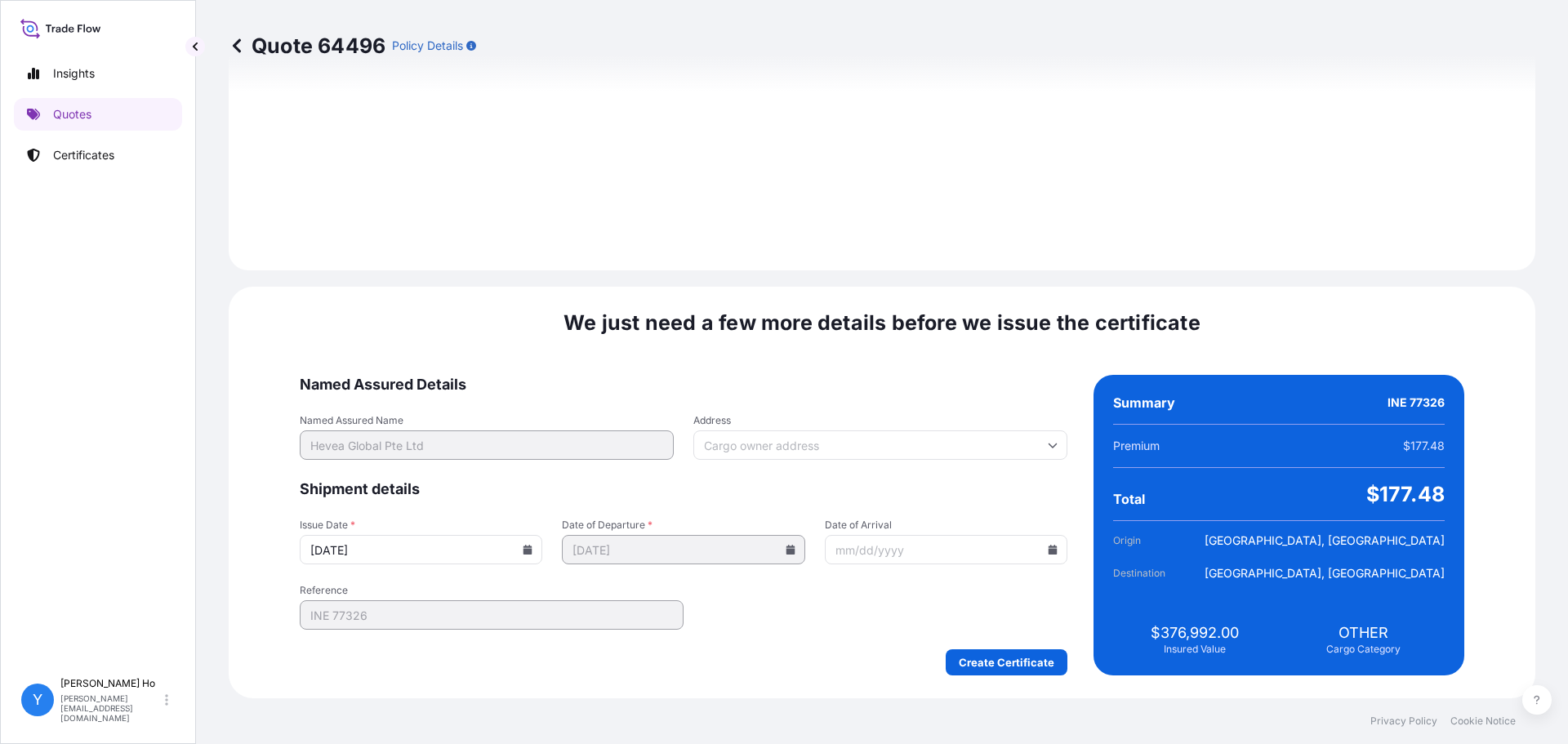
click at [542, 551] on input "[DATE]" at bounding box center [420, 550] width 242 height 30
click at [533, 551] on icon at bounding box center [527, 550] width 9 height 10
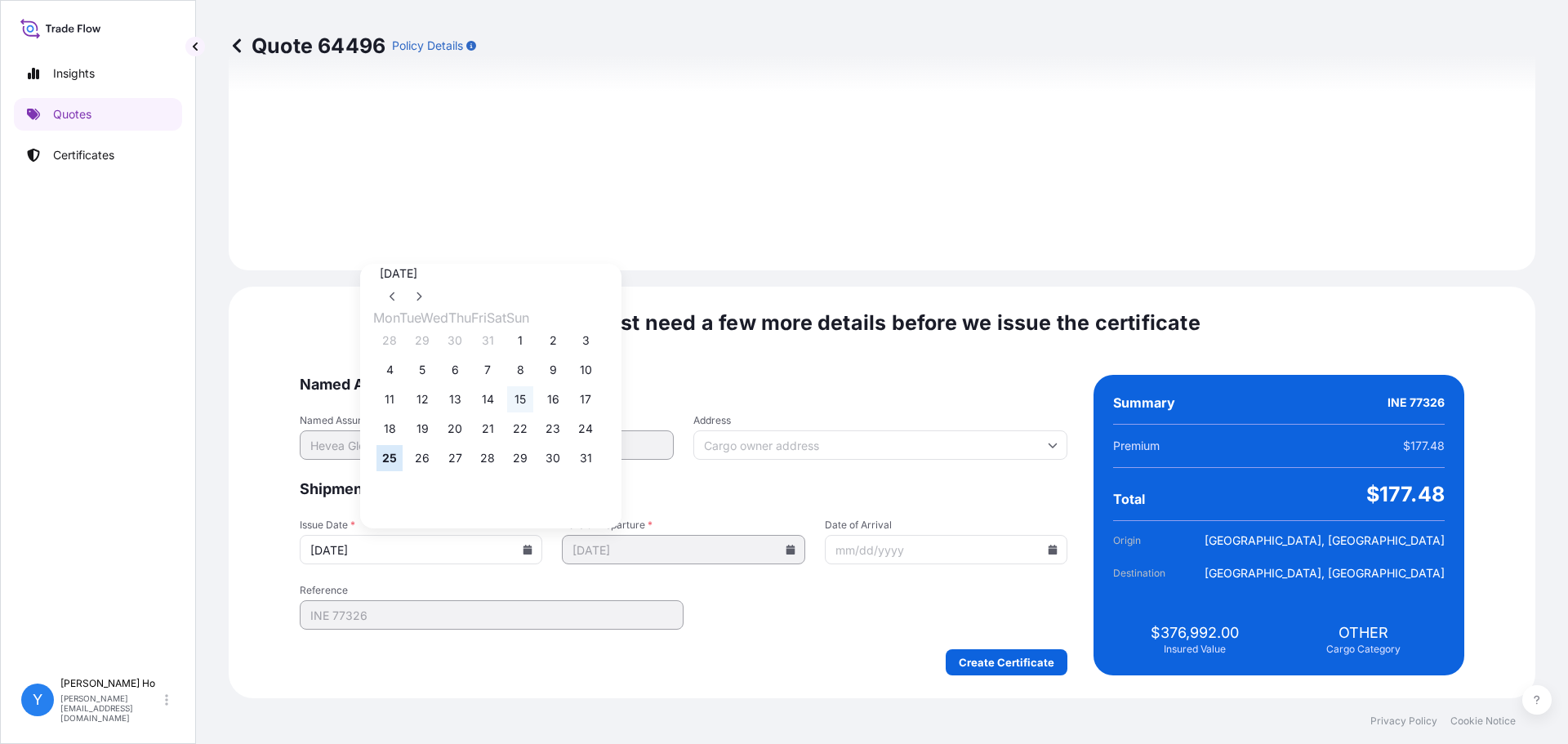
click at [533, 400] on button "15" at bounding box center [520, 399] width 26 height 26
type input "[DATE]"
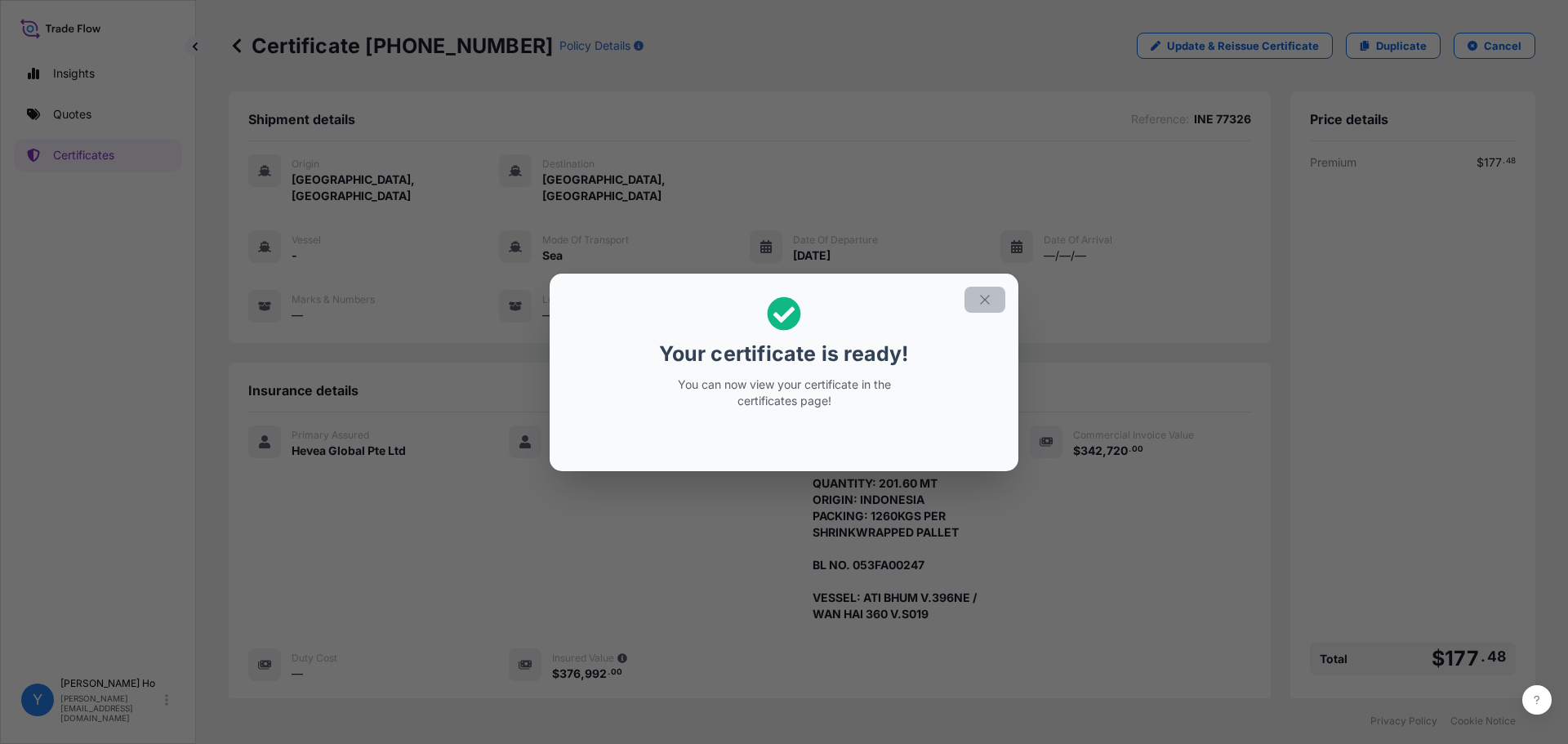
click at [984, 296] on icon "button" at bounding box center [984, 300] width 14 height 14
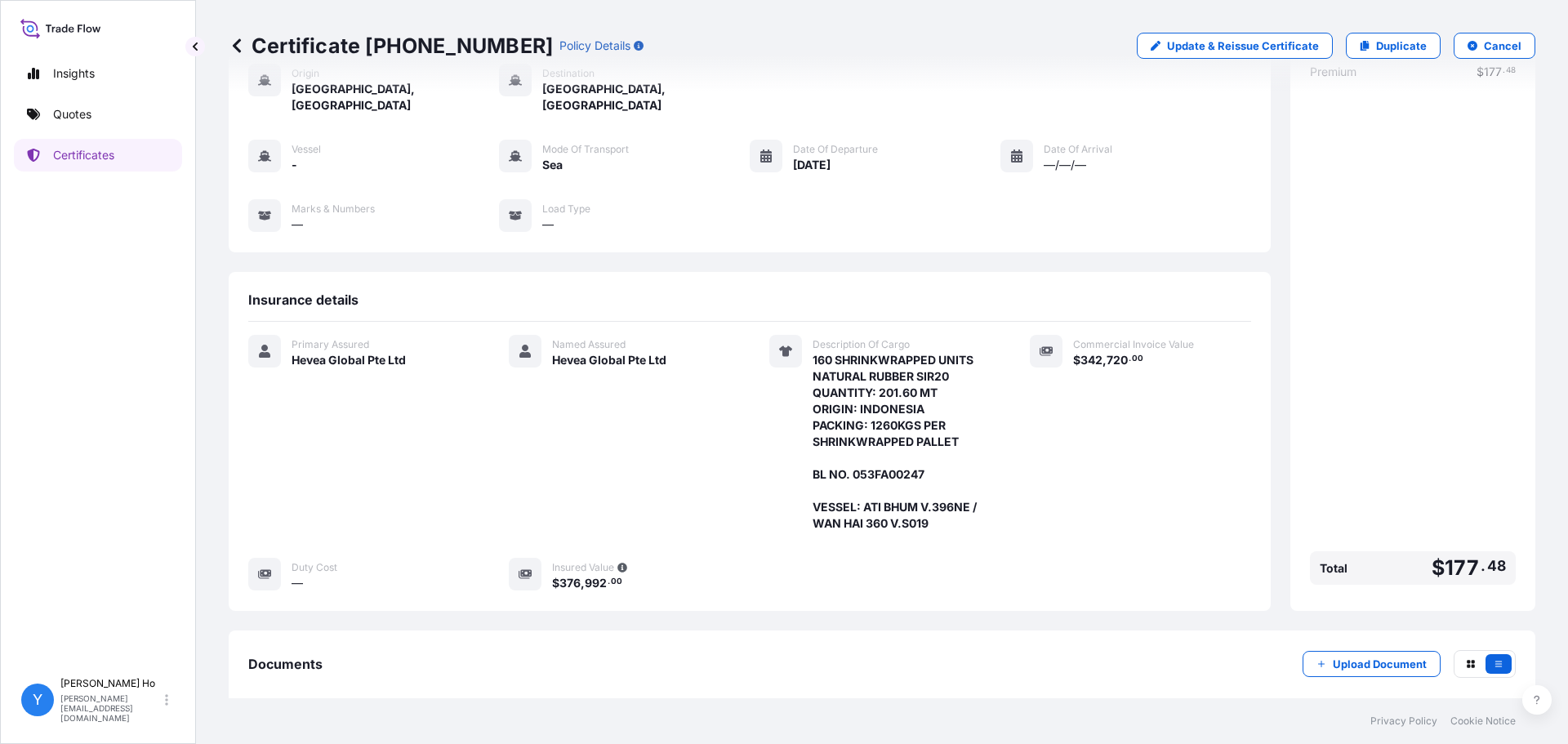
scroll to position [159, 0]
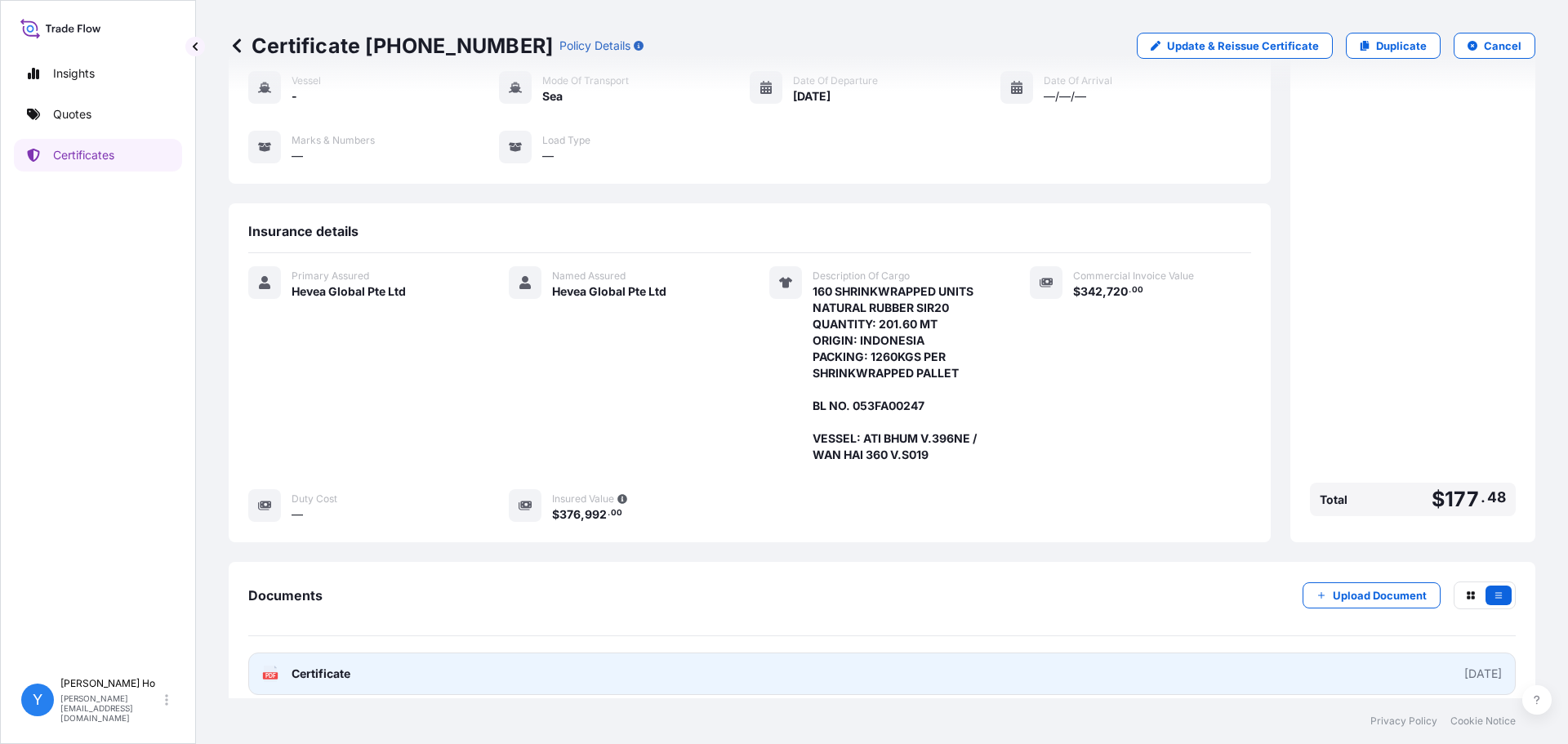
click at [318, 666] on span "Certificate" at bounding box center [321, 673] width 59 height 16
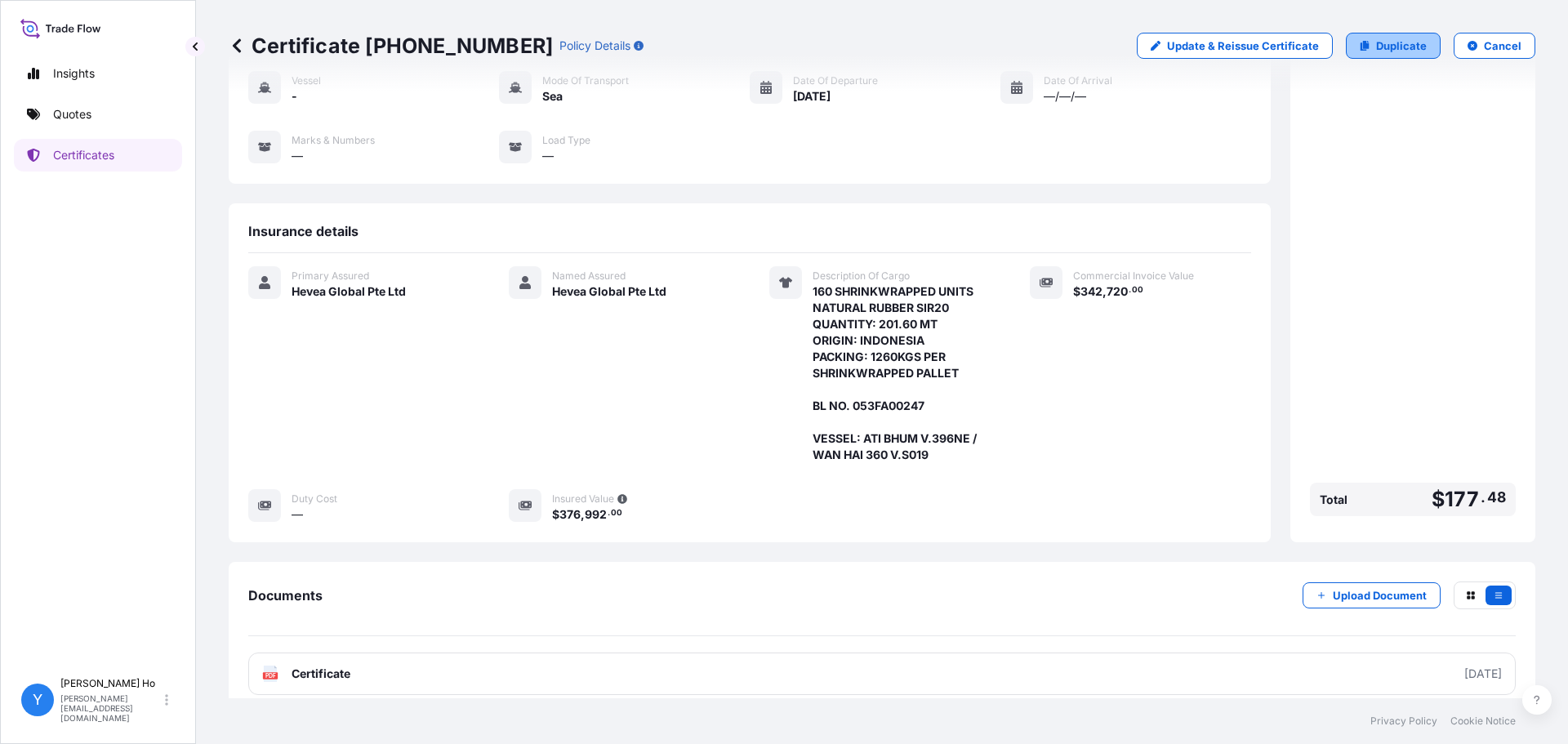
click at [1382, 44] on p "Duplicate" at bounding box center [1401, 45] width 51 height 16
select select "Sea"
select select "31690"
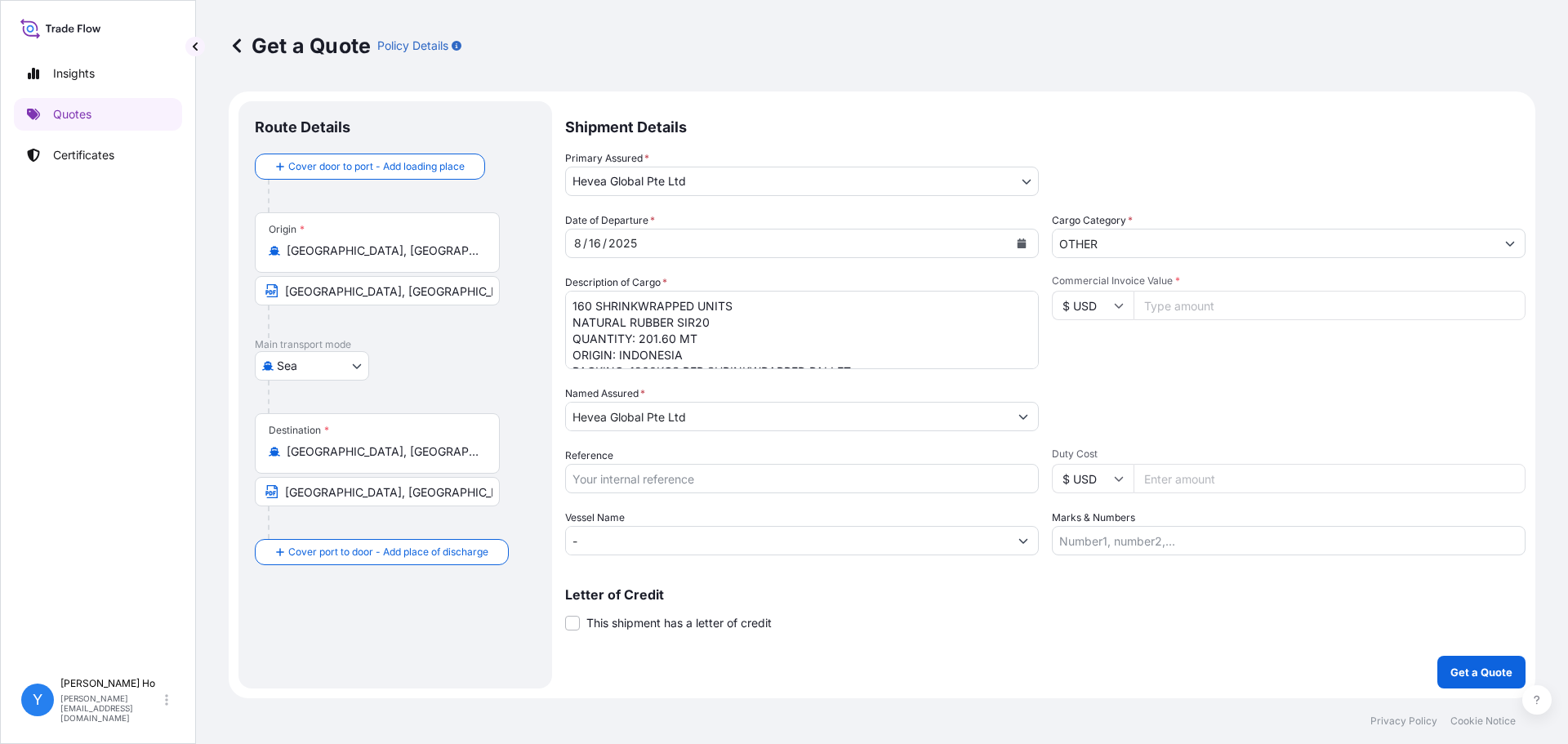
click at [824, 335] on textarea "160 SHRINKWRAPPED UNITS NATURAL RUBBER SIR20 QUANTITY: 201.60 MT ORIGIN: INDONE…" at bounding box center [801, 330] width 474 height 78
click at [747, 338] on textarea "160 SHRINKWRAPPED UNITS NATURAL RUBBER SIR20 QUANTITY: 201.60 MT ORIGIN: INDONE…" at bounding box center [801, 330] width 474 height 78
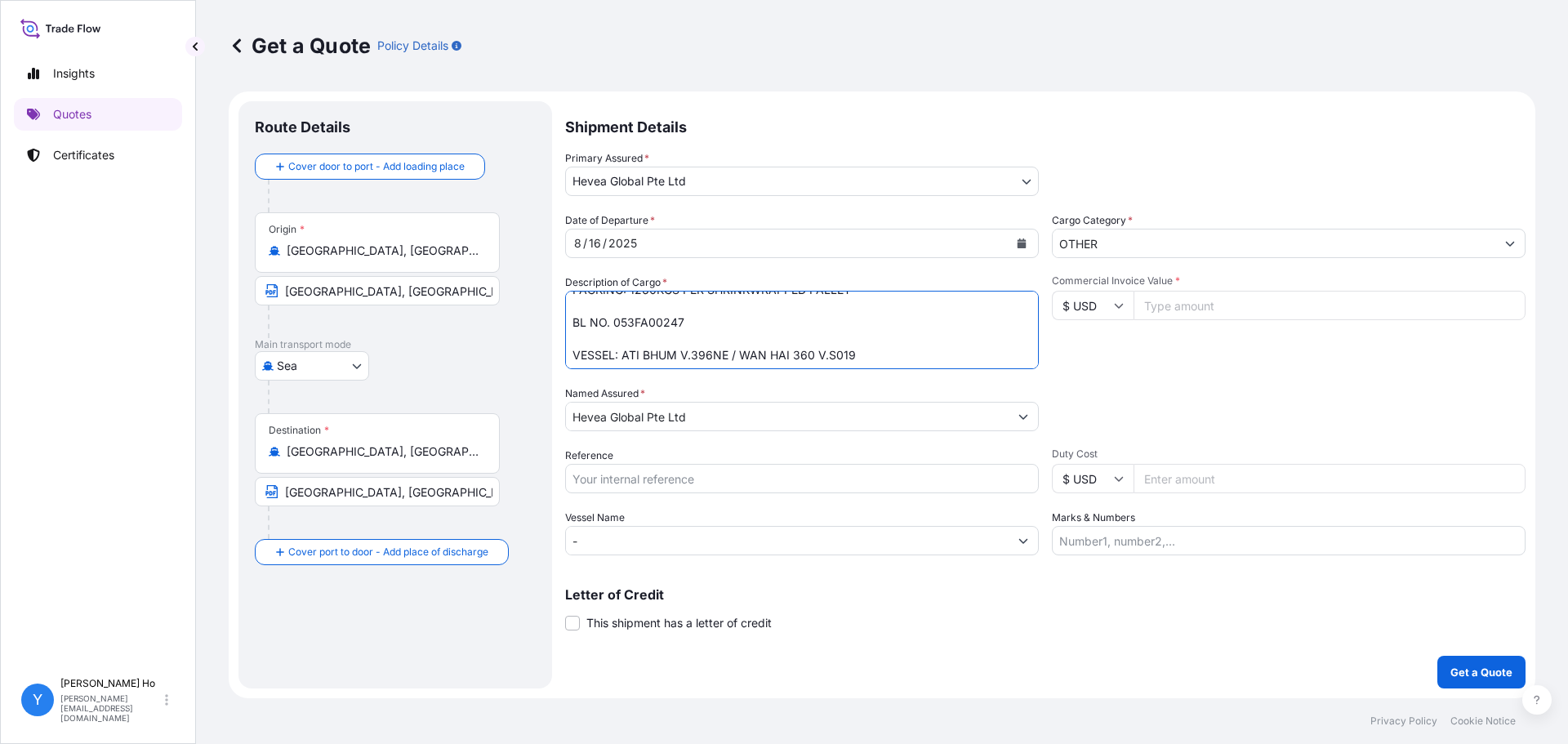
click at [720, 326] on textarea "160 SHRINKWRAPPED UNITS NATURAL RUBBER SIR20 QUANTITY: 201.60 MT ORIGIN: INDONE…" at bounding box center [801, 330] width 474 height 78
type textarea "160 SHRINKWRAPPED UNITS NATURAL RUBBER SIR20 QUANTITY: 201.60 MT ORIGIN: INDONE…"
click at [1207, 300] on input "Commercial Invoice Value *" at bounding box center [1329, 306] width 392 height 30
type input "342720"
click at [695, 474] on input "Reference" at bounding box center [801, 478] width 474 height 30
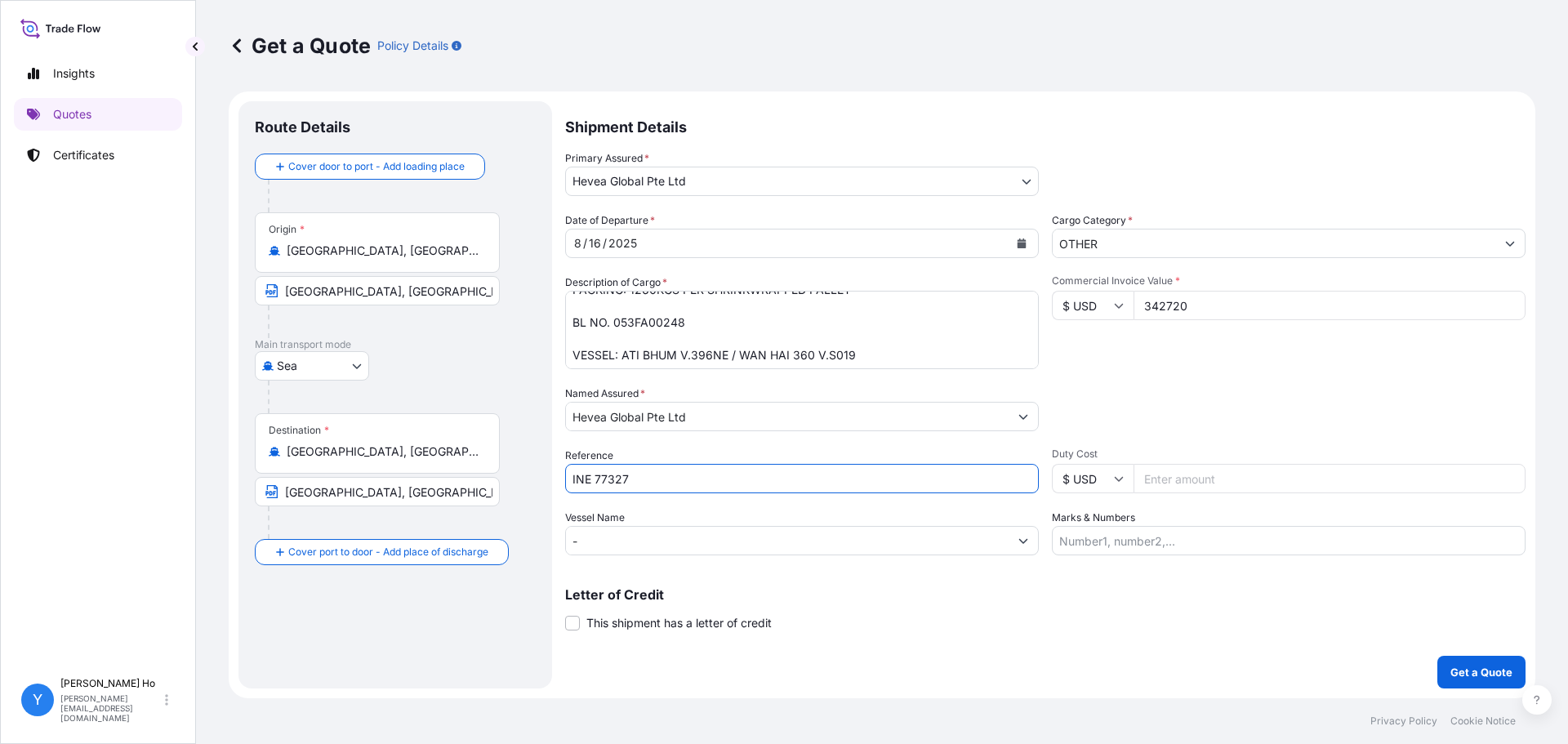
type input "INE 77327"
click at [949, 624] on div "Letter of Credit This shipment has a letter of credit Letter of credit * Letter…" at bounding box center [1045, 610] width 961 height 43
click at [1466, 680] on button "Get a Quote" at bounding box center [1481, 672] width 88 height 32
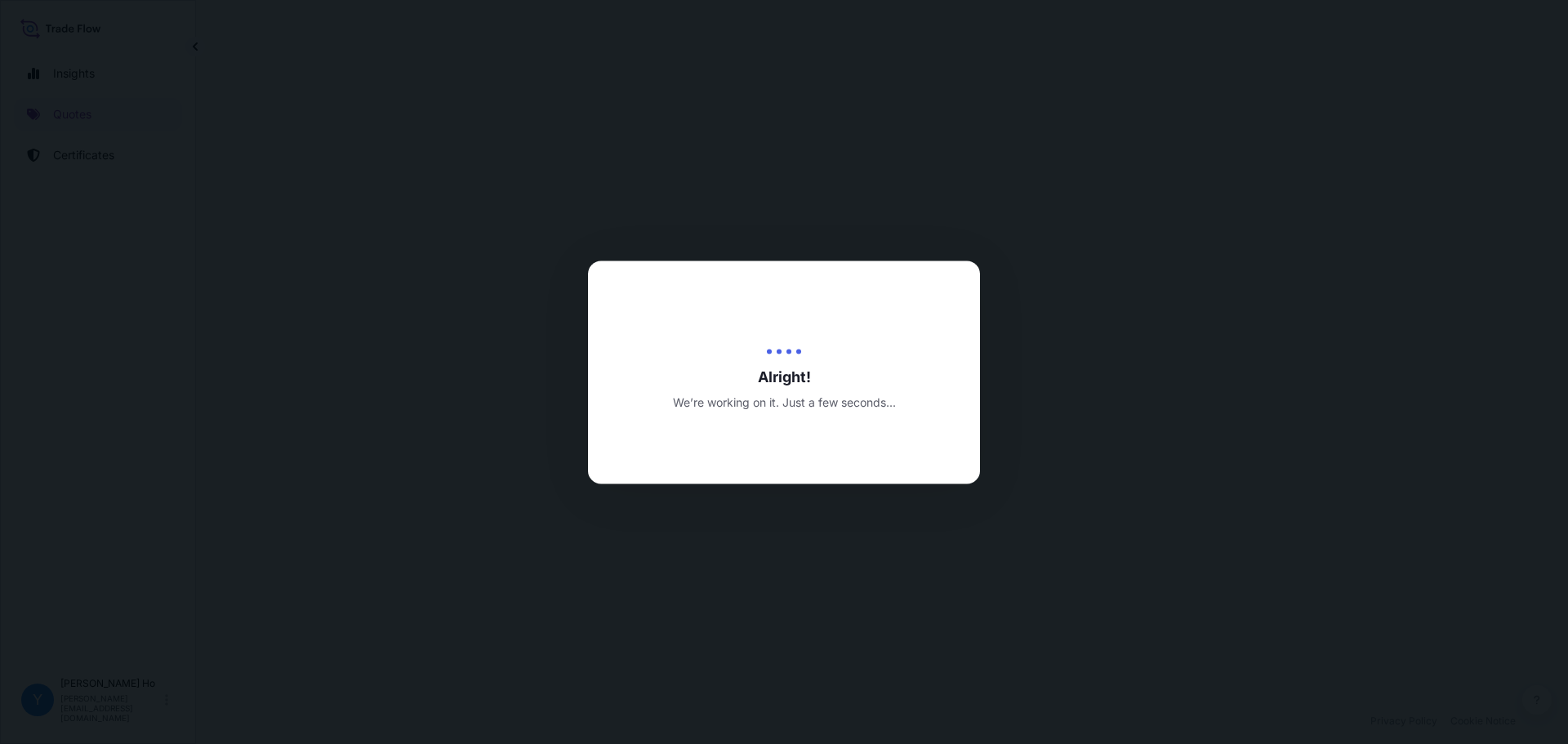
select select "Sea"
select select "31690"
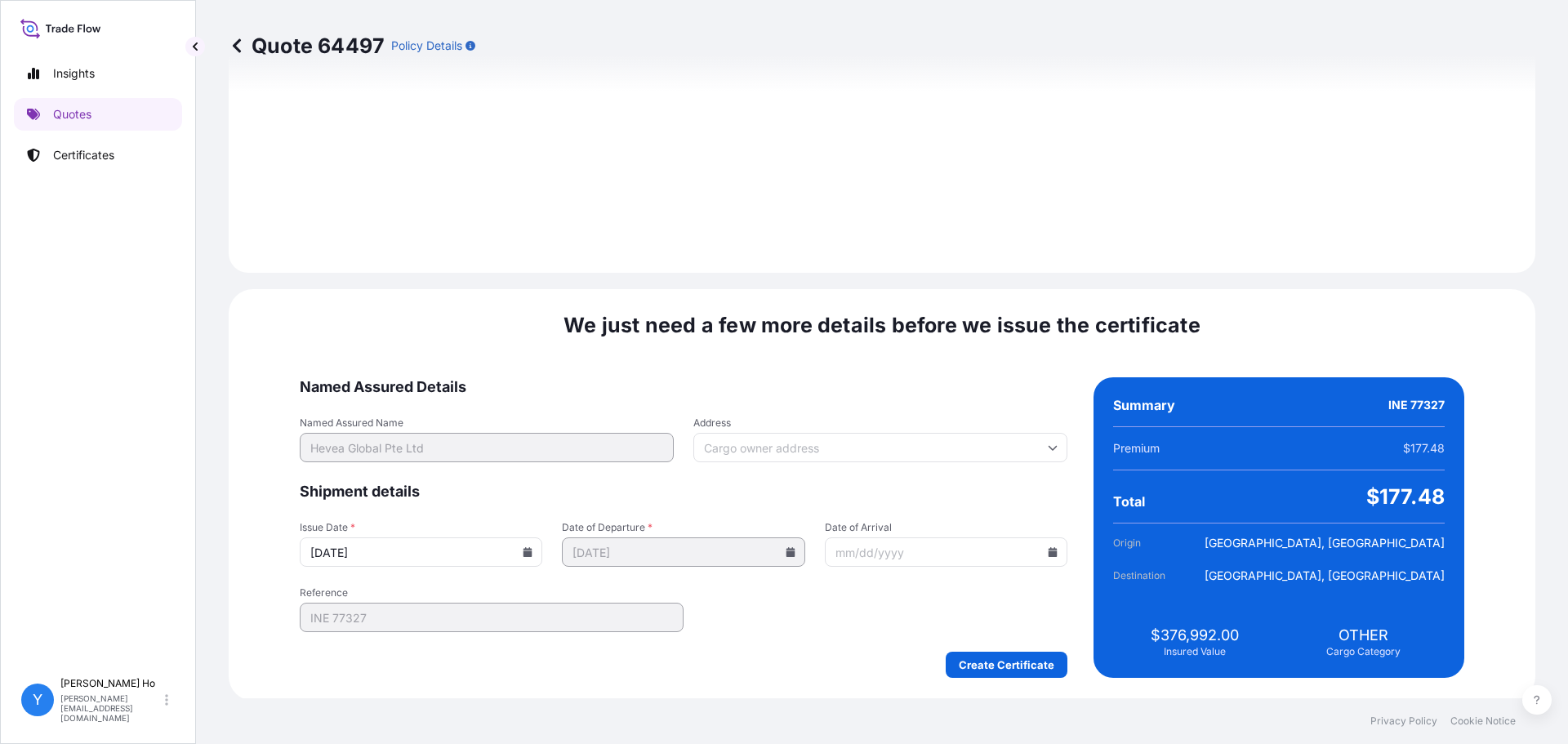
scroll to position [1839, 0]
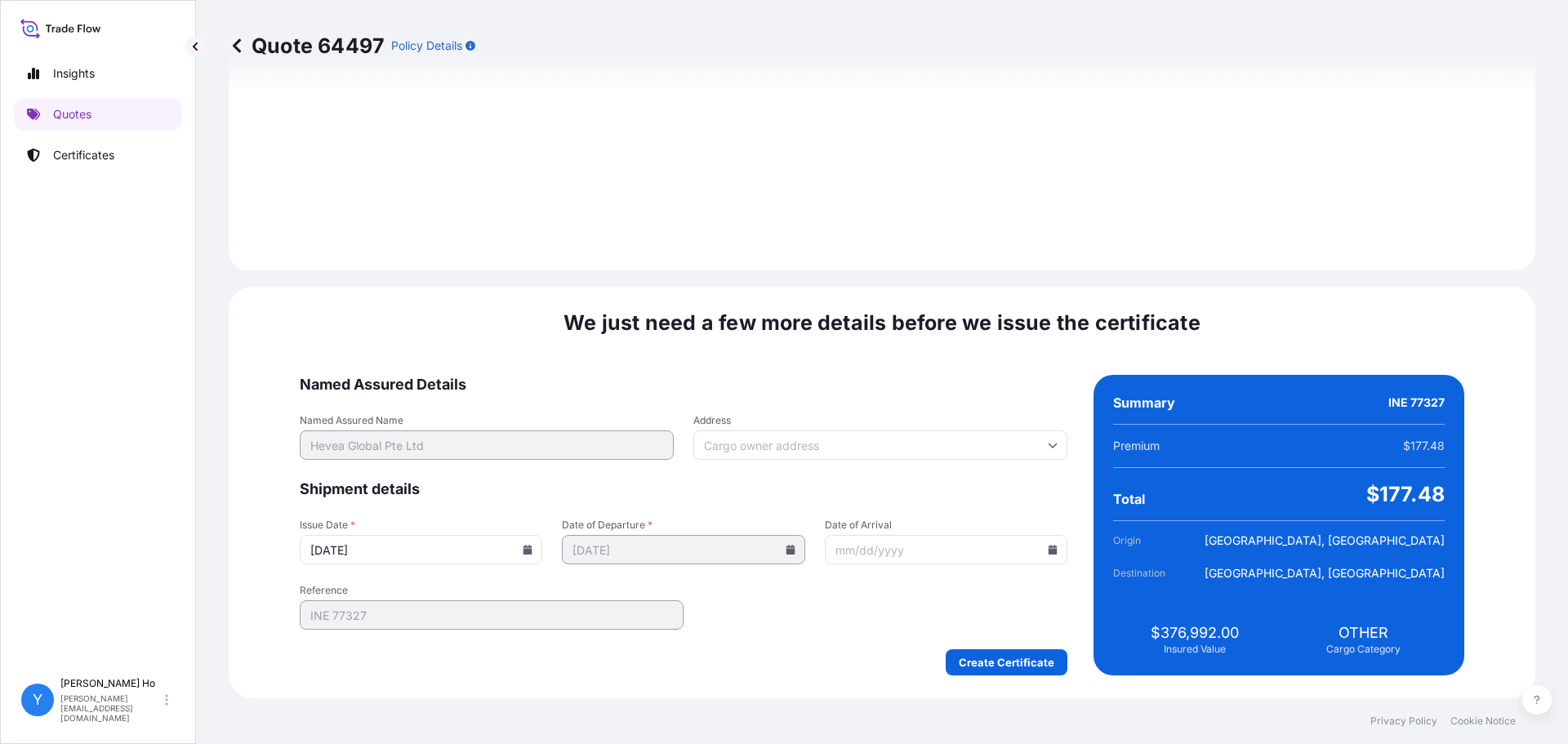
click at [533, 547] on icon at bounding box center [527, 550] width 9 height 10
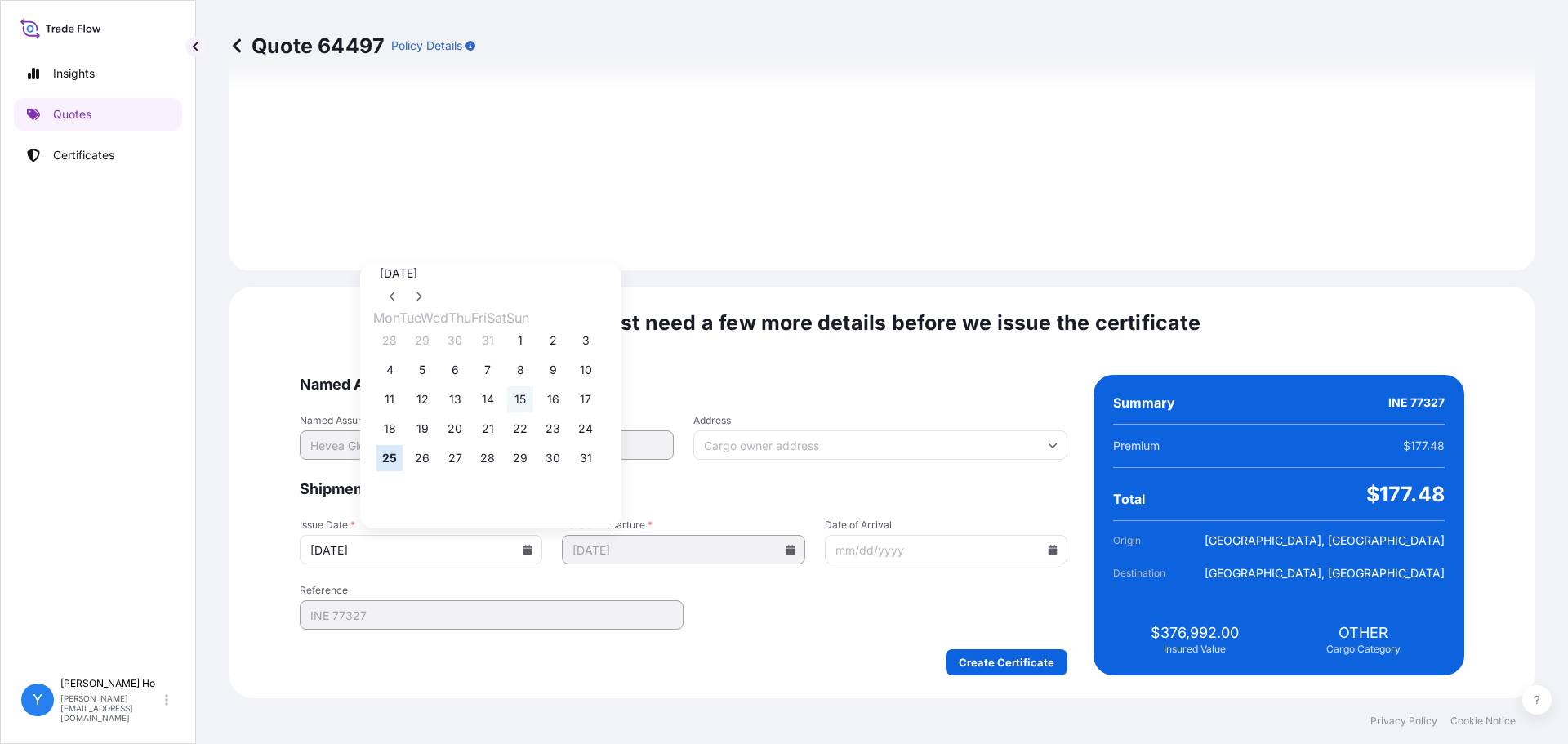
click at [533, 403] on button "15" at bounding box center [520, 399] width 26 height 26
type input "[DATE]"
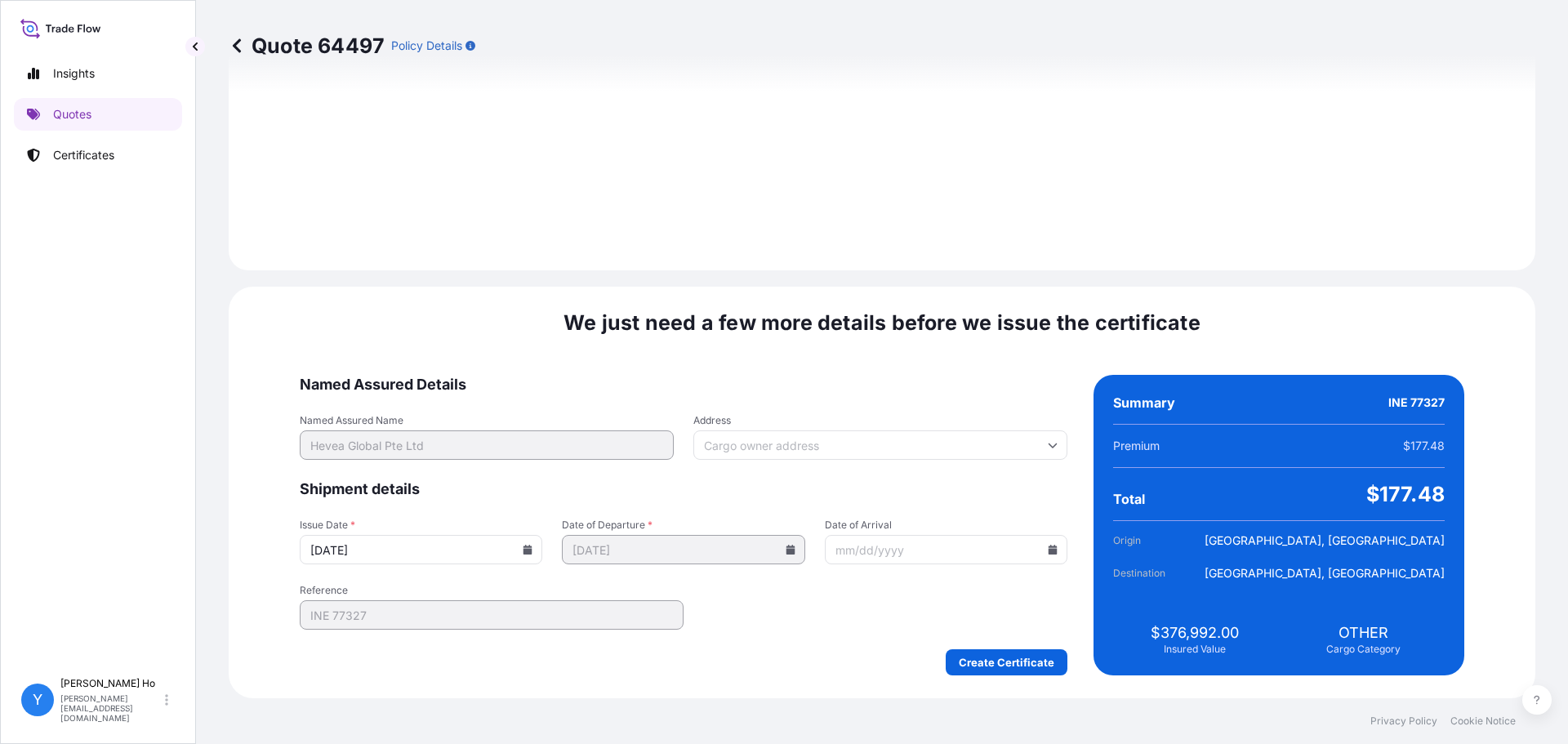
click at [784, 657] on div "Create Certificate" at bounding box center [683, 662] width 767 height 26
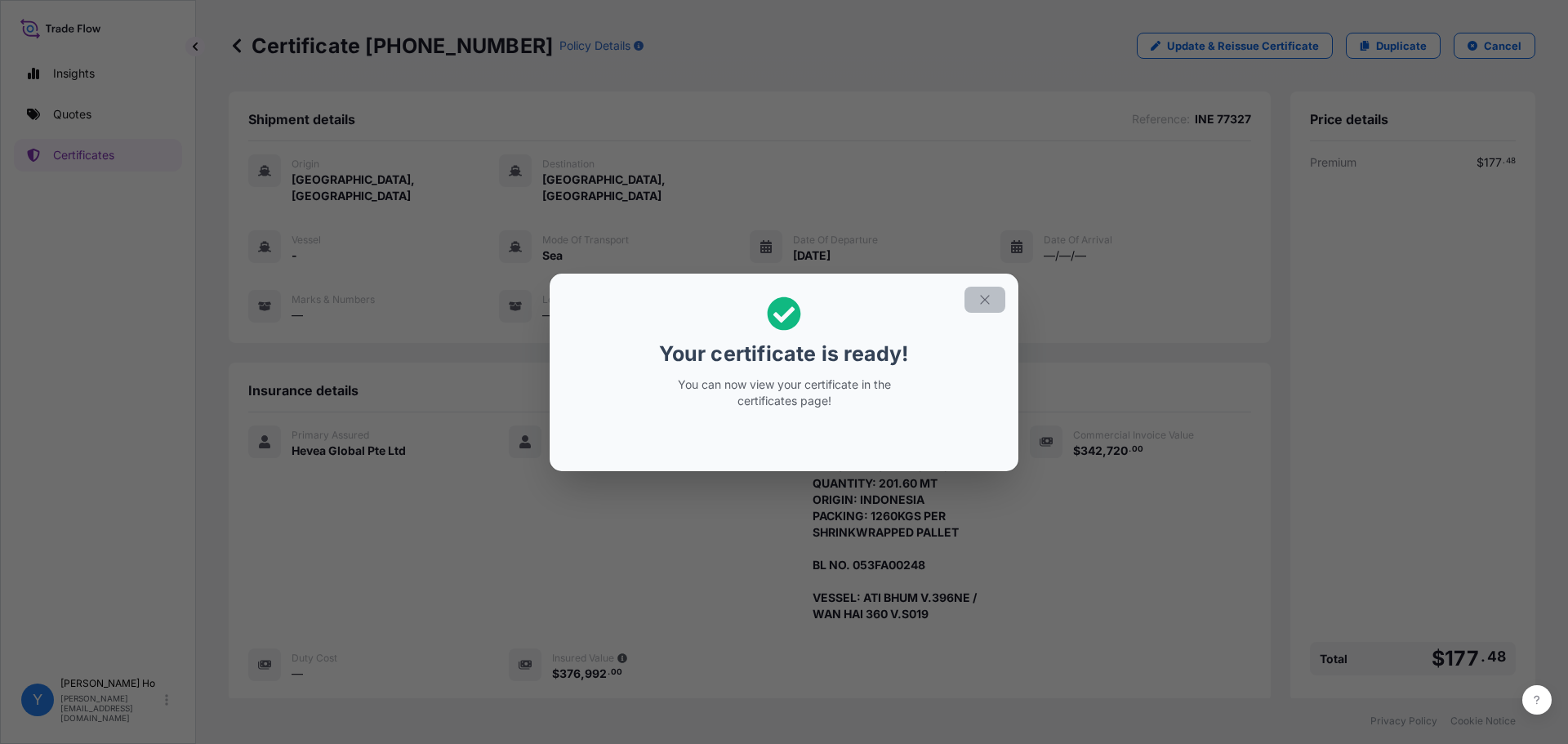
click at [989, 293] on icon "button" at bounding box center [984, 300] width 14 height 14
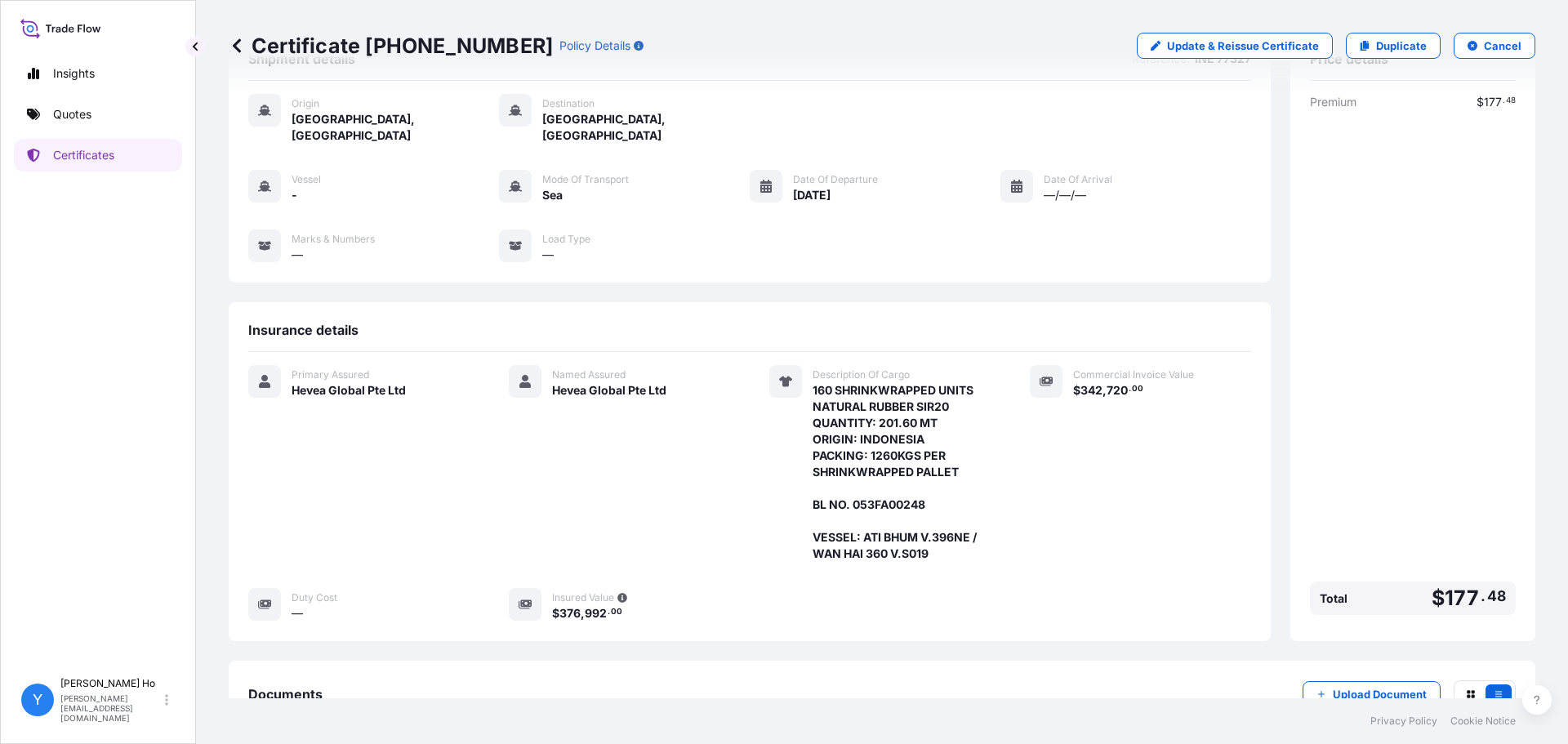
scroll to position [159, 0]
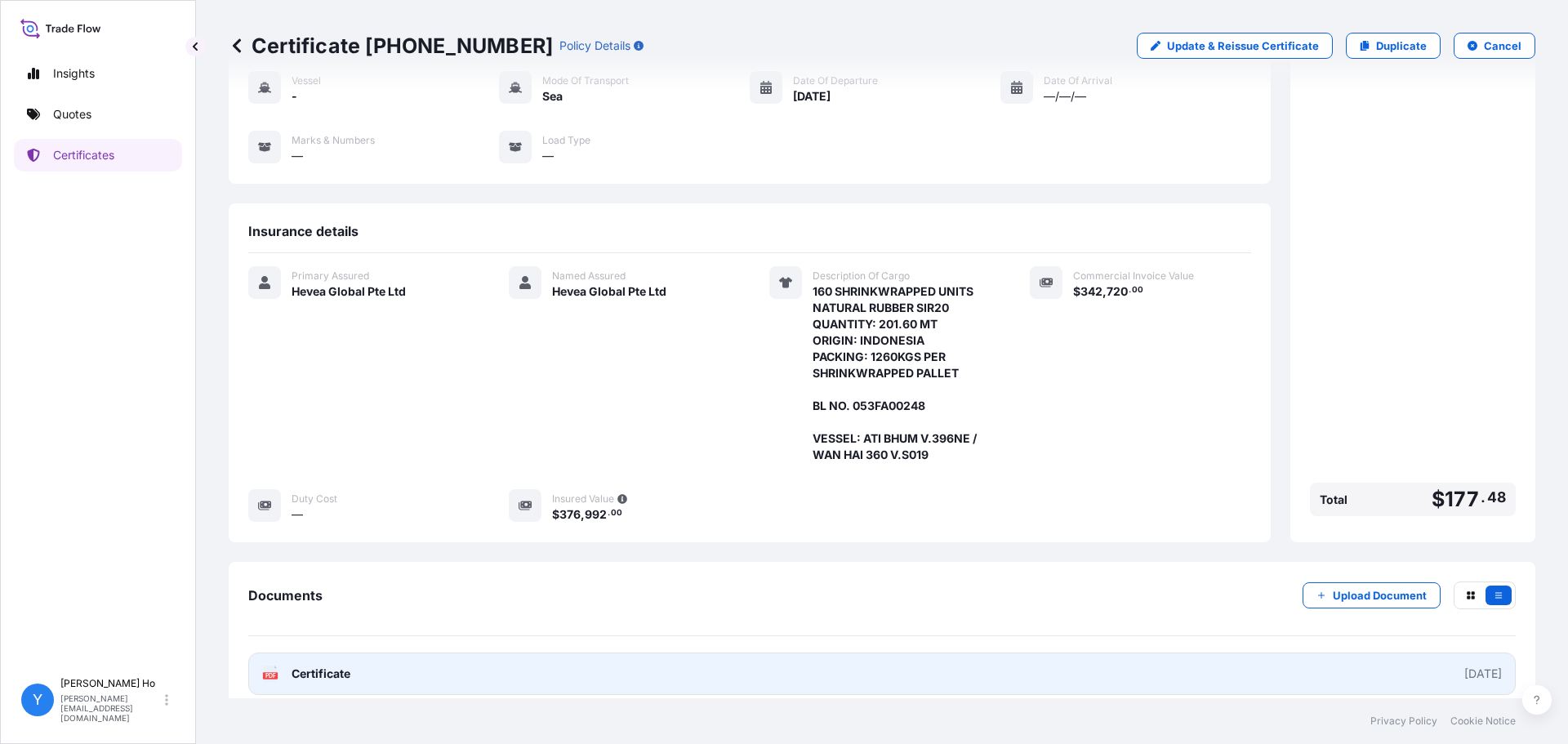
click at [512, 658] on link "PDF Certificate [DATE]" at bounding box center [881, 674] width 1267 height 43
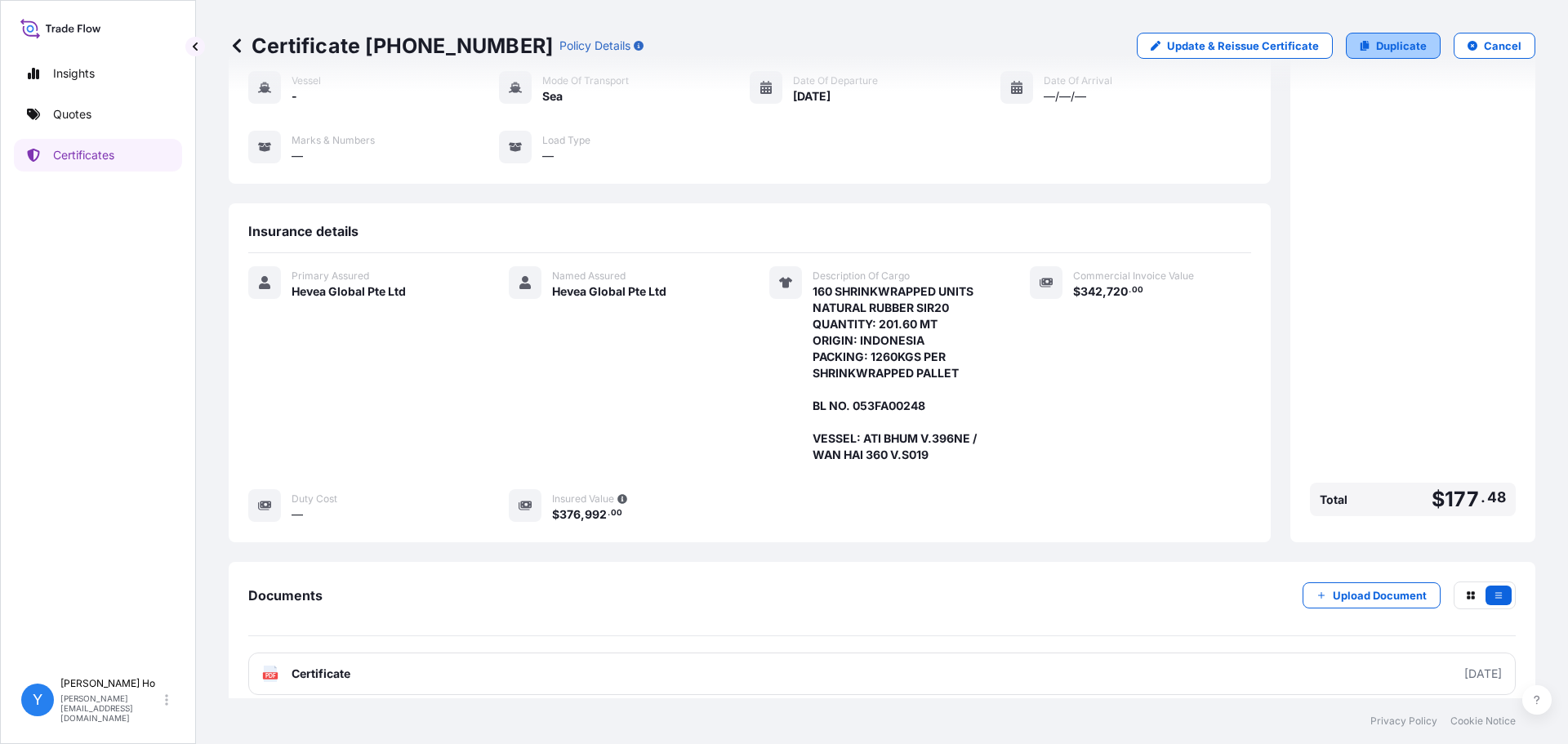
click at [1389, 43] on p "Duplicate" at bounding box center [1401, 45] width 51 height 16
select select "Sea"
select select "31690"
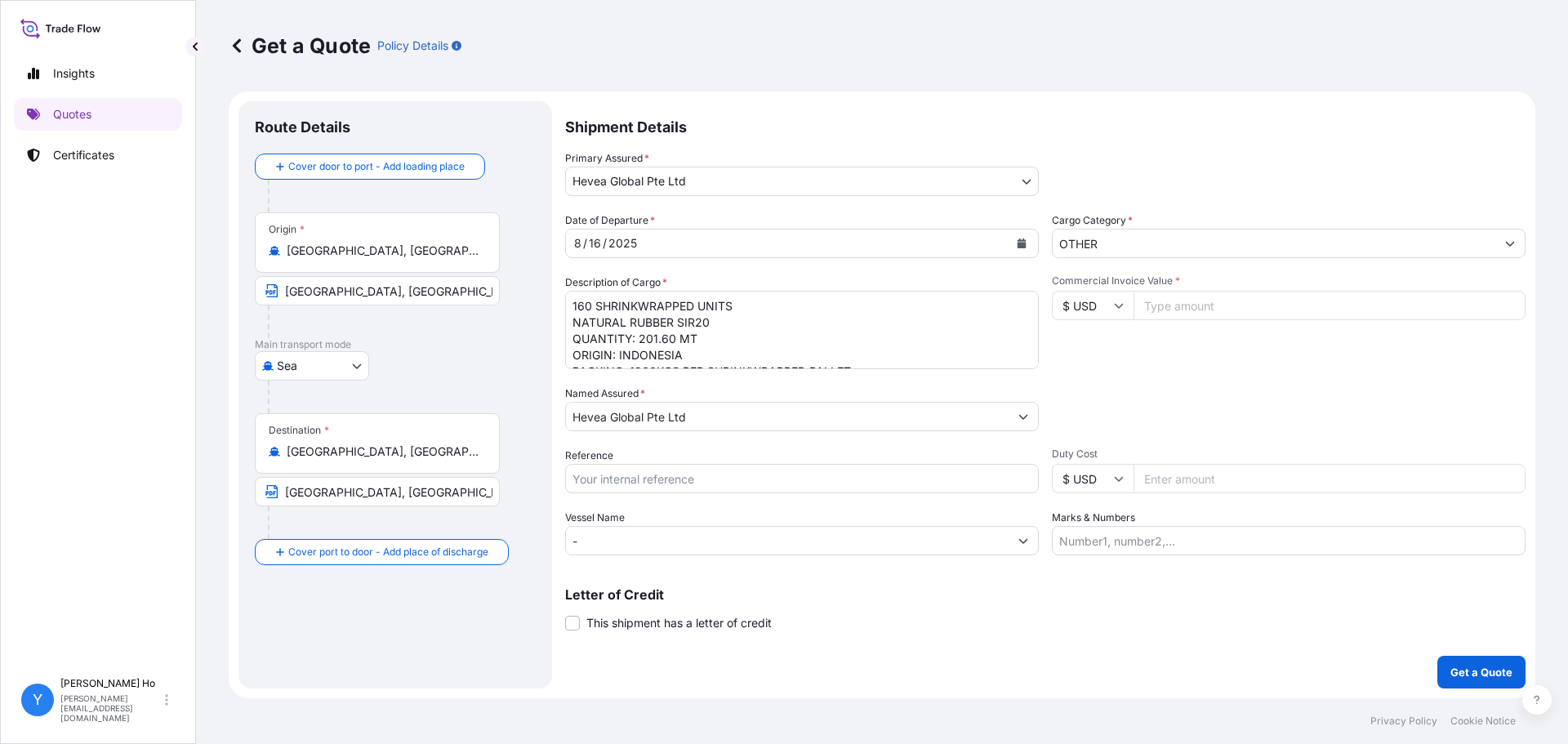
click at [814, 318] on textarea "160 SHRINKWRAPPED UNITS NATURAL RUBBER SIR20 QUANTITY: 201.60 MT ORIGIN: INDONE…" at bounding box center [801, 330] width 474 height 78
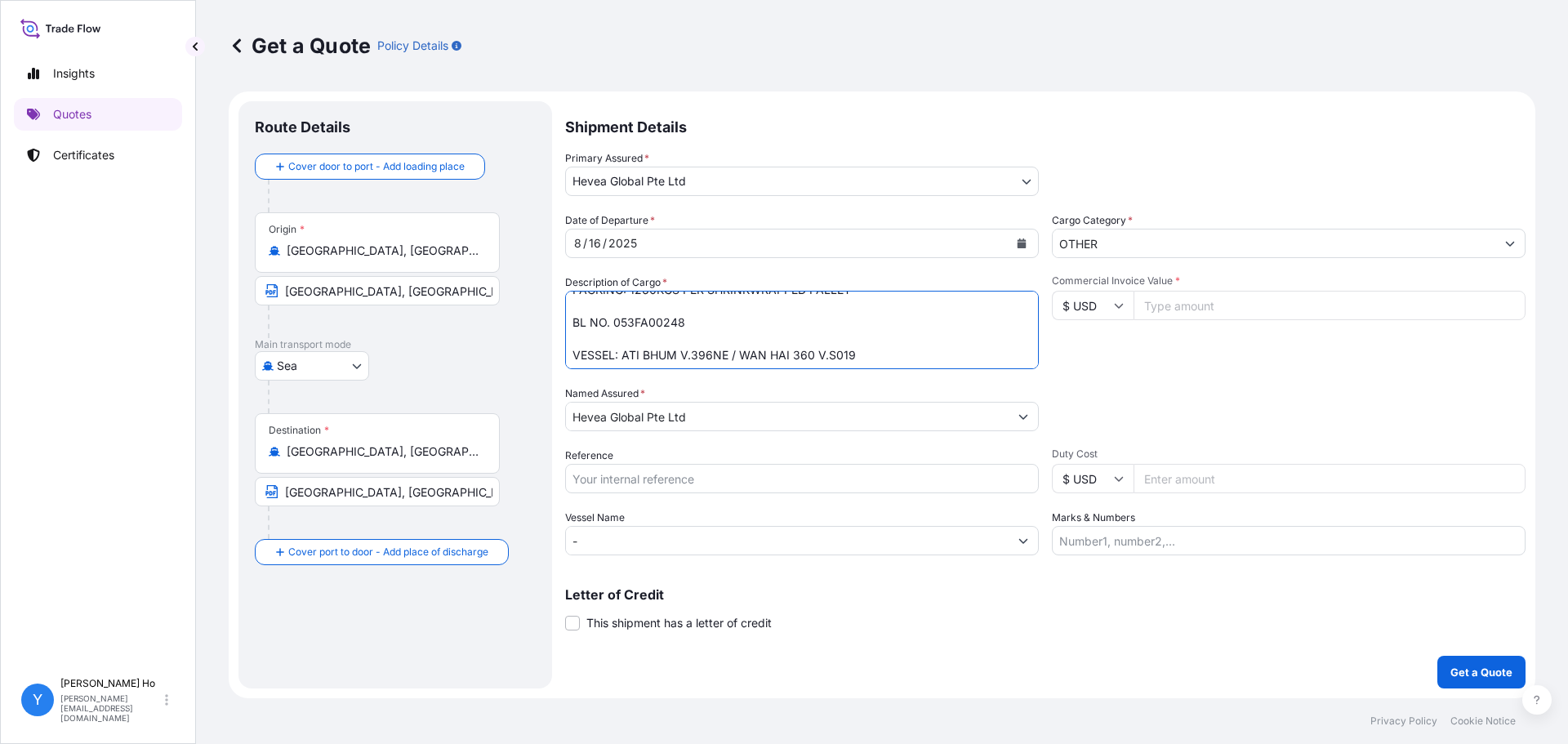
click at [738, 318] on textarea "160 SHRINKWRAPPED UNITS NATURAL RUBBER SIR20 QUANTITY: 201.60 MT ORIGIN: INDONE…" at bounding box center [801, 330] width 474 height 78
click at [1000, 322] on textarea "160 SHRINKWRAPPED UNITS NATURAL RUBBER SIR20 QUANTITY: 201.60 MT ORIGIN: INDONE…" at bounding box center [801, 330] width 474 height 78
type textarea "160 SHRINKWRAPPED UNITS NATURAL RUBBER SIR20 QUANTITY: 201.60 MT ORIGIN: INDONE…"
click at [638, 477] on input "Reference" at bounding box center [801, 478] width 474 height 30
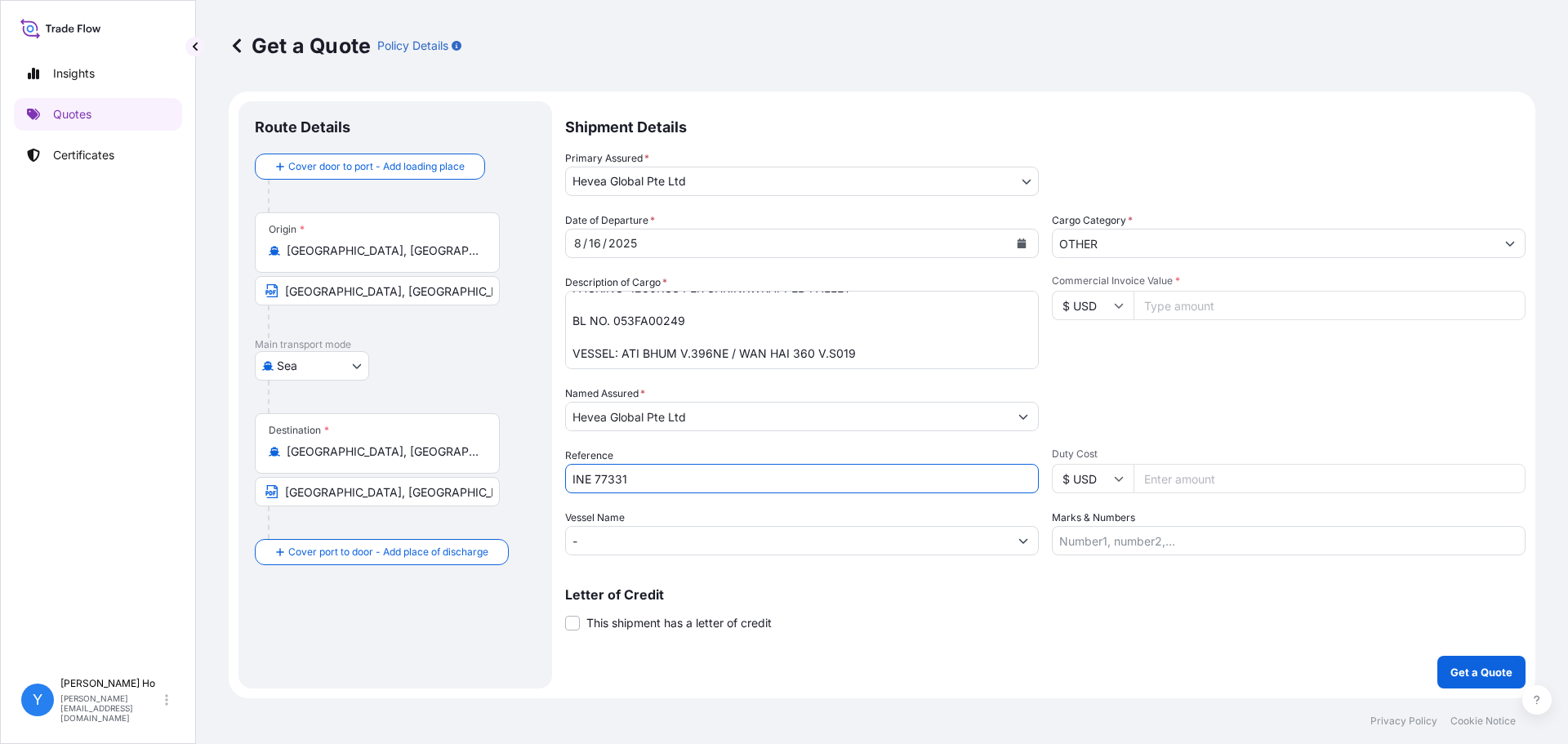
type input "INE 77331"
click at [1173, 303] on input "Commercial Invoice Value *" at bounding box center [1329, 306] width 392 height 30
type input "342720"
click at [1156, 352] on div "Commercial Invoice Value * $ USD 342720" at bounding box center [1288, 321] width 474 height 94
click at [1474, 668] on p "Get a Quote" at bounding box center [1480, 672] width 62 height 16
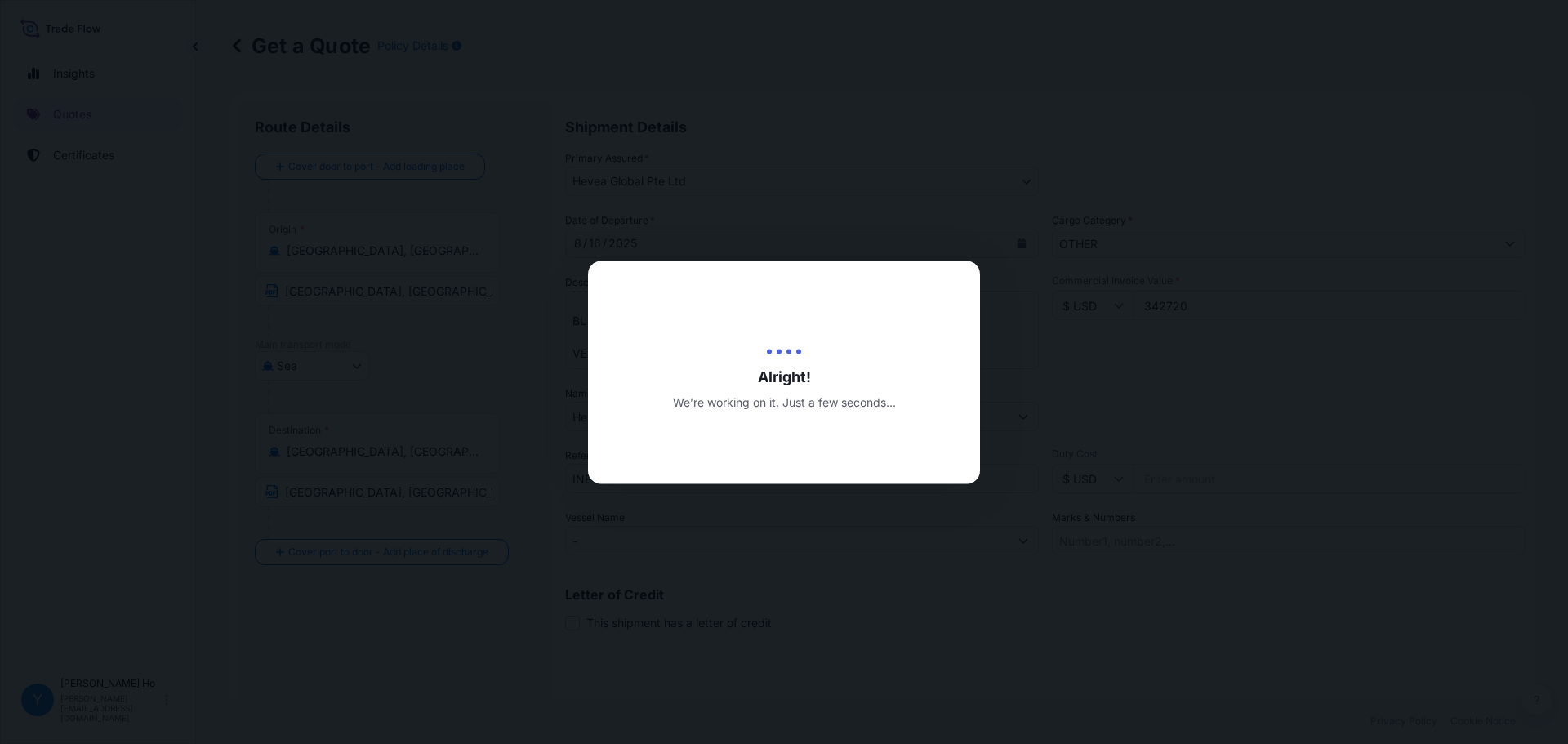
type input "[DATE]"
select select "Sea"
select select "31690"
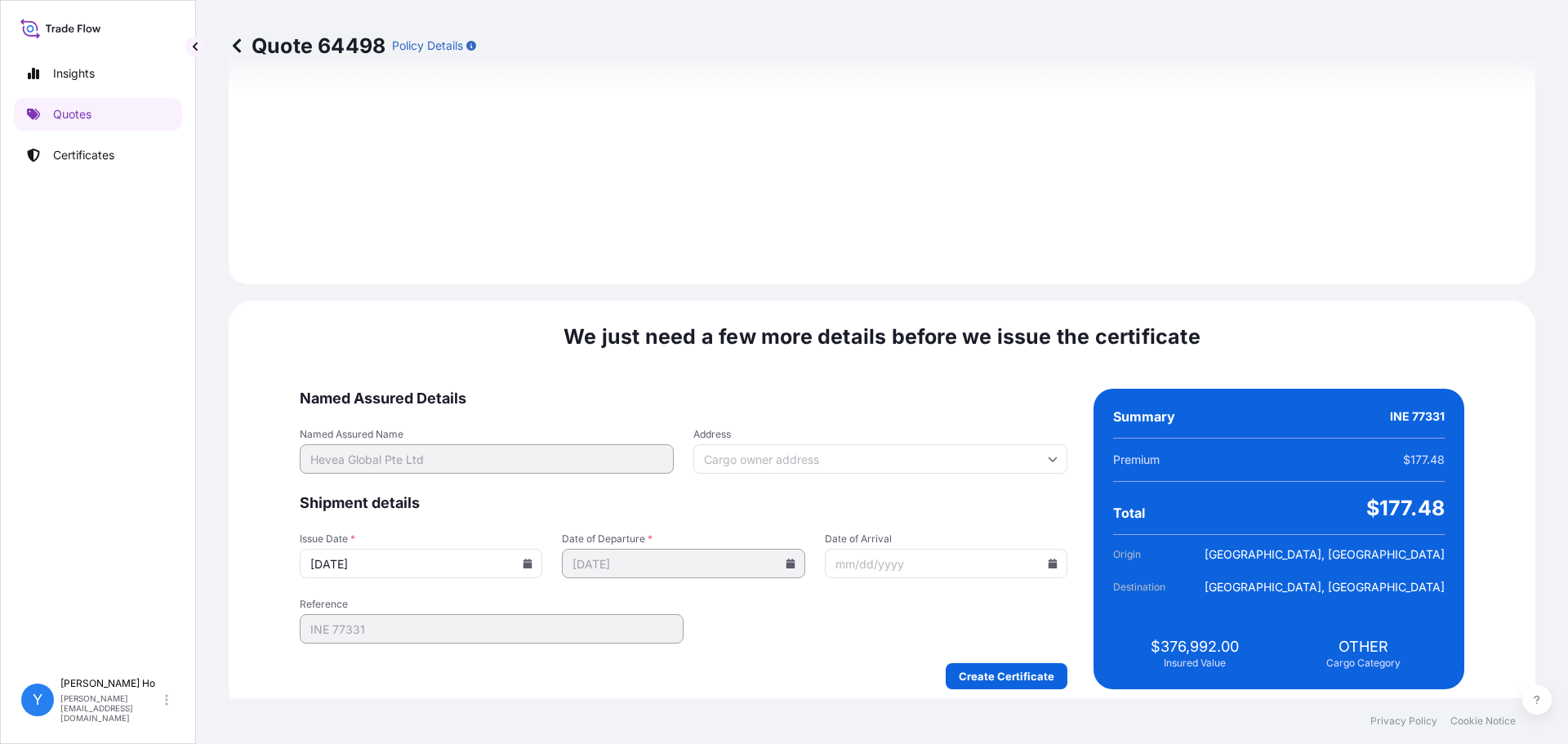
scroll to position [1839, 0]
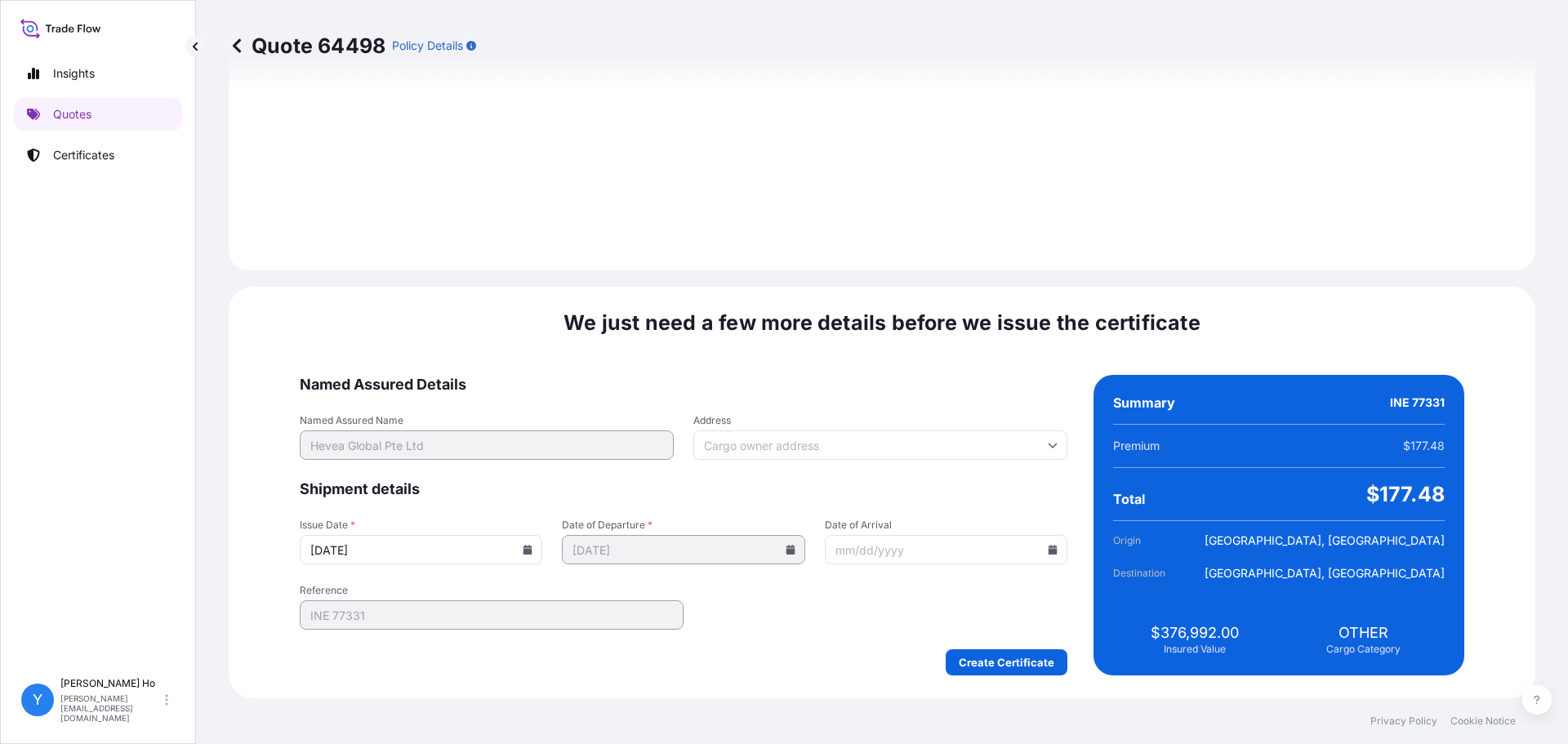
click at [533, 548] on icon at bounding box center [527, 550] width 10 height 10
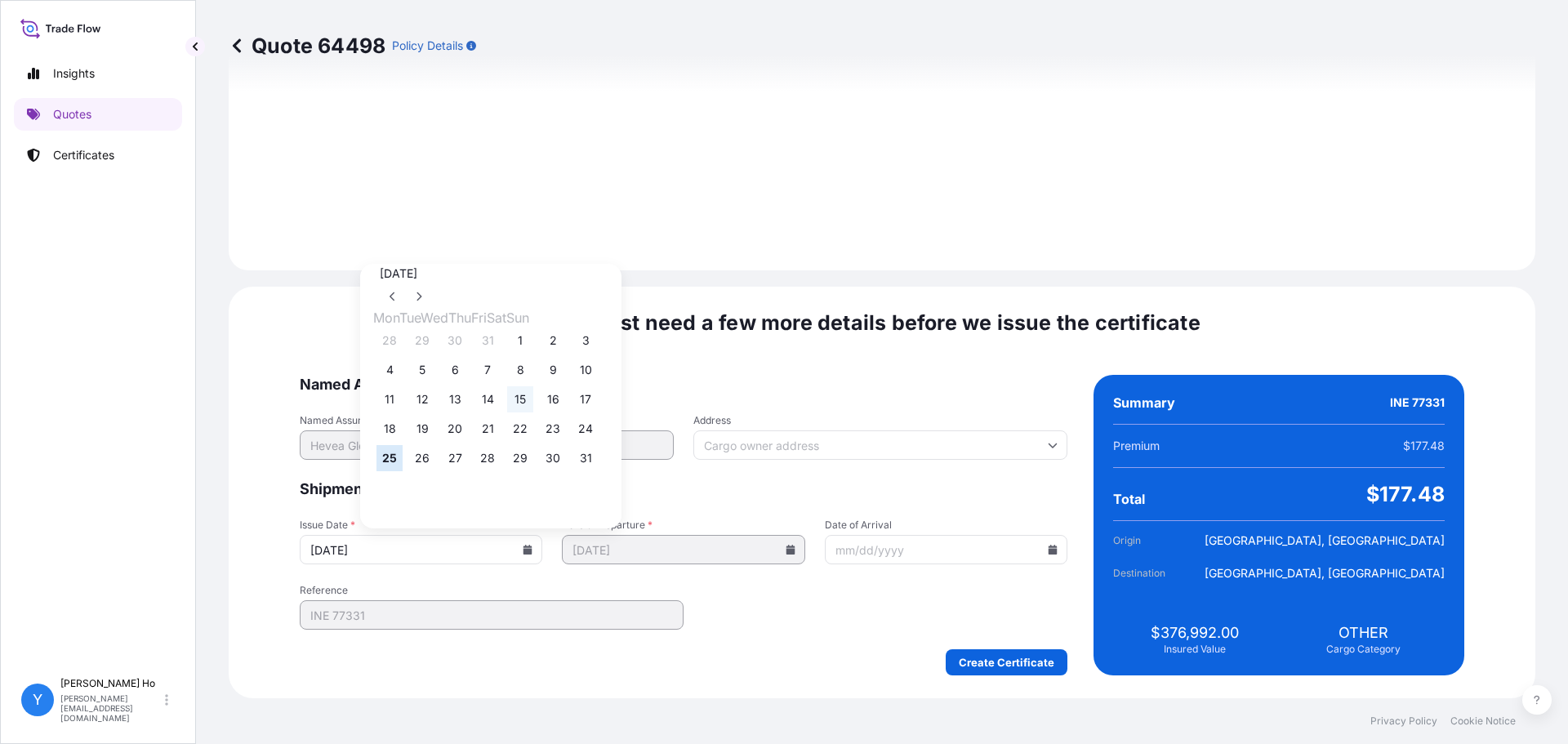
click at [533, 399] on button "15" at bounding box center [520, 399] width 26 height 26
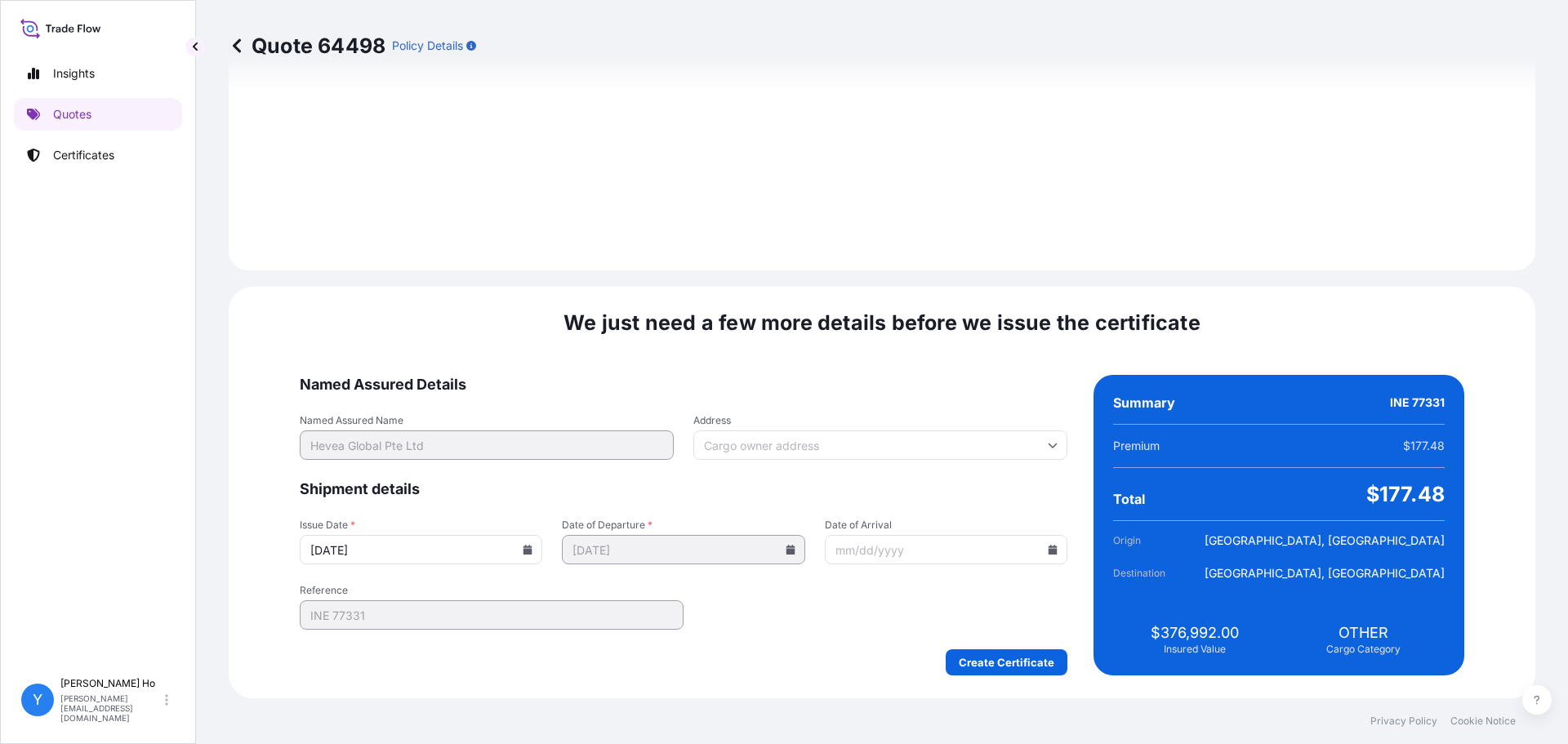
type input "[DATE]"
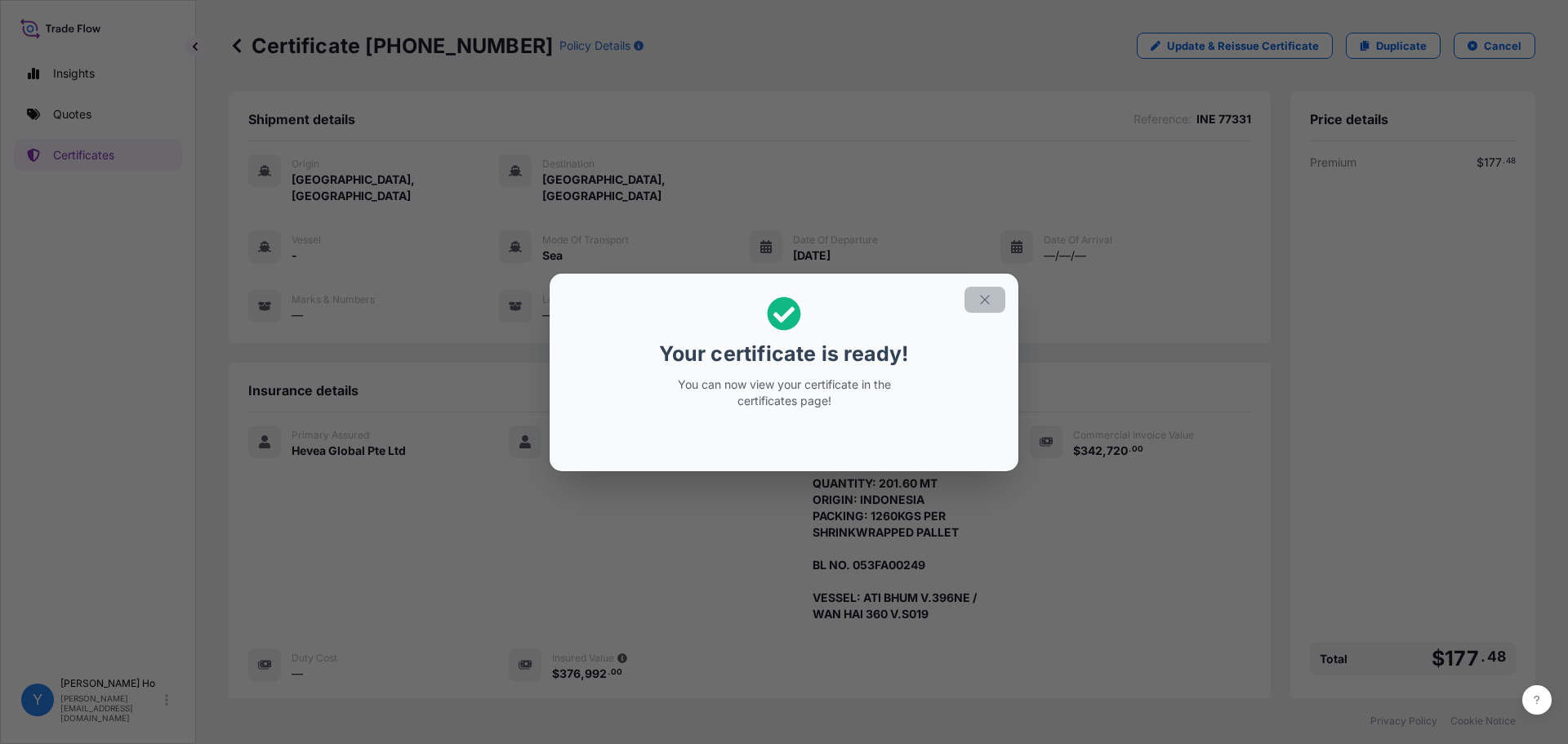
click at [986, 298] on icon "button" at bounding box center [984, 299] width 9 height 9
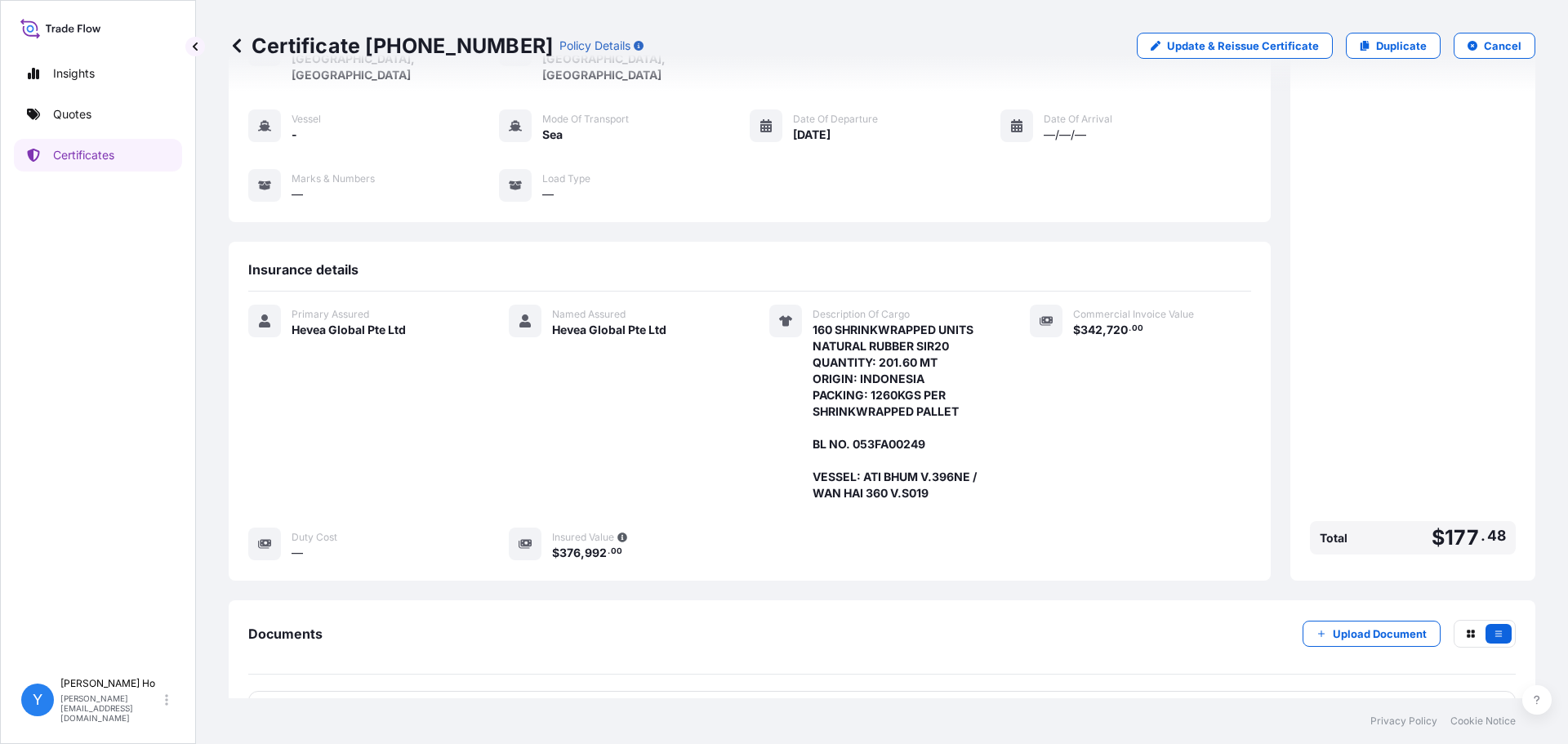
scroll to position [159, 0]
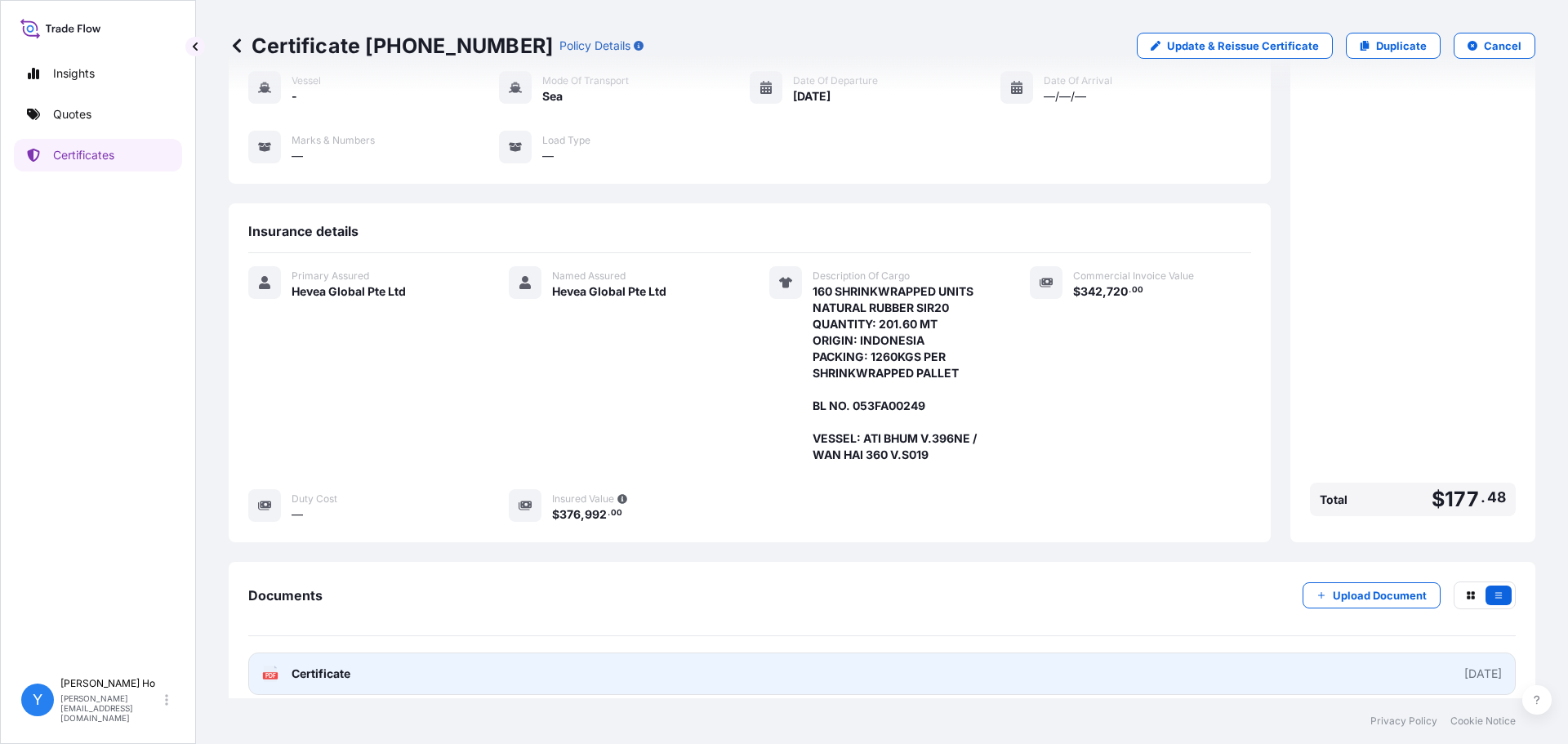
click at [322, 666] on span "Certificate" at bounding box center [321, 673] width 59 height 16
